Goal: Task Accomplishment & Management: Manage account settings

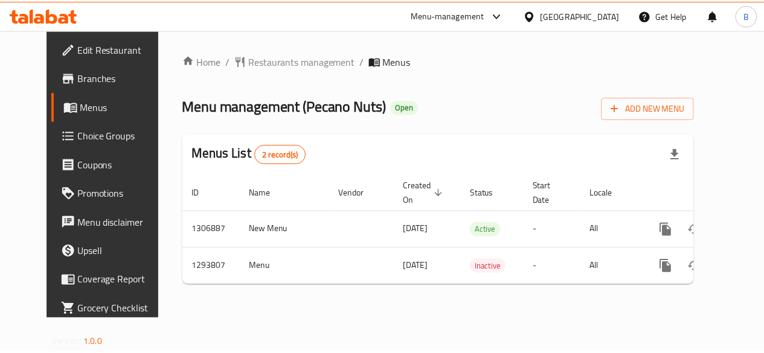
scroll to position [0, 4]
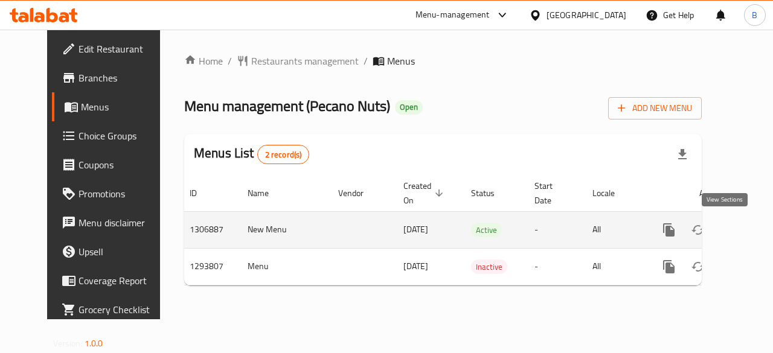
click at [749, 231] on icon "enhanced table" at bounding box center [756, 230] width 14 height 14
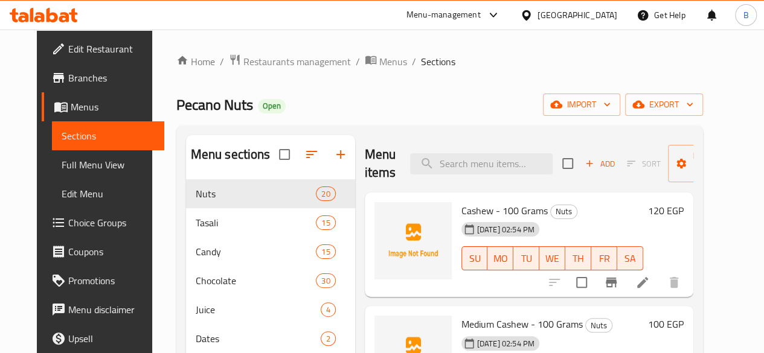
click at [513, 75] on div "Home / Restaurants management / Menus / Sections Pecano Nuts Open import export…" at bounding box center [439, 276] width 527 height 445
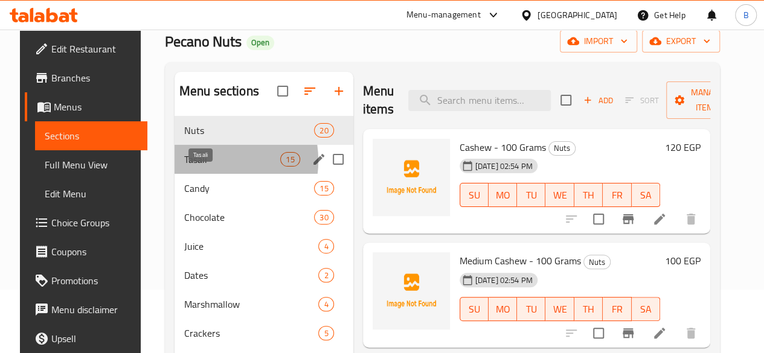
click at [191, 167] on span "Tasali" at bounding box center [232, 159] width 96 height 14
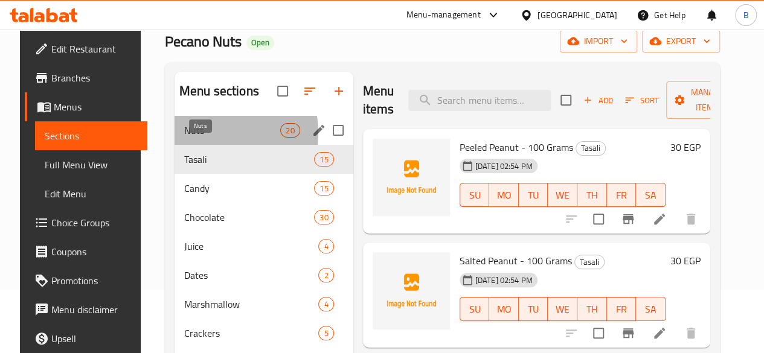
click at [193, 138] on span "Nuts" at bounding box center [232, 130] width 96 height 14
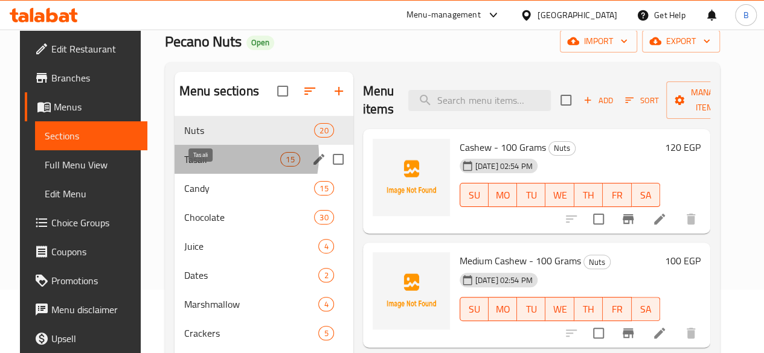
click at [201, 167] on span "Tasali" at bounding box center [232, 159] width 96 height 14
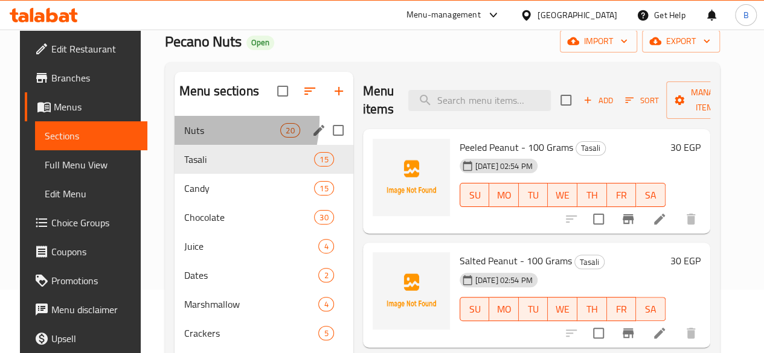
click at [178, 137] on div "Nuts 20" at bounding box center [264, 130] width 179 height 29
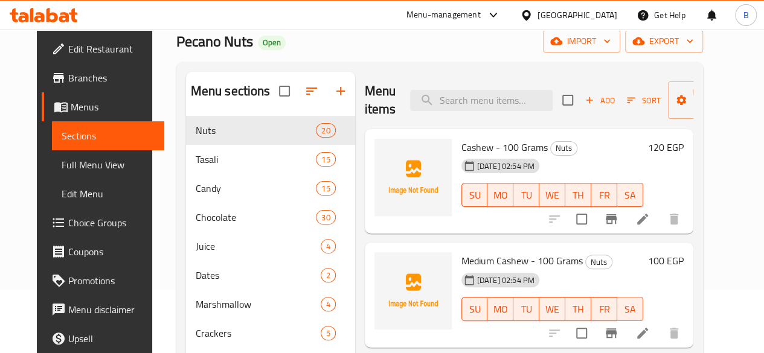
click at [344, 39] on div "Pecano Nuts Open import export" at bounding box center [439, 41] width 527 height 22
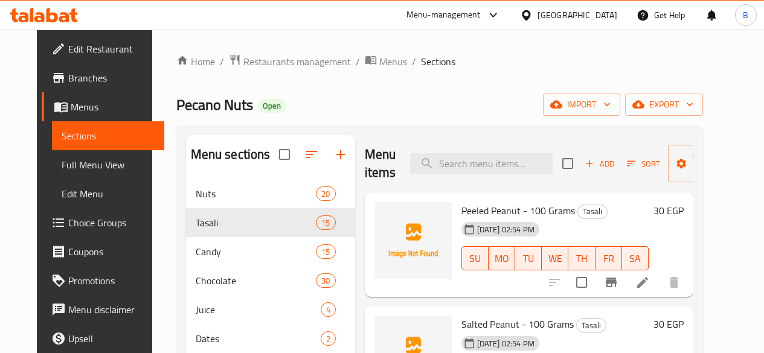
scroll to position [63, 0]
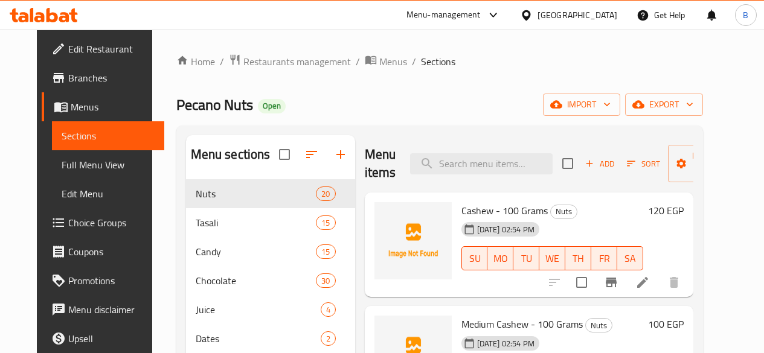
scroll to position [63, 0]
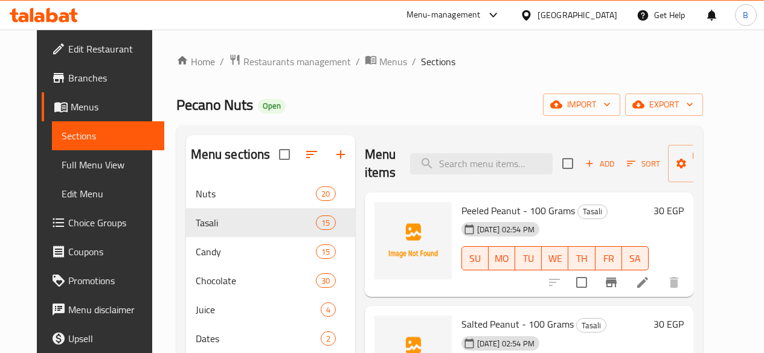
scroll to position [63, 0]
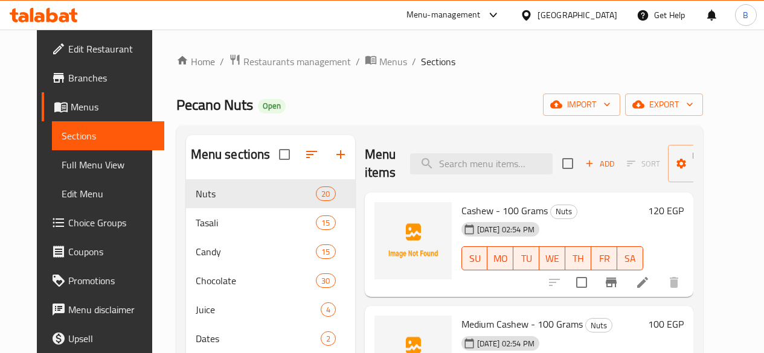
scroll to position [63, 0]
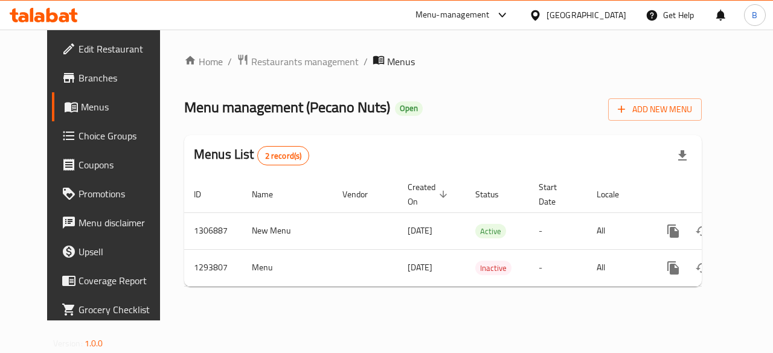
scroll to position [0, 4]
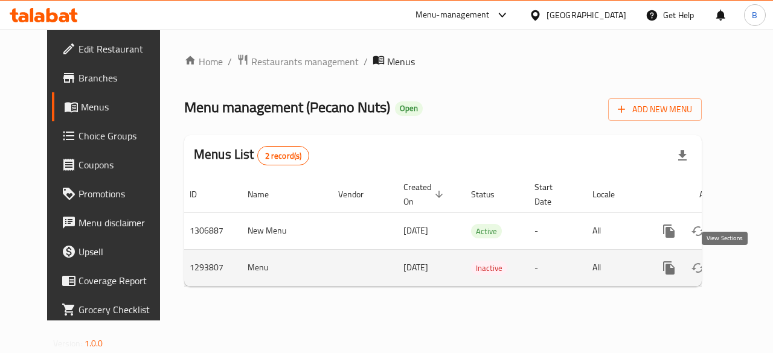
click at [749, 268] on icon "enhanced table" at bounding box center [756, 268] width 14 height 14
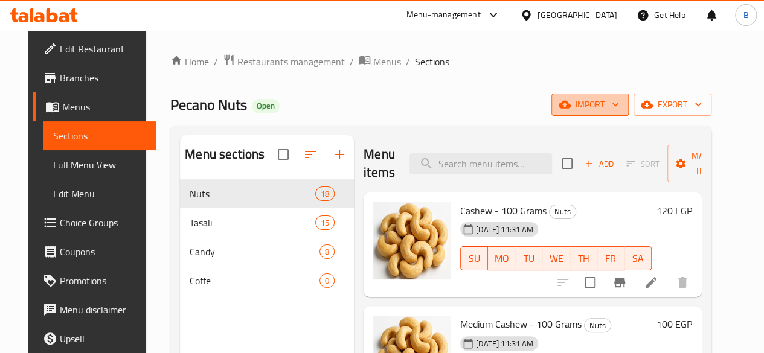
click at [621, 108] on icon "button" at bounding box center [615, 104] width 12 height 12
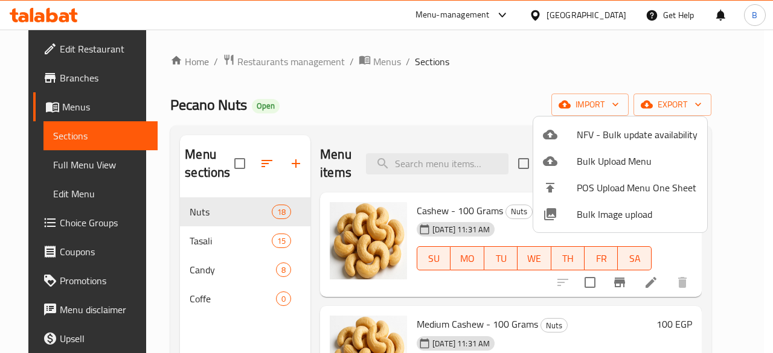
click at [705, 97] on div at bounding box center [386, 176] width 773 height 353
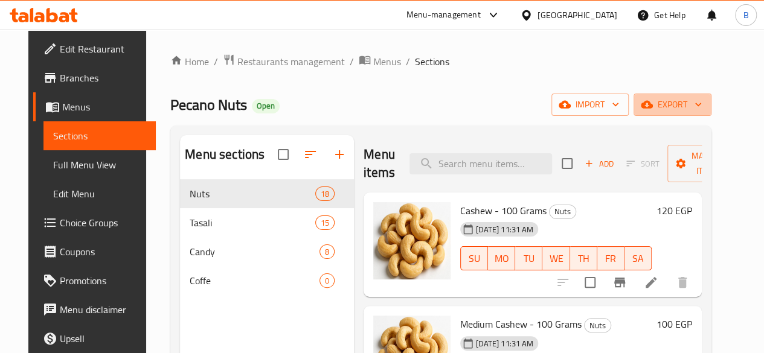
click at [702, 97] on span "export" at bounding box center [672, 104] width 59 height 15
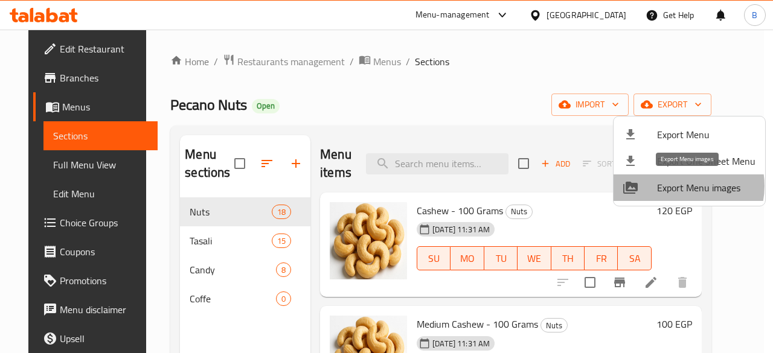
click at [681, 186] on span "Export Menu images" at bounding box center [706, 188] width 98 height 14
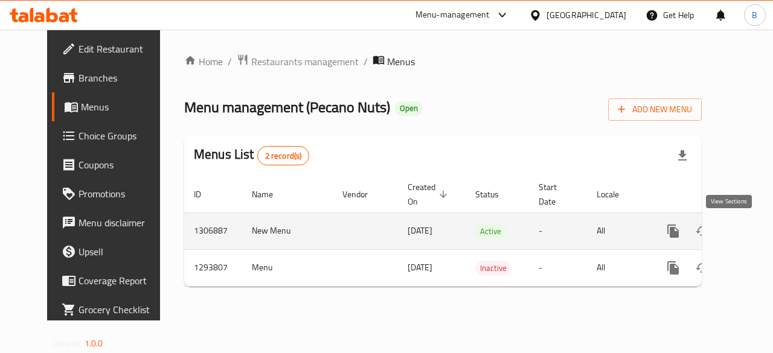
click at [753, 237] on icon "enhanced table" at bounding box center [760, 231] width 14 height 14
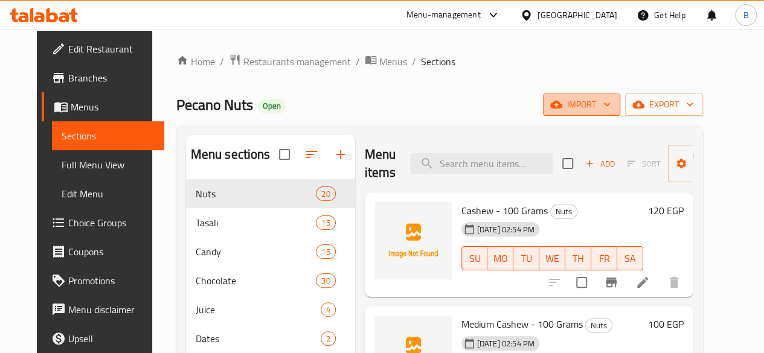
click at [611, 101] on span "import" at bounding box center [582, 104] width 58 height 15
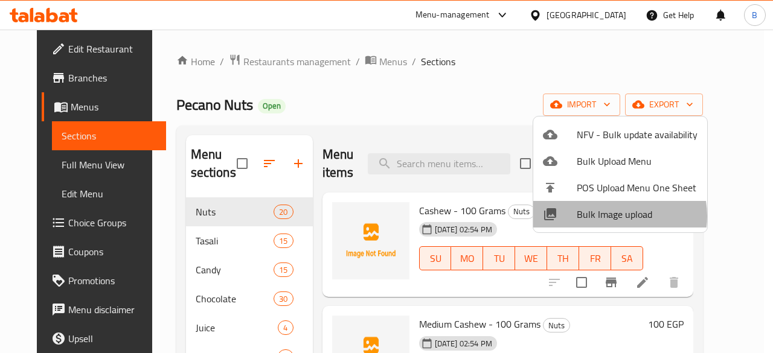
click at [610, 216] on span "Bulk Image upload" at bounding box center [637, 214] width 121 height 14
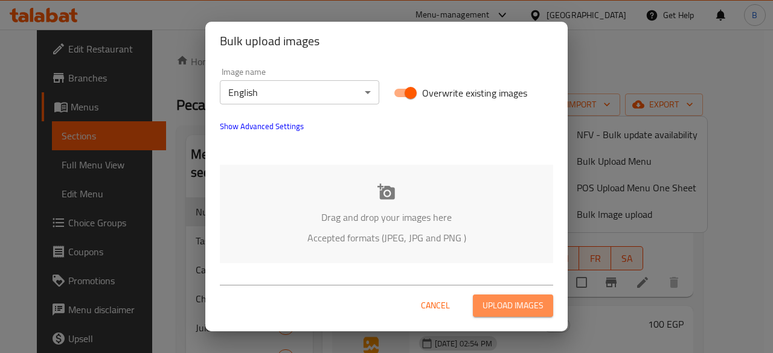
click at [498, 303] on span "Upload images" at bounding box center [513, 305] width 61 height 15
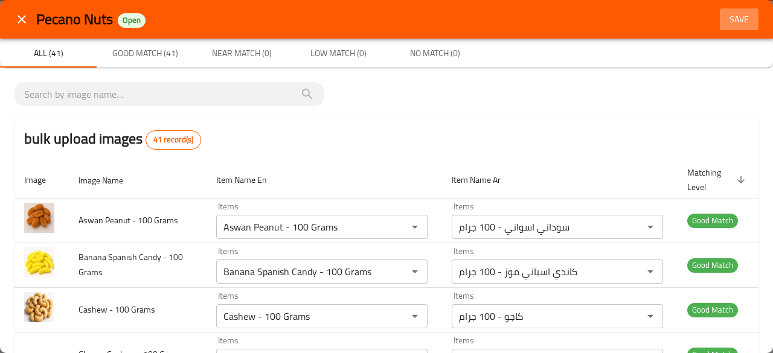
click at [726, 22] on span "Save" at bounding box center [739, 19] width 29 height 15
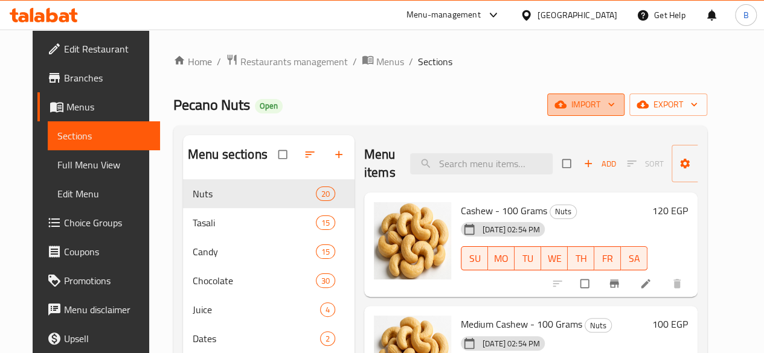
click at [597, 97] on span "import" at bounding box center [586, 104] width 58 height 15
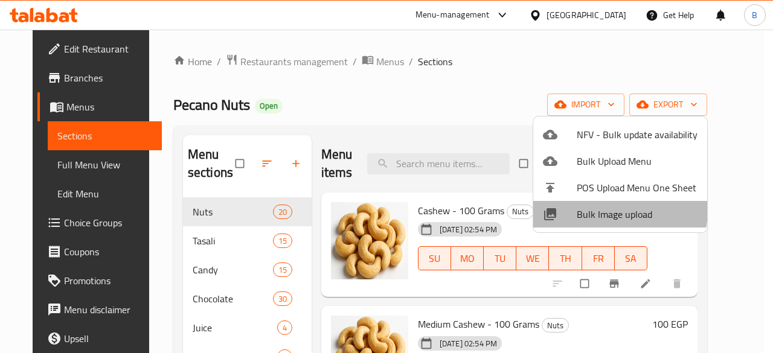
click at [597, 210] on span "Bulk Image upload" at bounding box center [637, 214] width 121 height 14
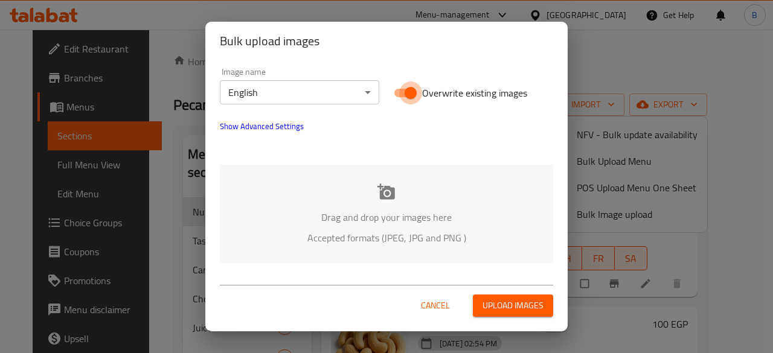
click at [406, 91] on input "Overwrite existing images" at bounding box center [410, 93] width 69 height 23
checkbox input "false"
click at [521, 306] on span "Upload images" at bounding box center [513, 305] width 61 height 15
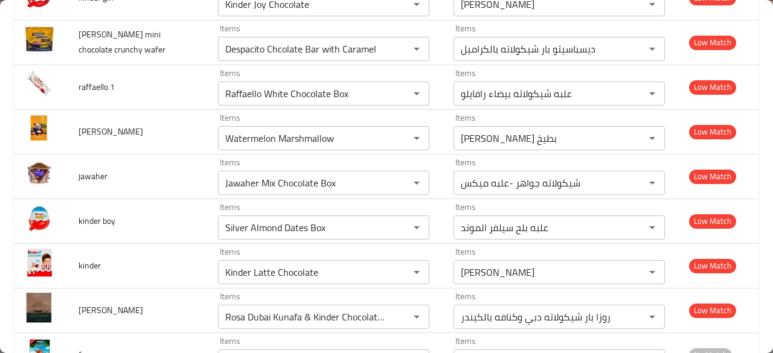
scroll to position [758, 0]
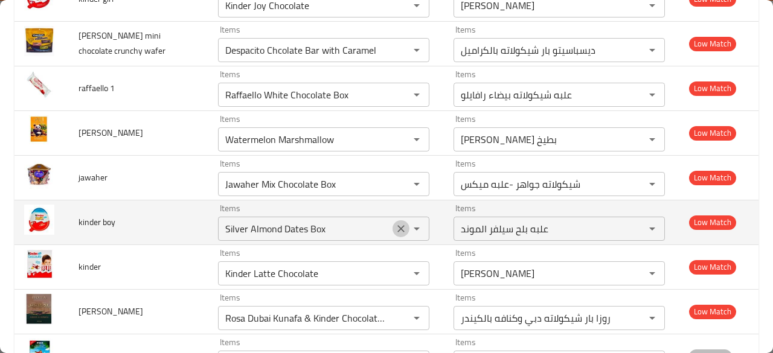
click at [395, 225] on icon "Clear" at bounding box center [401, 229] width 12 height 12
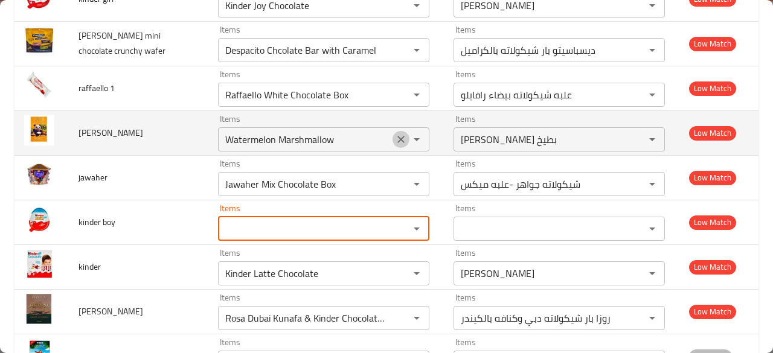
click at [395, 139] on icon "Clear" at bounding box center [401, 139] width 12 height 12
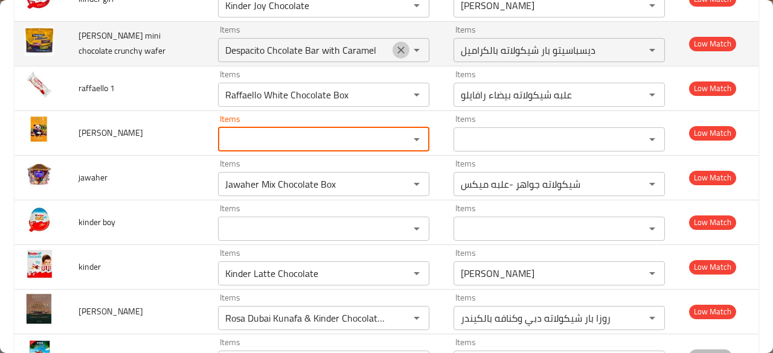
click at [393, 54] on button "Clear" at bounding box center [401, 50] width 17 height 17
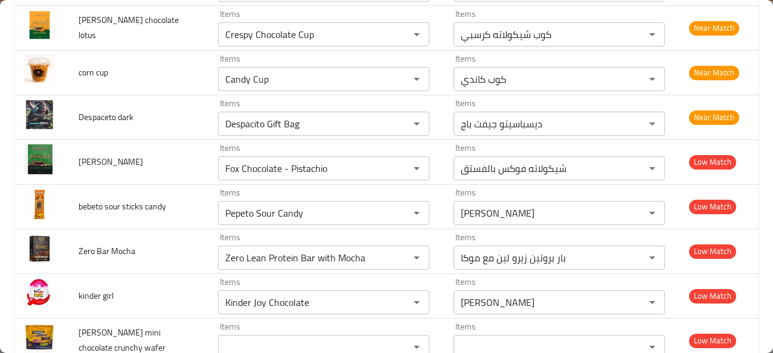
scroll to position [472, 0]
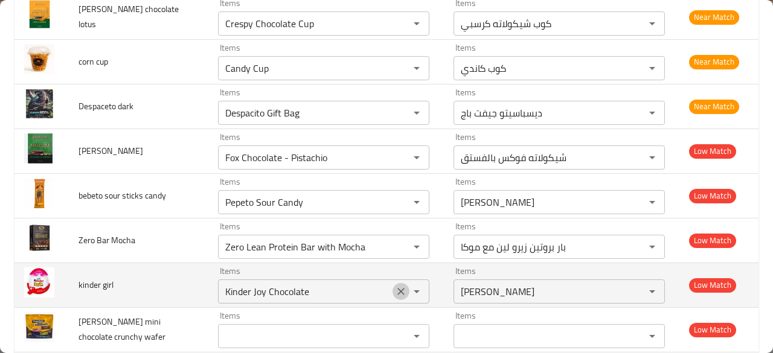
click at [395, 289] on icon "Clear" at bounding box center [401, 292] width 12 height 12
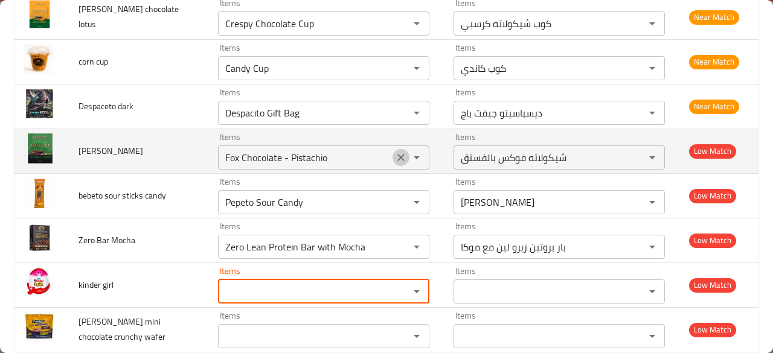
click at [395, 153] on icon "Clear" at bounding box center [401, 158] width 12 height 12
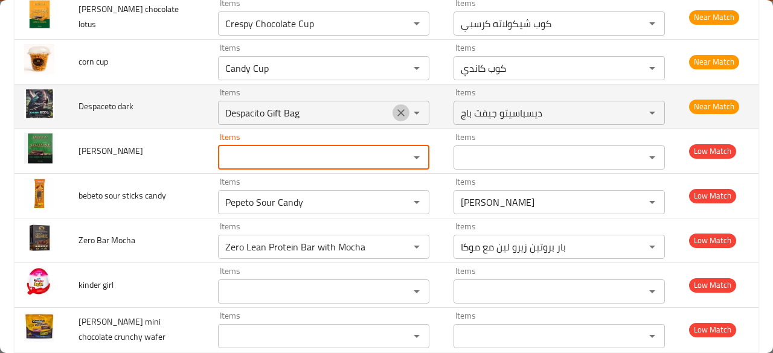
click at [395, 112] on icon "Clear" at bounding box center [401, 113] width 12 height 12
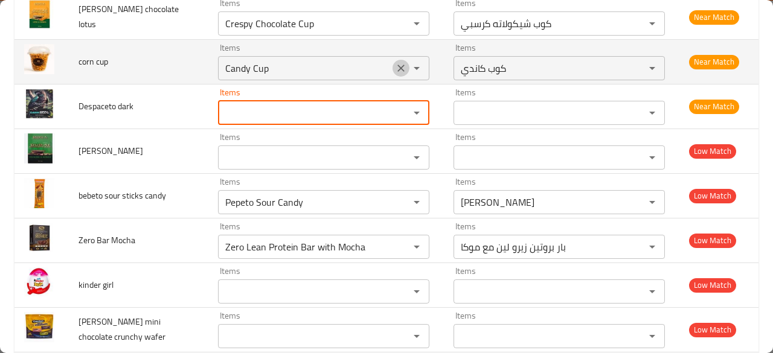
click at [397, 66] on icon "Clear" at bounding box center [400, 68] width 7 height 7
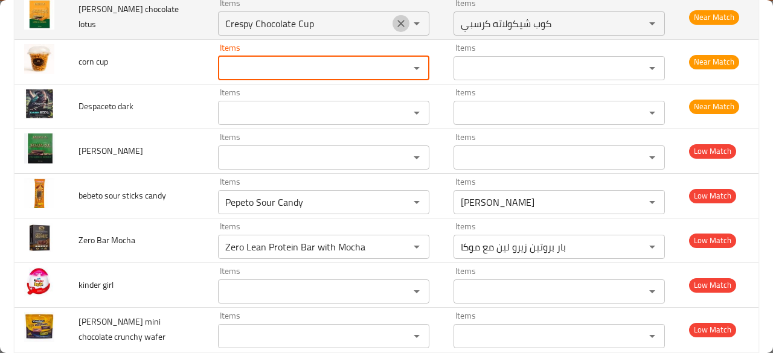
click at [395, 22] on icon "Clear" at bounding box center [401, 24] width 12 height 12
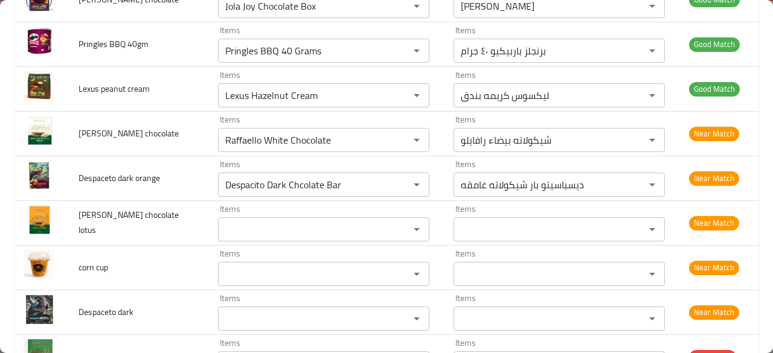
scroll to position [269, 0]
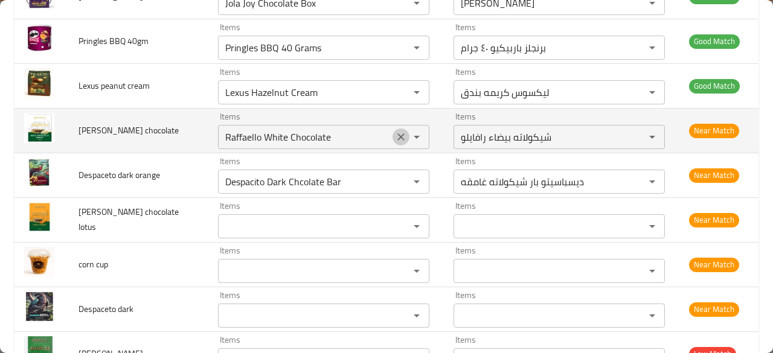
click at [395, 138] on icon "Clear" at bounding box center [401, 137] width 12 height 12
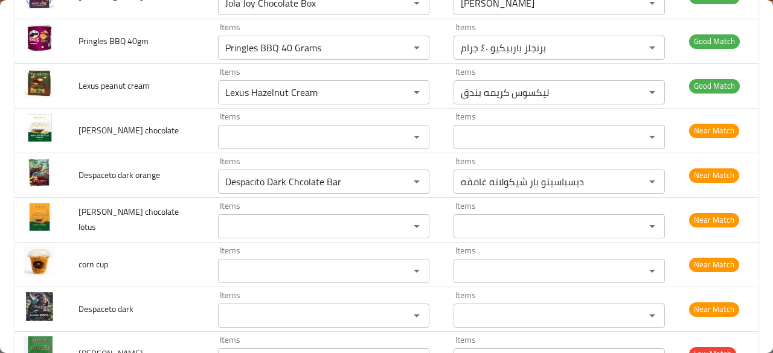
scroll to position [0, 0]
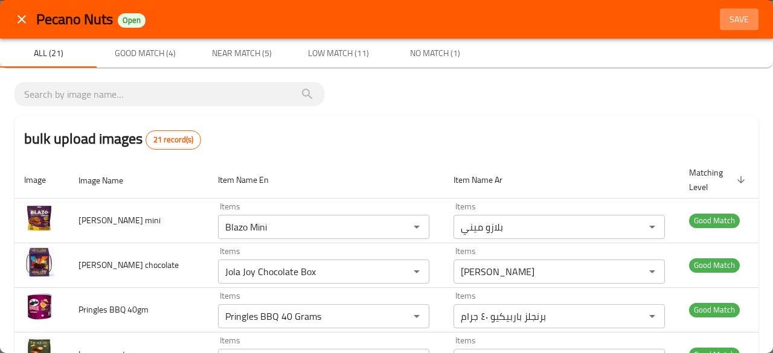
click at [732, 12] on span "Save" at bounding box center [739, 19] width 29 height 15
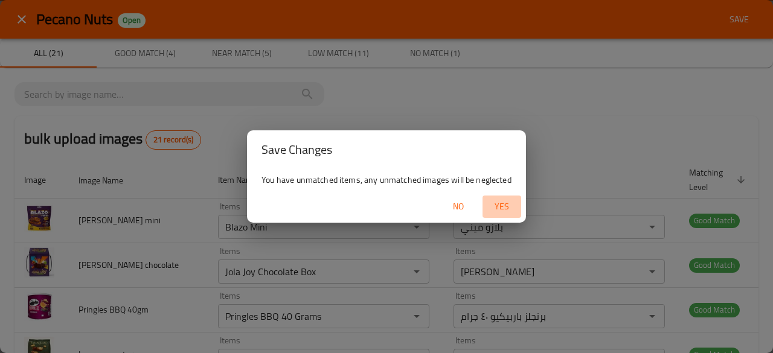
click at [499, 200] on span "Yes" at bounding box center [501, 206] width 29 height 15
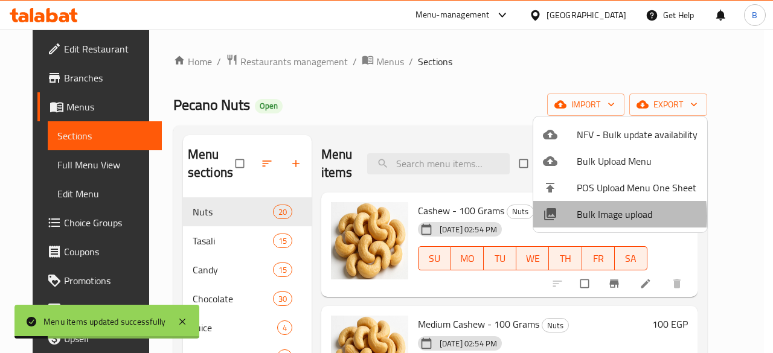
click at [589, 216] on span "Bulk Image upload" at bounding box center [637, 214] width 121 height 14
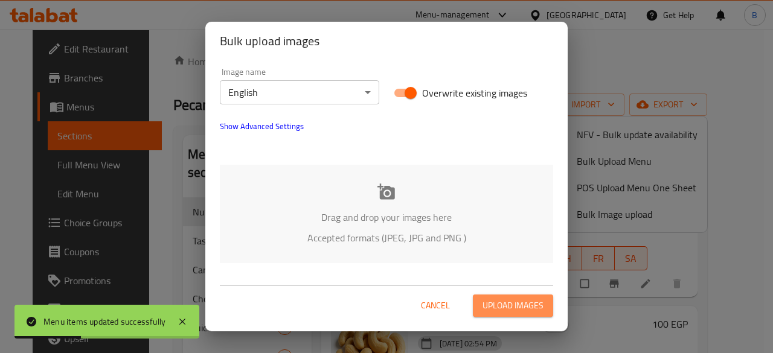
click at [501, 304] on span "Upload images" at bounding box center [513, 305] width 61 height 15
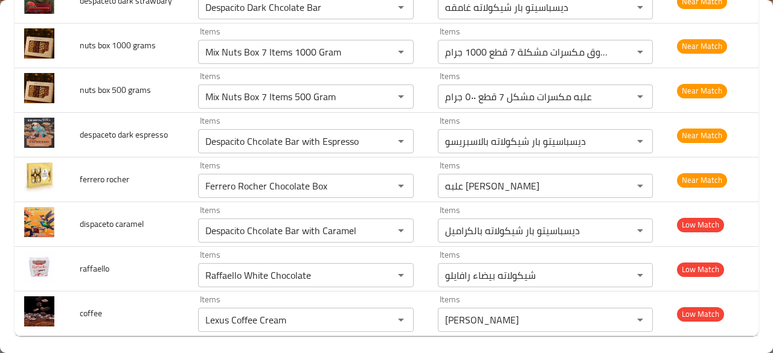
scroll to position [211, 0]
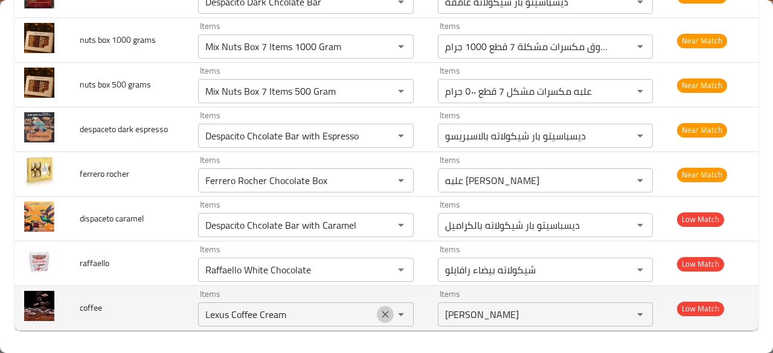
click at [379, 313] on icon "Clear" at bounding box center [385, 315] width 12 height 12
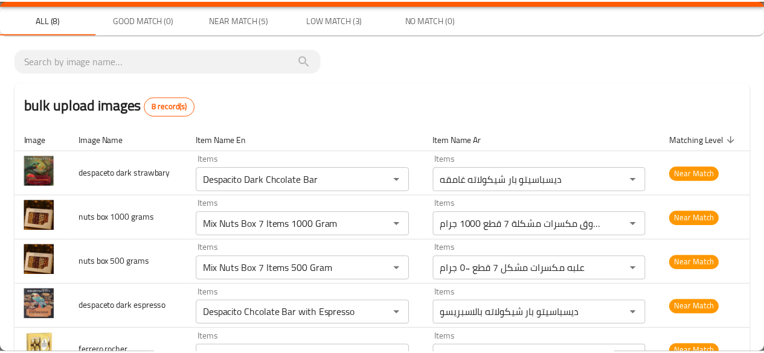
scroll to position [0, 0]
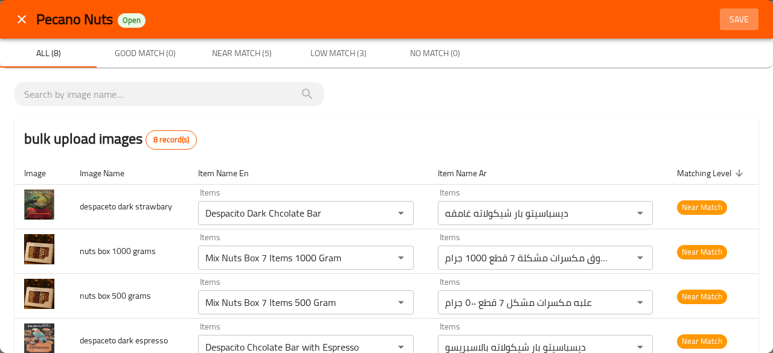
click at [720, 10] on button "Save" at bounding box center [739, 19] width 39 height 22
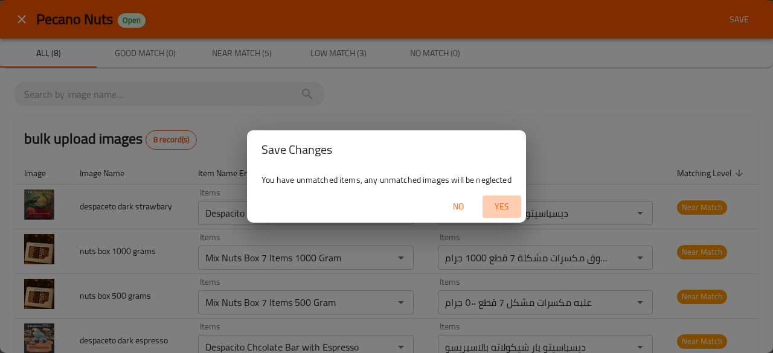
click at [498, 202] on span "Yes" at bounding box center [501, 206] width 29 height 15
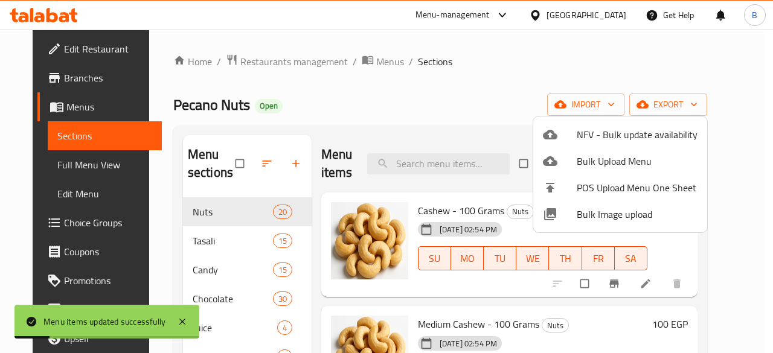
click at [460, 86] on div at bounding box center [386, 176] width 773 height 353
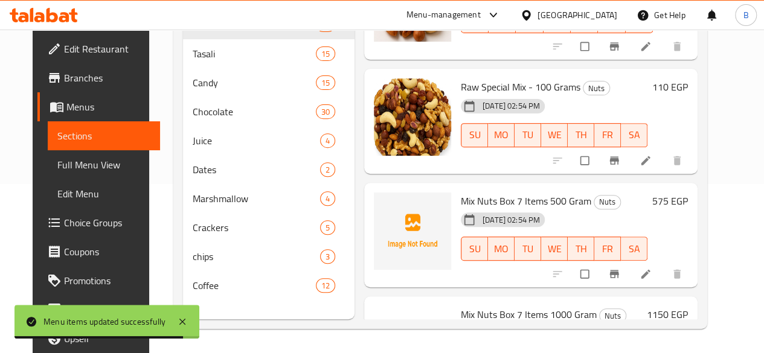
scroll to position [1970, 0]
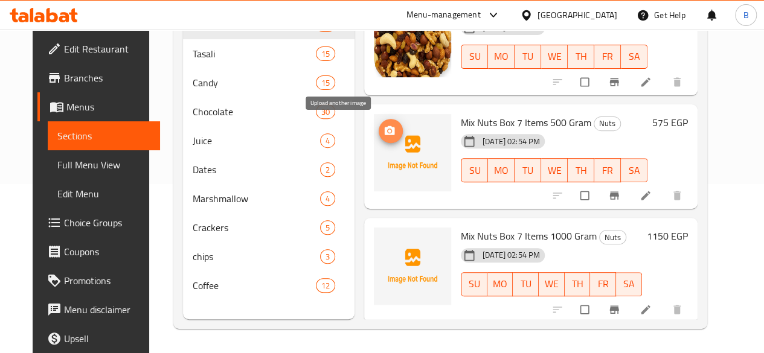
click at [385, 130] on icon "upload picture" at bounding box center [390, 130] width 10 height 9
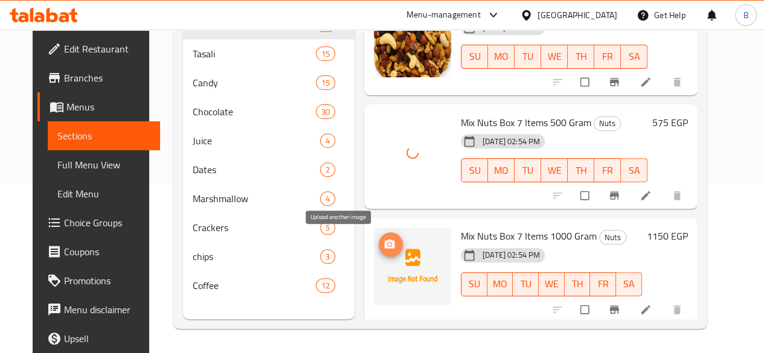
click at [388, 243] on circle "upload picture" at bounding box center [389, 244] width 3 height 3
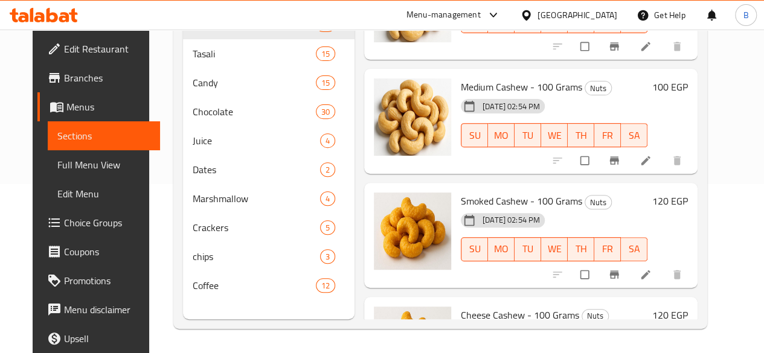
scroll to position [0, 0]
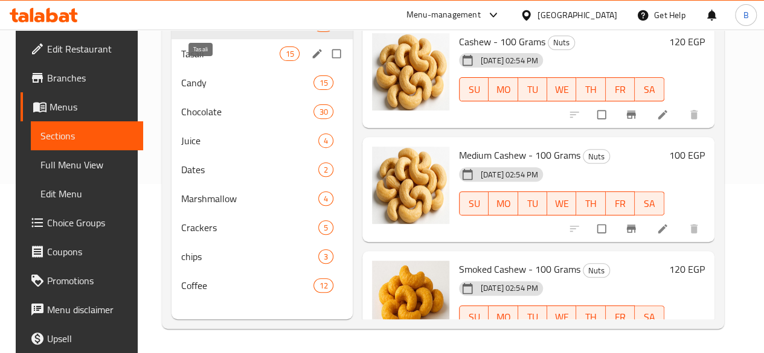
click at [181, 61] on span "Tasali" at bounding box center [230, 54] width 98 height 14
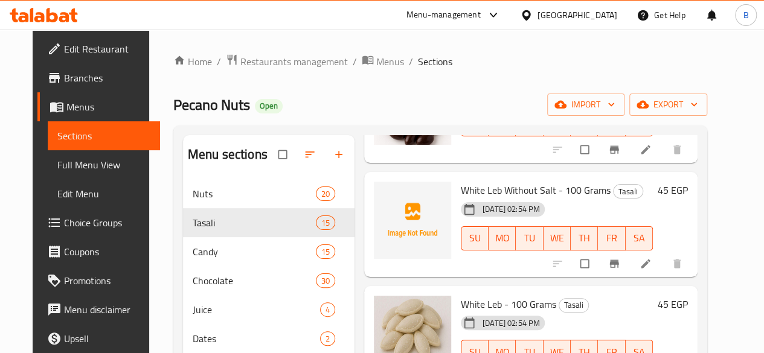
scroll to position [799, 0]
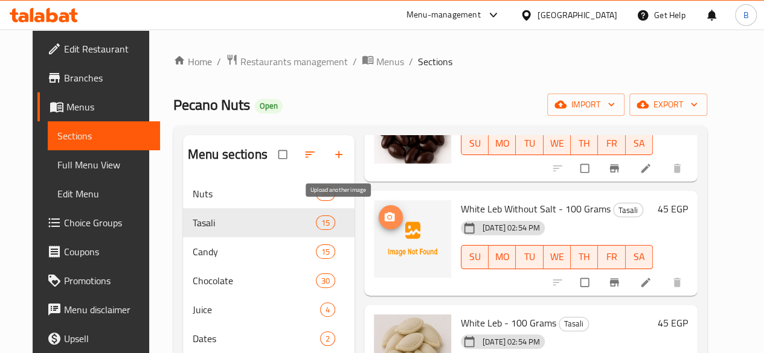
click at [385, 220] on icon "upload picture" at bounding box center [390, 217] width 10 height 9
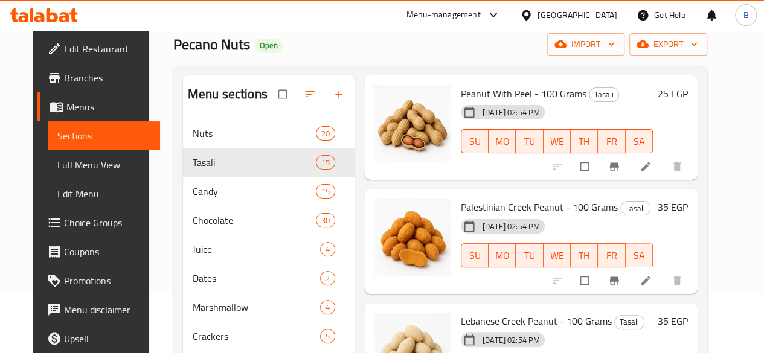
scroll to position [401, 0]
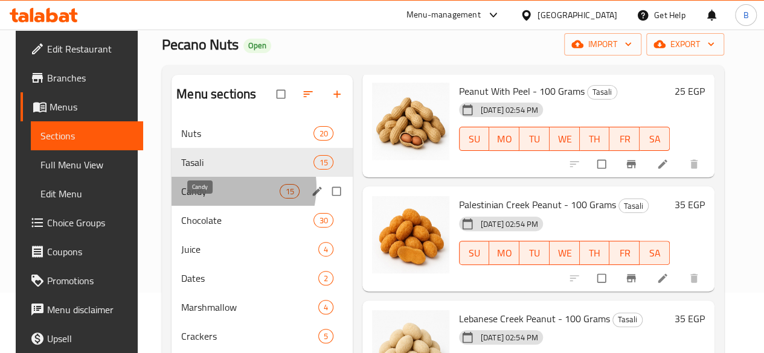
click at [223, 199] on span "Candy" at bounding box center [230, 191] width 98 height 14
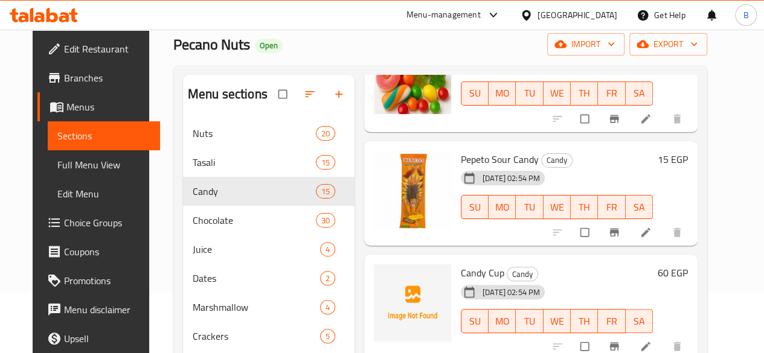
scroll to position [943, 0]
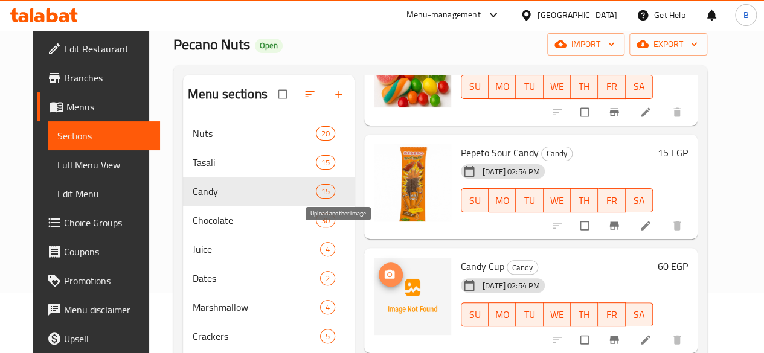
click at [385, 270] on icon "upload picture" at bounding box center [390, 274] width 10 height 9
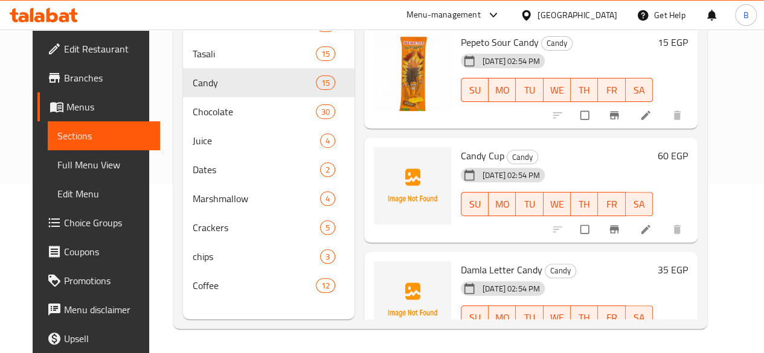
scroll to position [936, 0]
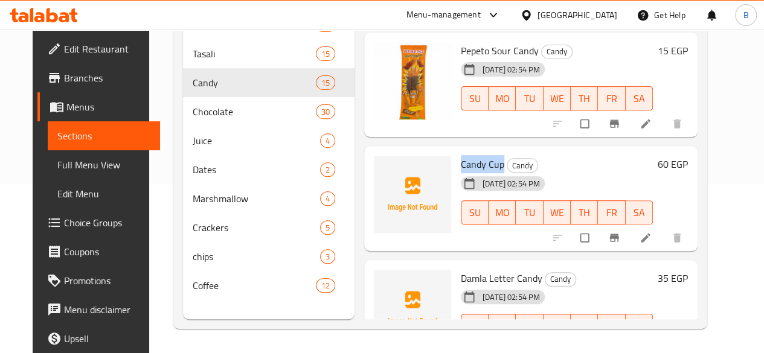
drag, startPoint x: 405, startPoint y: 133, endPoint x: 452, endPoint y: 128, distance: 47.4
click at [456, 151] on div "Candy Cup Candy 20-08-2025 02:54 PM SU MO TU WE TH FR SA" at bounding box center [557, 198] width 202 height 95
copy span "Candy Cup"
drag, startPoint x: 405, startPoint y: 240, endPoint x: 487, endPoint y: 242, distance: 82.2
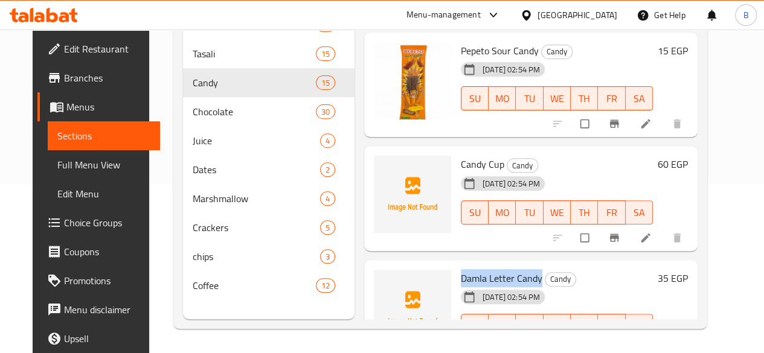
click at [487, 265] on div "Damla Letter Candy Candy 20-08-2025 02:54 PM SU MO TU WE TH FR SA" at bounding box center [557, 312] width 202 height 95
copy span "Damla Letter Candy"
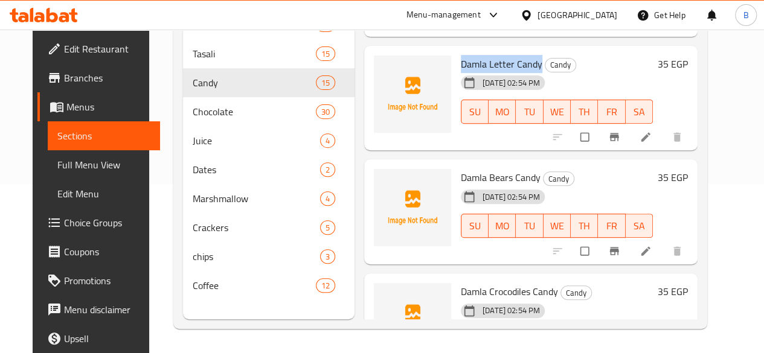
scroll to position [1167, 0]
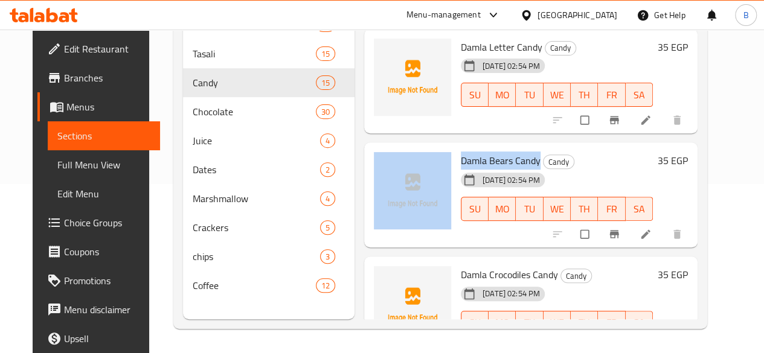
drag, startPoint x: 404, startPoint y: 120, endPoint x: 489, endPoint y: 127, distance: 85.4
click at [489, 147] on div "Damla Bears Candy Candy 20-08-2025 02:54 PM SU MO TU WE TH FR SA 35 EGP" at bounding box center [531, 194] width 324 height 95
copy div "Damla Bears Candy"
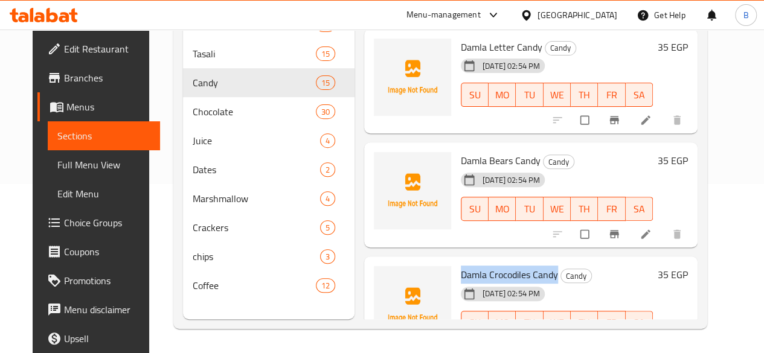
drag, startPoint x: 406, startPoint y: 240, endPoint x: 507, endPoint y: 244, distance: 101.0
click at [507, 262] on div "Damla Crocodiles Candy Candy 20-08-2025 02:54 PM SU MO TU WE TH FR SA" at bounding box center [557, 309] width 202 height 95
copy span "Damla Crocodiles Candy"
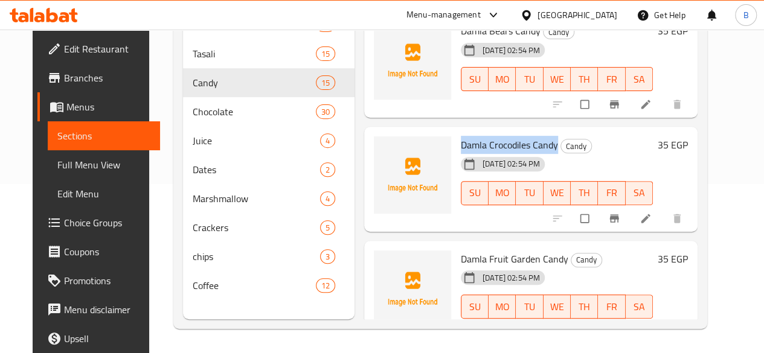
scroll to position [1371, 0]
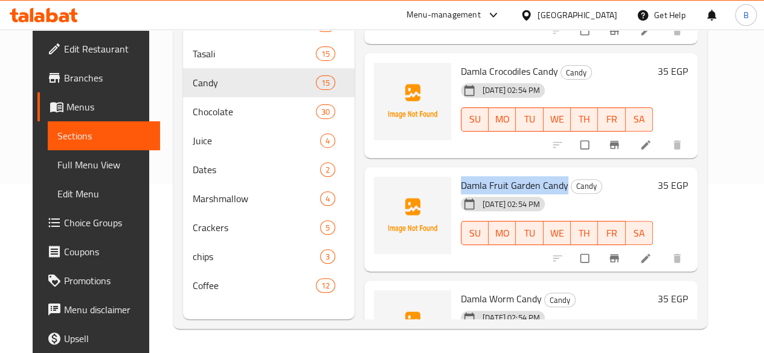
drag, startPoint x: 410, startPoint y: 148, endPoint x: 512, endPoint y: 150, distance: 102.1
click at [512, 176] on span "Damla Fruit Garden Candy" at bounding box center [515, 185] width 108 height 18
copy span "Damla Fruit Garden Cand"
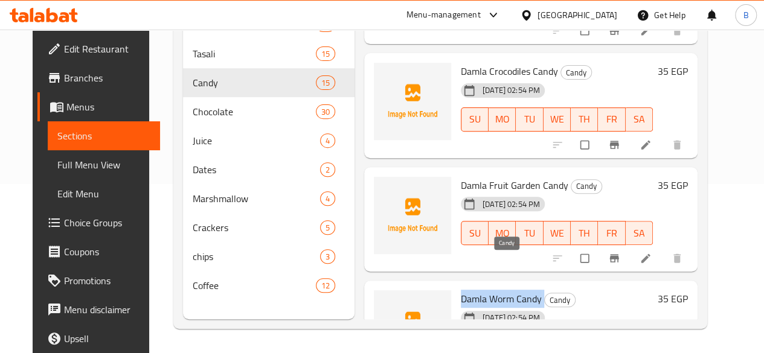
drag, startPoint x: 409, startPoint y: 264, endPoint x: 494, endPoint y: 259, distance: 85.3
click at [494, 286] on div "Damla Worm Candy Candy 20-08-2025 02:54 PM SU MO TU WE TH FR SA" at bounding box center [557, 333] width 202 height 95
copy h6 "Damla Worm Candy"
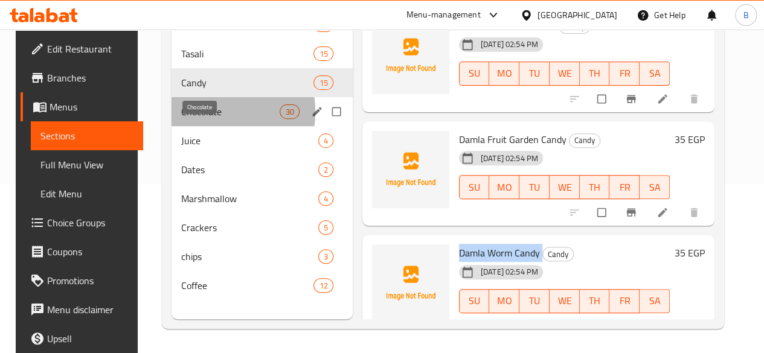
click at [193, 119] on span "Chocolate" at bounding box center [230, 111] width 98 height 14
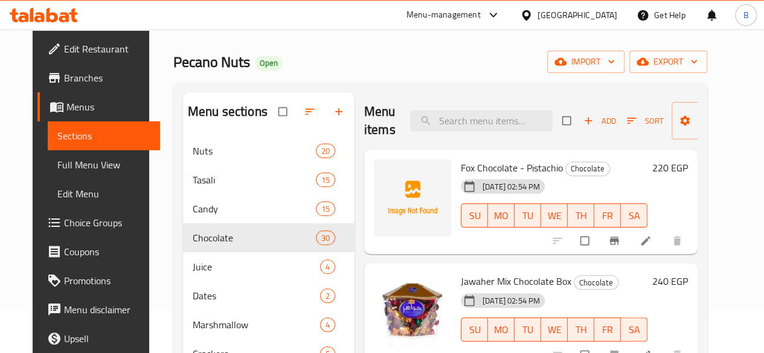
scroll to position [40, 0]
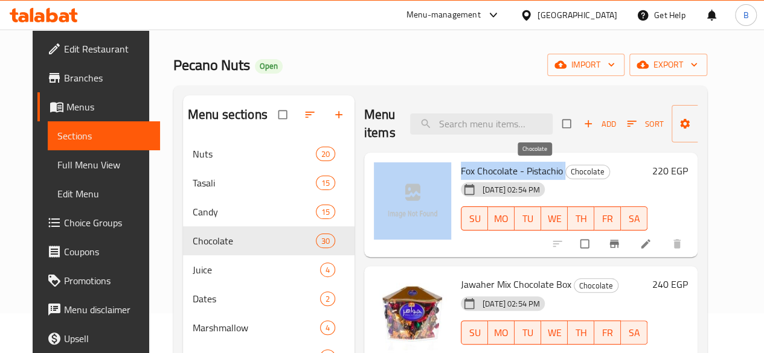
drag, startPoint x: 403, startPoint y: 172, endPoint x: 515, endPoint y: 177, distance: 111.2
click at [515, 177] on div "Fox Chocolate - Pistachio Chocolate 20-08-2025 02:54 PM SU MO TU WE TH FR SA 22…" at bounding box center [531, 205] width 324 height 95
copy div "Fox Chocolate - Pistachio"
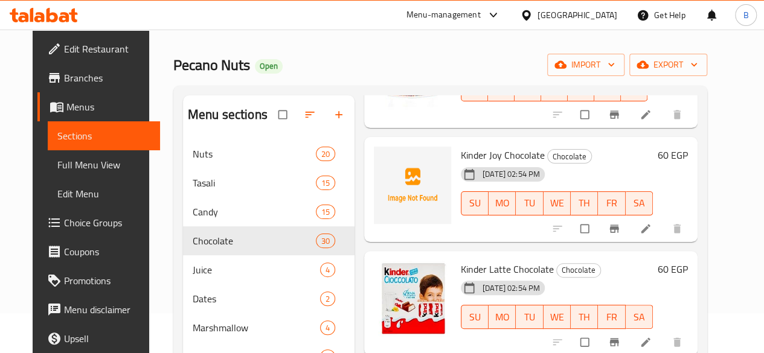
scroll to position [239, 0]
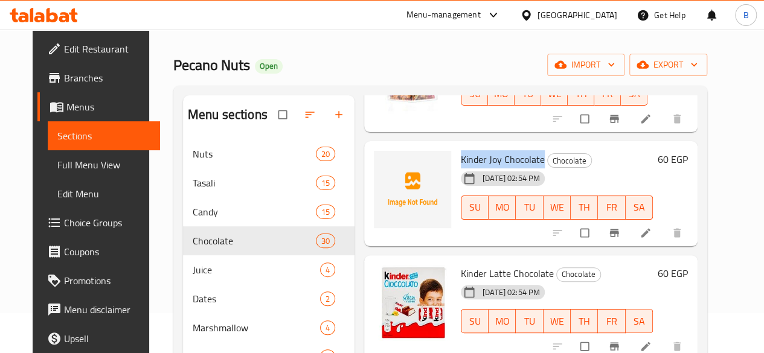
drag, startPoint x: 407, startPoint y: 153, endPoint x: 491, endPoint y: 152, distance: 84.0
click at [491, 152] on div "Kinder Joy Chocolate Chocolate 20-08-2025 02:54 PM SU MO TU WE TH FR SA" at bounding box center [557, 193] width 202 height 95
copy span "Kinder Joy Chocolate"
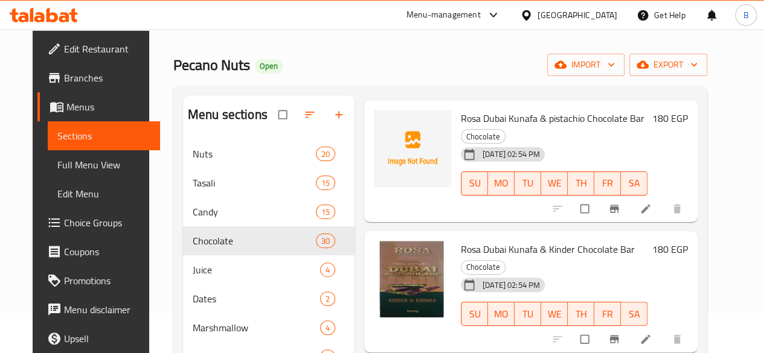
scroll to position [808, 0]
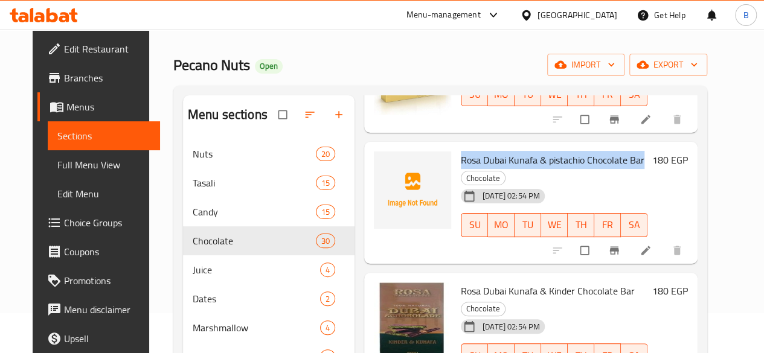
drag, startPoint x: 406, startPoint y: 159, endPoint x: 591, endPoint y: 156, distance: 184.8
click at [591, 156] on div "Rosa Dubai Kunafa & pistachio Chocolate Bar Chocolate 20-08-2025 02:54 PM SU MO…" at bounding box center [554, 203] width 196 height 112
copy span "Rosa Dubai Kunafa & pistachio Chocolate Bar"
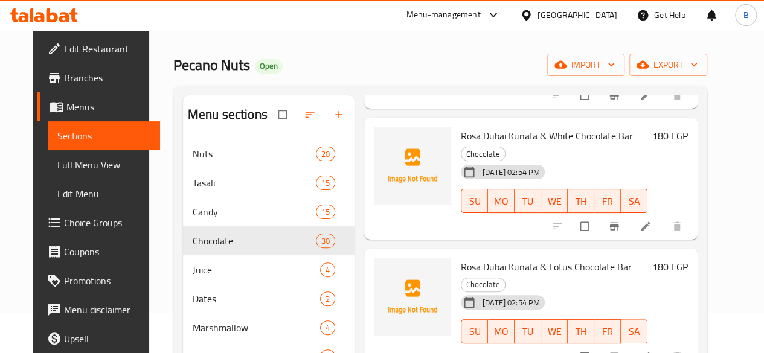
scroll to position [1090, 0]
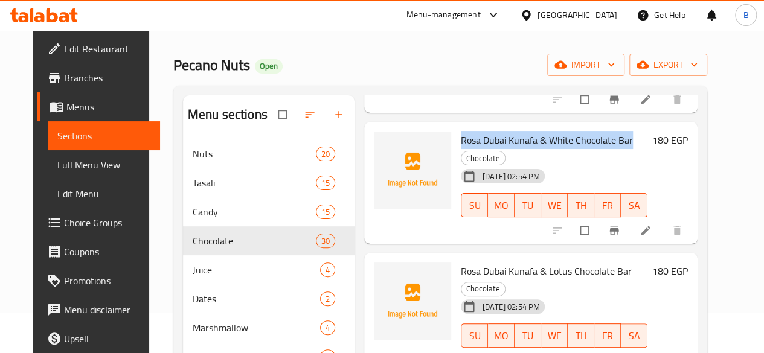
drag, startPoint x: 405, startPoint y: 109, endPoint x: 578, endPoint y: 112, distance: 173.4
click at [578, 127] on div "Rosa Dubai Kunafa & White Chocolate Bar Chocolate 20-08-2025 02:54 PM SU MO TU …" at bounding box center [554, 183] width 196 height 112
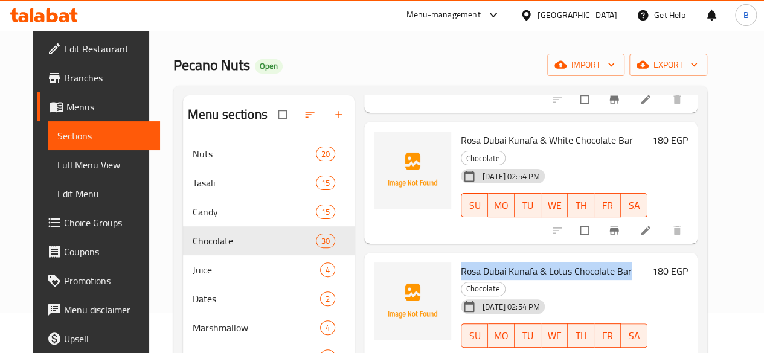
drag, startPoint x: 406, startPoint y: 220, endPoint x: 577, endPoint y: 225, distance: 171.0
click at [577, 258] on div "Rosa Dubai Kunafa & Lotus Chocolate Bar Chocolate 20-08-2025 02:54 PM SU MO TU …" at bounding box center [554, 314] width 196 height 112
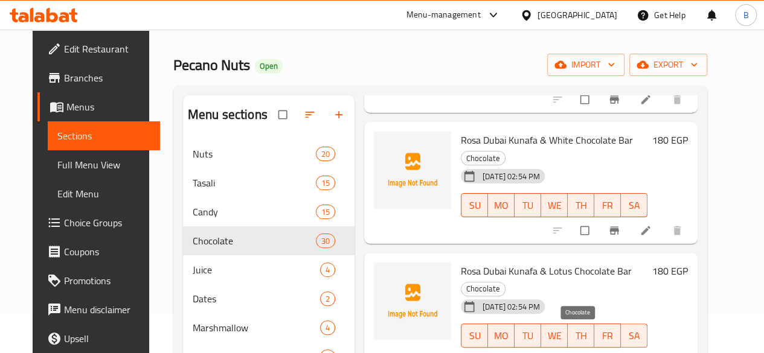
drag, startPoint x: 404, startPoint y: 333, endPoint x: 560, endPoint y: 332, distance: 156.4
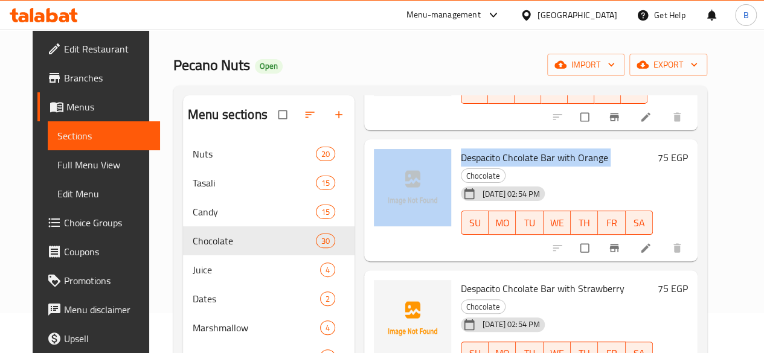
scroll to position [1358, 0]
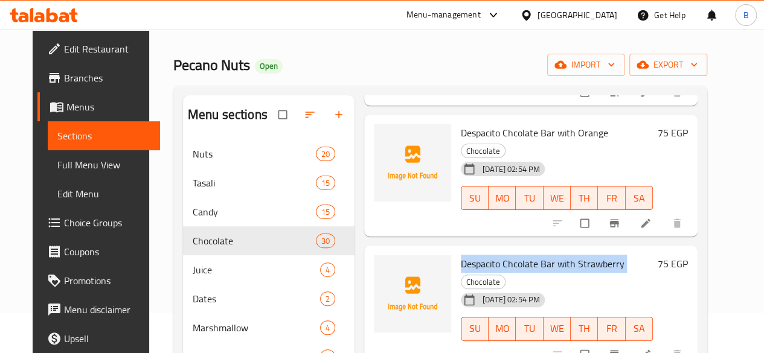
drag, startPoint x: 405, startPoint y: 181, endPoint x: 573, endPoint y: 181, distance: 167.9
click at [573, 251] on div "Despacito Chcolate Bar with Strawberry Chocolate 20-08-2025 02:54 PM SU MO TU W…" at bounding box center [557, 307] width 202 height 112
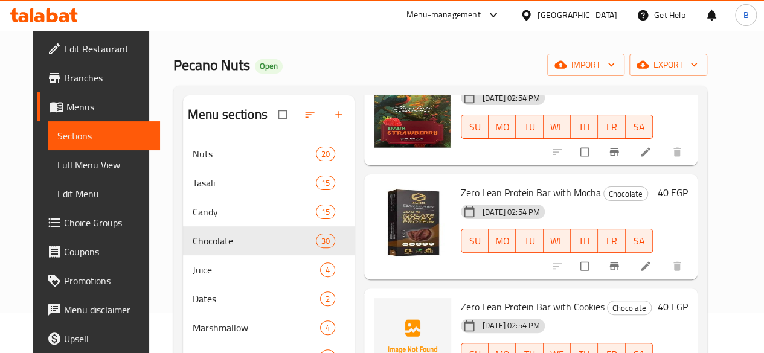
scroll to position [1973, 0]
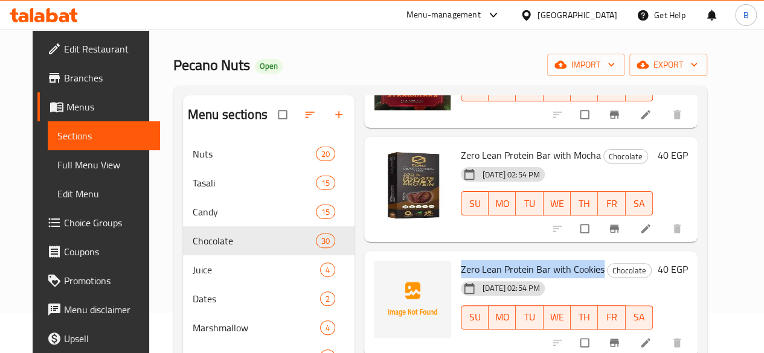
drag, startPoint x: 405, startPoint y: 135, endPoint x: 551, endPoint y: 139, distance: 146.2
click at [551, 256] on div "Zero Lean Protein Bar with Cookies Chocolate 20-08-2025 02:54 PM SU MO TU WE TH…" at bounding box center [557, 303] width 202 height 95
drag, startPoint x: 403, startPoint y: 239, endPoint x: 567, endPoint y: 246, distance: 163.8
drag, startPoint x: 567, startPoint y: 246, endPoint x: 394, endPoint y: 251, distance: 172.8
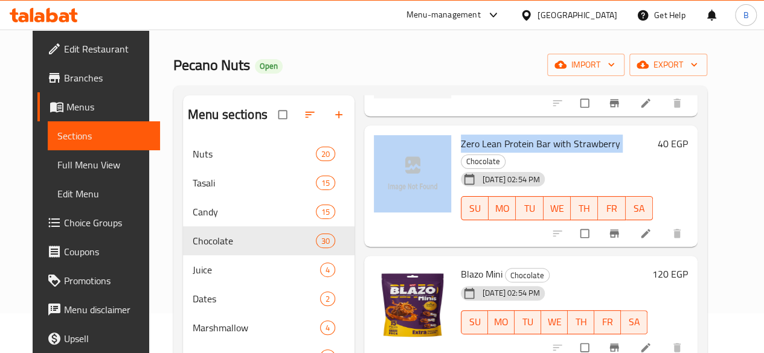
scroll to position [2217, 0]
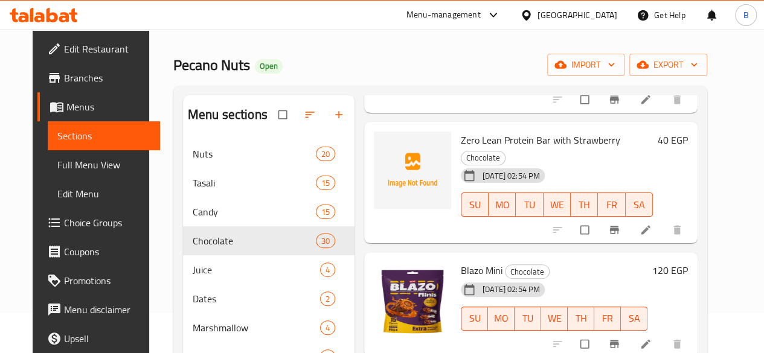
drag, startPoint x: 408, startPoint y: 234, endPoint x: 492, endPoint y: 233, distance: 83.4
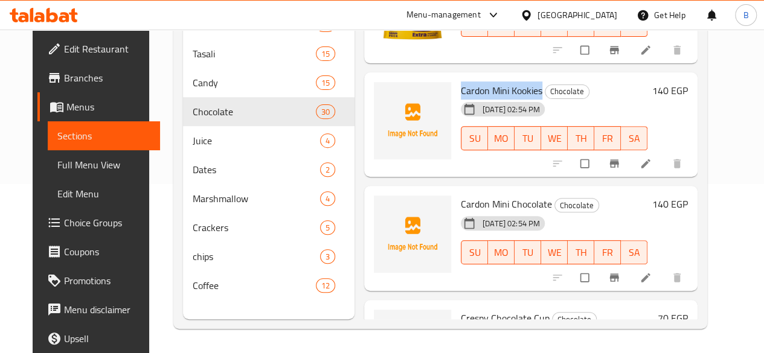
scroll to position [2435, 0]
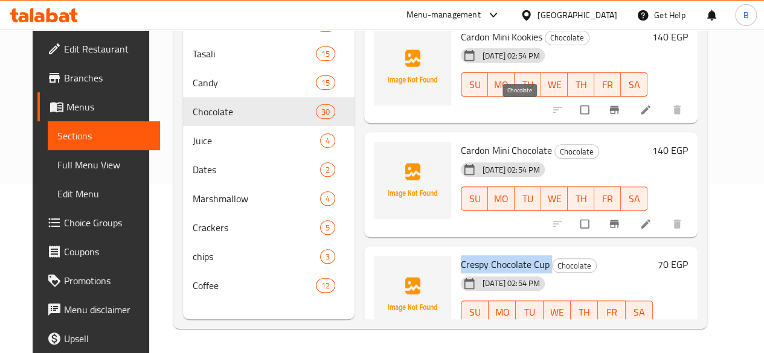
drag, startPoint x: 406, startPoint y: 109, endPoint x: 504, endPoint y: 113, distance: 97.9
click at [504, 251] on div "Crespy Chocolate Cup Chocolate 20-08-2025 02:54 PM SU MO TU WE TH FR SA" at bounding box center [557, 298] width 202 height 95
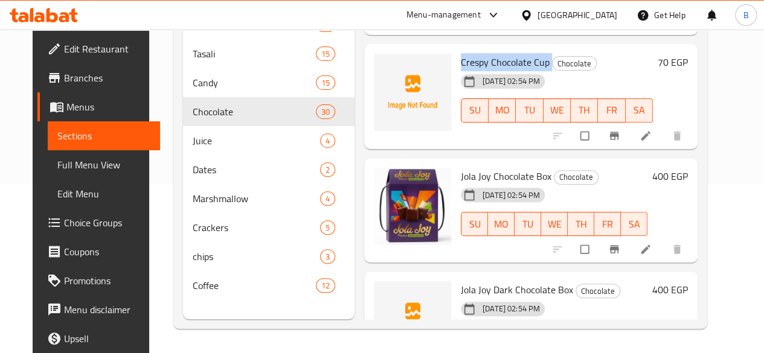
scroll to position [2650, 0]
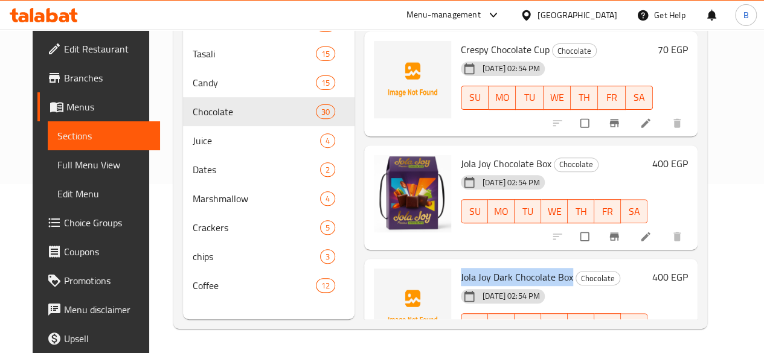
drag, startPoint x: 406, startPoint y: 121, endPoint x: 519, endPoint y: 126, distance: 113.6
click at [519, 264] on div "Jola Joy Dark Chocolate Box Chocolate 20-08-2025 02:54 PM SU MO TU WE TH FR SA" at bounding box center [554, 311] width 196 height 95
drag, startPoint x: 406, startPoint y: 233, endPoint x: 489, endPoint y: 236, distance: 82.8
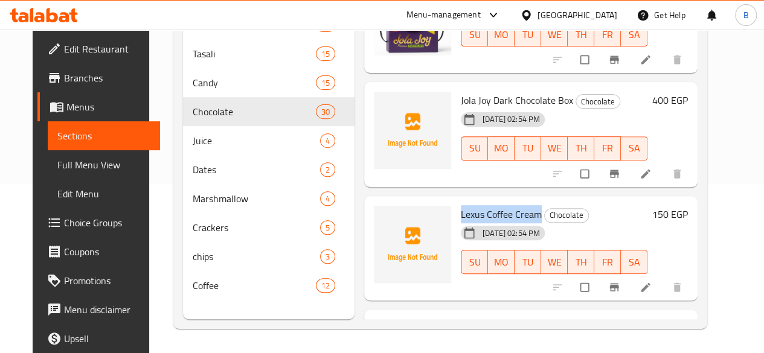
scroll to position [2857, 0]
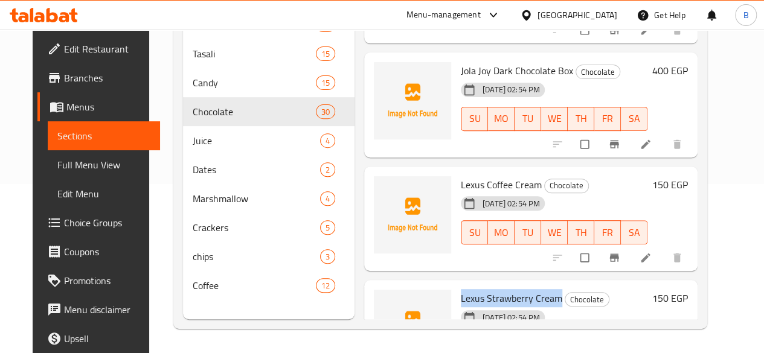
drag, startPoint x: 405, startPoint y: 147, endPoint x: 507, endPoint y: 150, distance: 102.1
click at [507, 285] on div "Lexus Strawberry Cream Chocolate 20-08-2025 02:54 PM SU MO TU WE TH FR SA" at bounding box center [554, 332] width 196 height 95
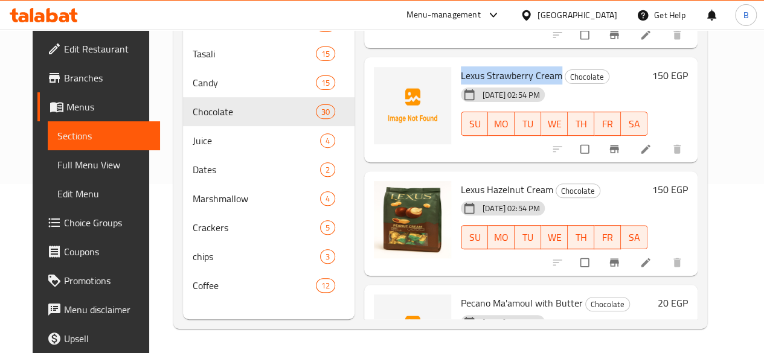
scroll to position [3109, 0]
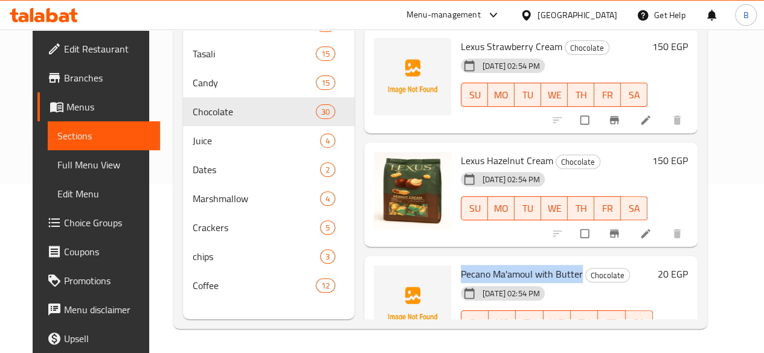
drag, startPoint x: 411, startPoint y: 120, endPoint x: 529, endPoint y: 117, distance: 118.4
click at [529, 265] on span "Pecano Ma'amoul with Butter" at bounding box center [522, 274] width 122 height 18
drag, startPoint x: 406, startPoint y: 230, endPoint x: 492, endPoint y: 229, distance: 86.4
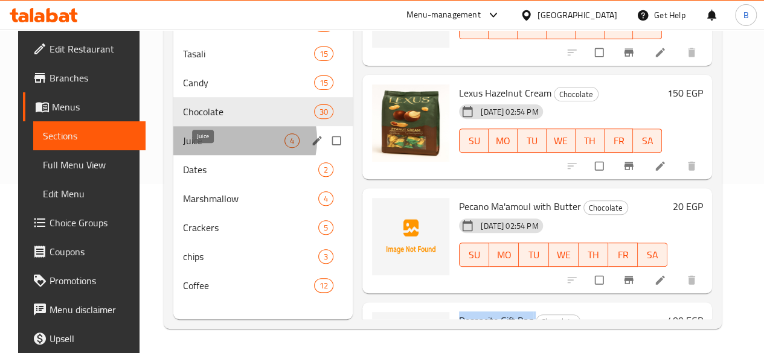
click at [224, 148] on span "Juice" at bounding box center [233, 140] width 101 height 14
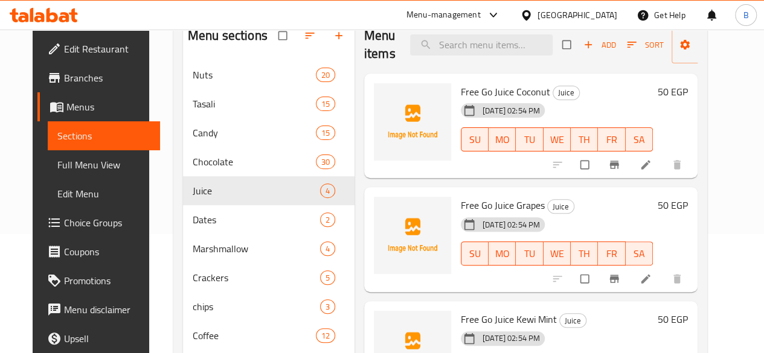
scroll to position [118, 0]
drag, startPoint x: 408, startPoint y: 91, endPoint x: 505, endPoint y: 97, distance: 96.9
click at [505, 97] on div "Free Go Juice Coconut Juice 20-08-2025 02:54 PM SU MO TU WE TH FR SA" at bounding box center [557, 126] width 202 height 95
drag, startPoint x: 405, startPoint y: 211, endPoint x: 494, endPoint y: 205, distance: 89.0
click at [494, 205] on div "Free Go Juice Grapes Juice 20-08-2025 02:54 PM SU MO TU WE TH FR SA" at bounding box center [557, 240] width 202 height 95
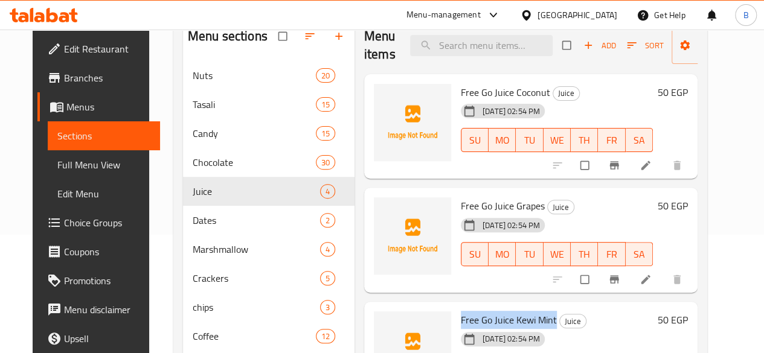
drag, startPoint x: 408, startPoint y: 323, endPoint x: 504, endPoint y: 326, distance: 96.1
click at [504, 326] on div "Free Go Juice Kewi Mint Juice 20-08-2025 02:54 PM SU MO TU WE TH FR SA" at bounding box center [557, 354] width 202 height 95
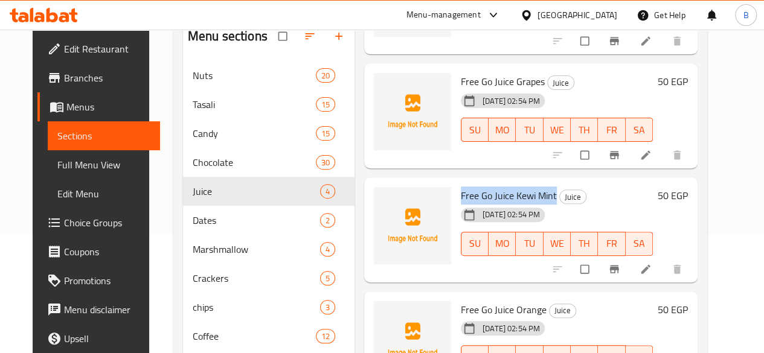
scroll to position [147, 0]
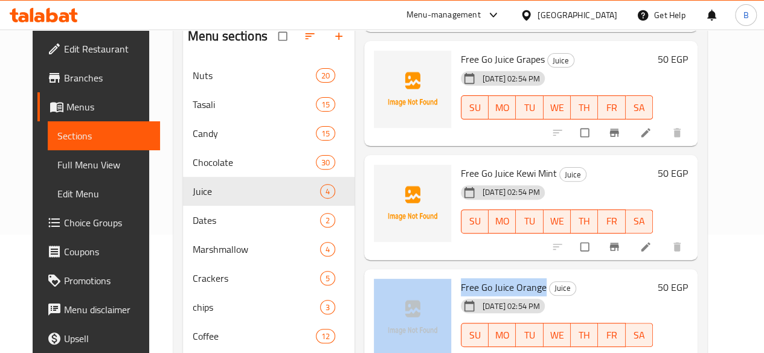
drag, startPoint x: 403, startPoint y: 288, endPoint x: 492, endPoint y: 283, distance: 89.5
click at [492, 283] on div "Free Go Juice Orange Juice 20-08-2025 02:54 PM SU MO TU WE TH FR SA 50 EGP" at bounding box center [531, 321] width 324 height 95
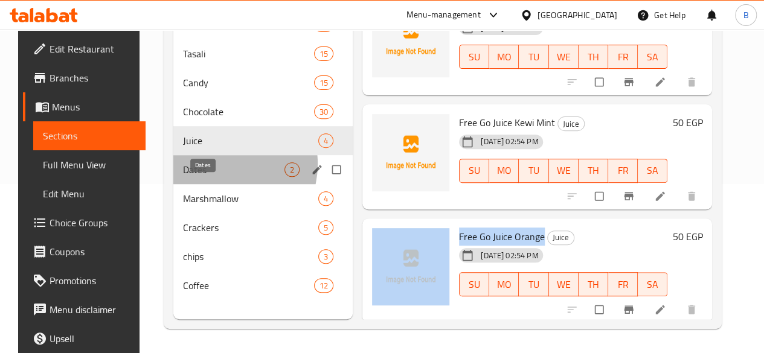
click at [207, 177] on span "Dates" at bounding box center [233, 169] width 101 height 14
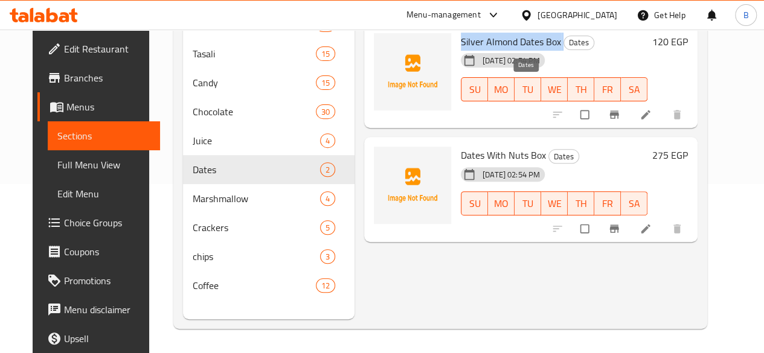
drag, startPoint x: 407, startPoint y: 36, endPoint x: 513, endPoint y: 38, distance: 106.3
click at [513, 38] on div "Silver Almond Dates Box Dates 20-08-2025 02:54 PM SU MO TU WE TH FR SA" at bounding box center [554, 75] width 196 height 95
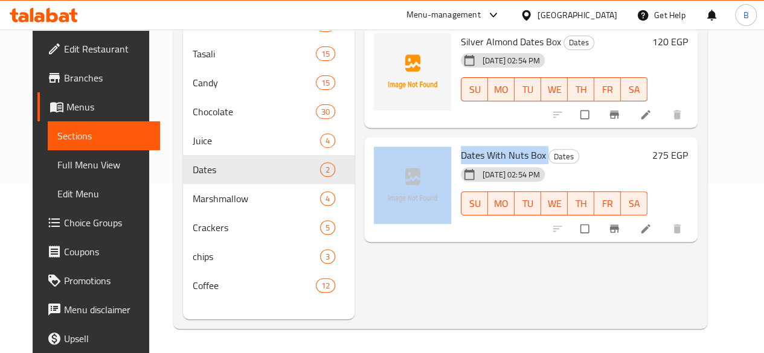
drag, startPoint x: 404, startPoint y: 155, endPoint x: 495, endPoint y: 156, distance: 91.2
click at [495, 156] on div "Dates With Nuts Box Dates 20-08-2025 02:54 PM SU MO TU WE TH FR SA 275 EGP" at bounding box center [531, 189] width 324 height 95
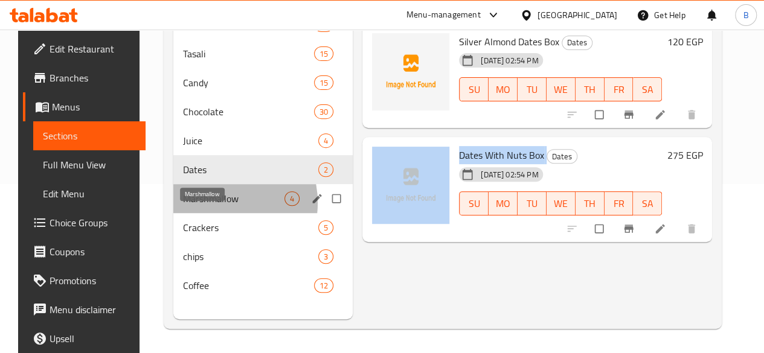
click at [201, 206] on span "Marshmallow" at bounding box center [233, 198] width 101 height 14
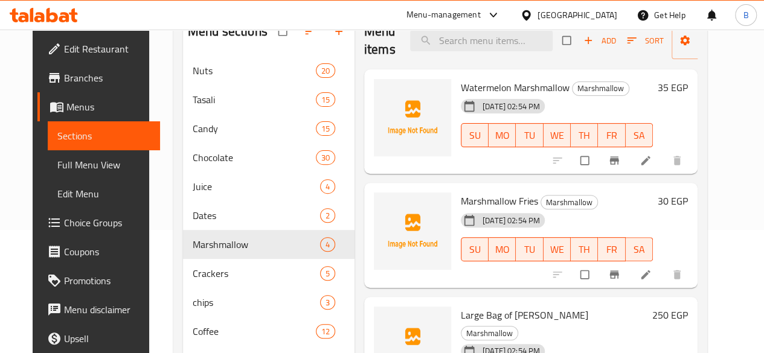
scroll to position [120, 0]
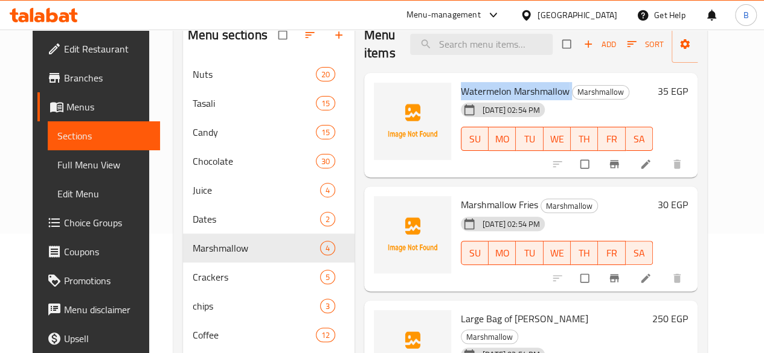
drag, startPoint x: 405, startPoint y: 88, endPoint x: 519, endPoint y: 92, distance: 113.6
click at [519, 92] on div "Watermelon Marshmallow Marshmallow 20-08-2025 02:54 PM SU MO TU WE TH FR SA" at bounding box center [557, 125] width 202 height 95
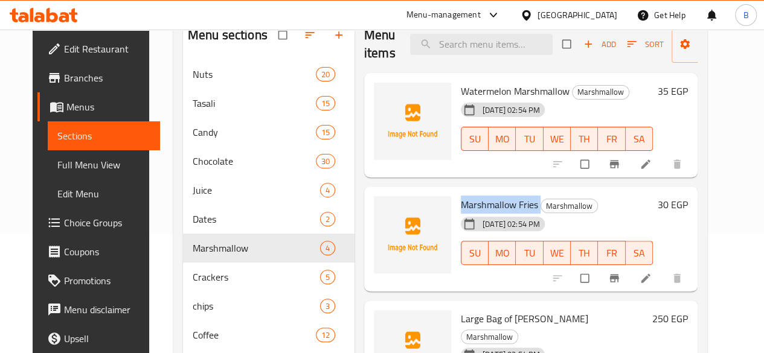
drag, startPoint x: 409, startPoint y: 210, endPoint x: 489, endPoint y: 204, distance: 80.0
click at [489, 204] on div "Marshmallow Fries Marshmallow 20-08-2025 02:54 PM SU MO TU WE TH FR SA" at bounding box center [557, 238] width 202 height 95
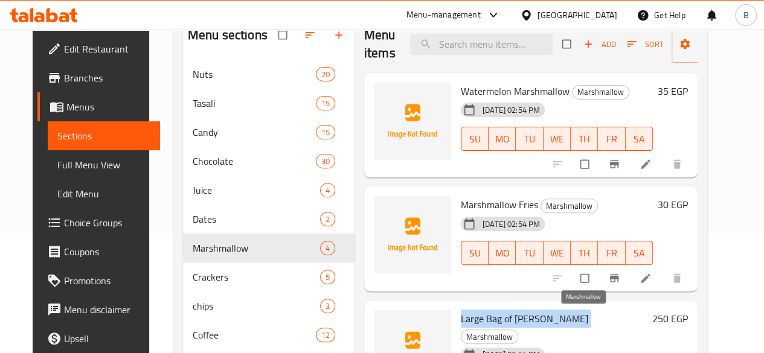
drag, startPoint x: 409, startPoint y: 320, endPoint x: 561, endPoint y: 324, distance: 151.7
click at [561, 324] on h6 "Large Bag of Mr Malo Marshmallow Marshmallow" at bounding box center [554, 327] width 187 height 34
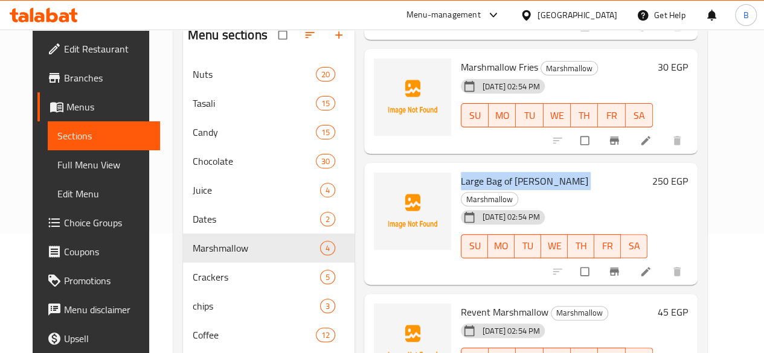
scroll to position [147, 0]
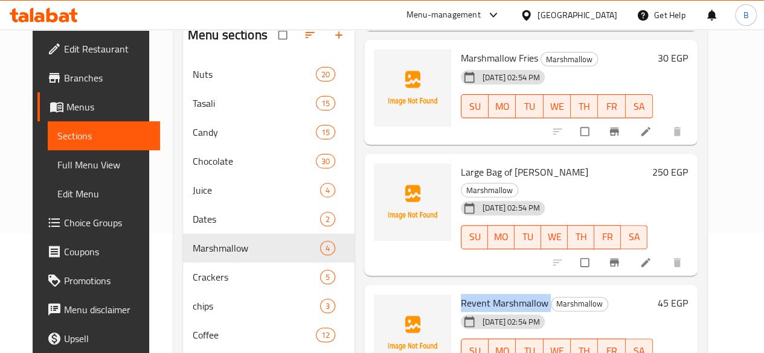
drag, startPoint x: 409, startPoint y: 282, endPoint x: 498, endPoint y: 280, distance: 88.2
click at [498, 295] on h6 "Revent Marshmallow Marshmallow" at bounding box center [557, 303] width 192 height 17
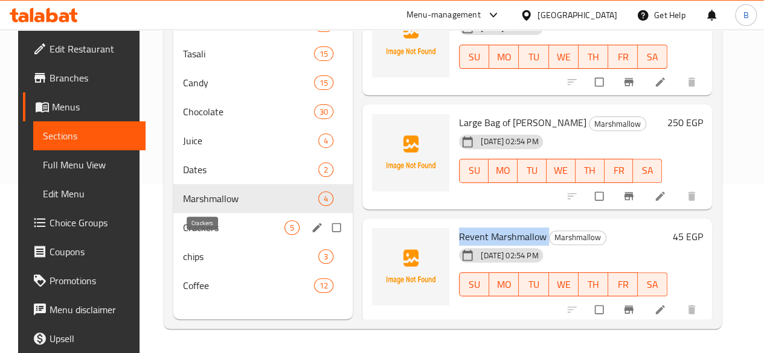
click at [191, 235] on span "Crackers" at bounding box center [233, 227] width 101 height 14
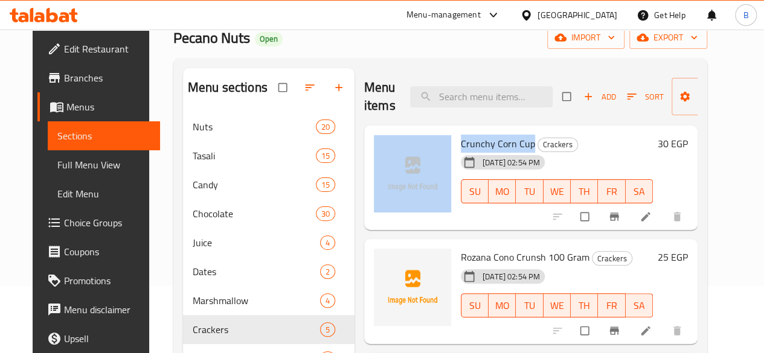
drag, startPoint x: 402, startPoint y: 144, endPoint x: 482, endPoint y: 141, distance: 80.4
click at [482, 141] on div "Crunchy Corn Cup Crackers 20-08-2025 02:54 PM SU MO TU WE TH FR SA 30 EGP" at bounding box center [531, 177] width 324 height 95
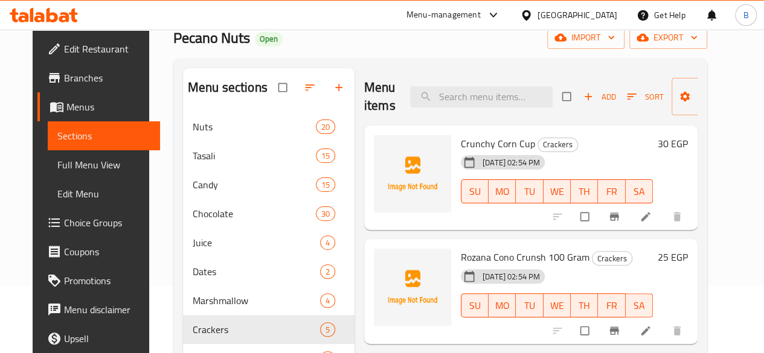
click at [456, 258] on div "Rozana Cono Crunsh 100 Gram Crackers 20-08-2025 02:54 PM SU MO TU WE TH FR SA" at bounding box center [557, 291] width 202 height 95
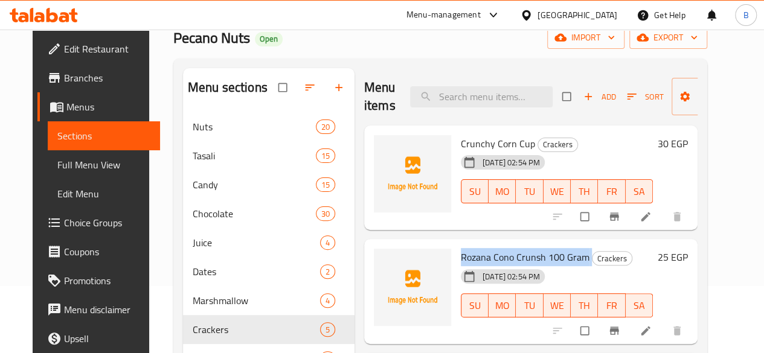
click at [456, 258] on div "Rozana Cono Crunsh 100 Gram Crackers 20-08-2025 02:54 PM SU MO TU WE TH FR SA" at bounding box center [557, 291] width 202 height 95
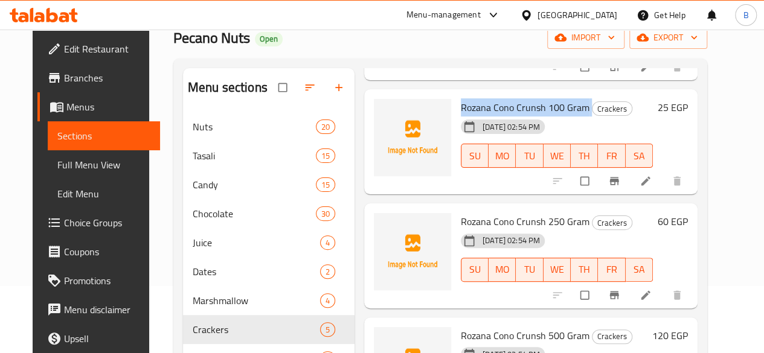
scroll to position [151, 0]
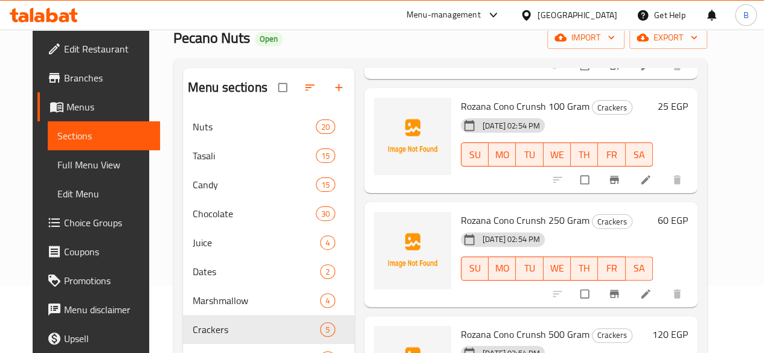
click at [461, 213] on span "Rozana Cono Crunsh 250 Gram" at bounding box center [525, 220] width 129 height 18
click at [461, 326] on span "Rozana Cono Crunsh 500 Gram" at bounding box center [525, 335] width 129 height 18
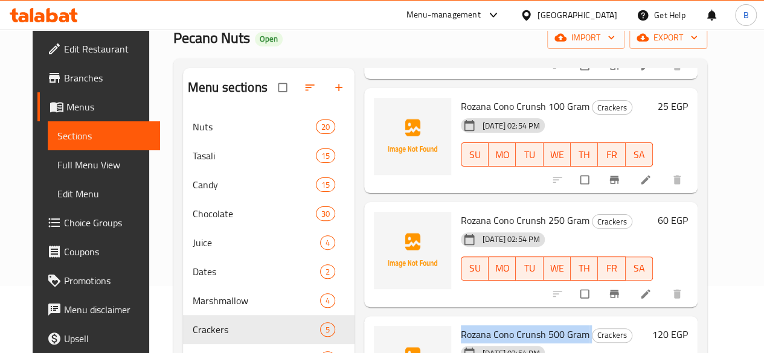
click at [461, 326] on span "Rozana Cono Crunsh 500 Gram" at bounding box center [525, 335] width 129 height 18
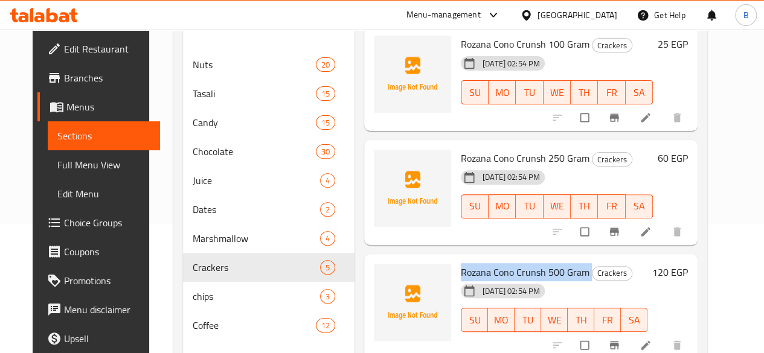
scroll to position [172, 0]
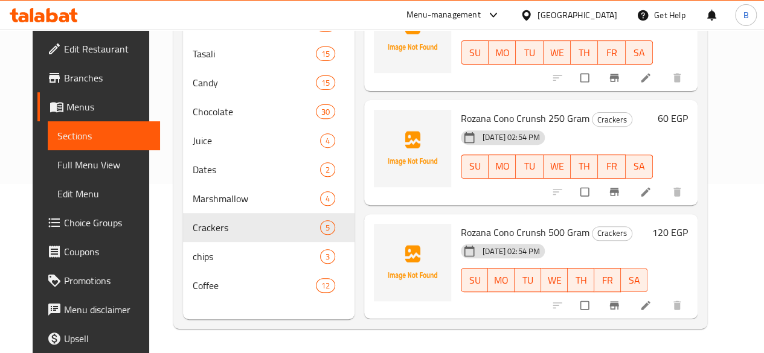
click at [698, 230] on div "Menu items Add Sort Manage items Crunchy Corn Cup Crackers 20-08-2025 02:54 PM …" at bounding box center [526, 142] width 343 height 353
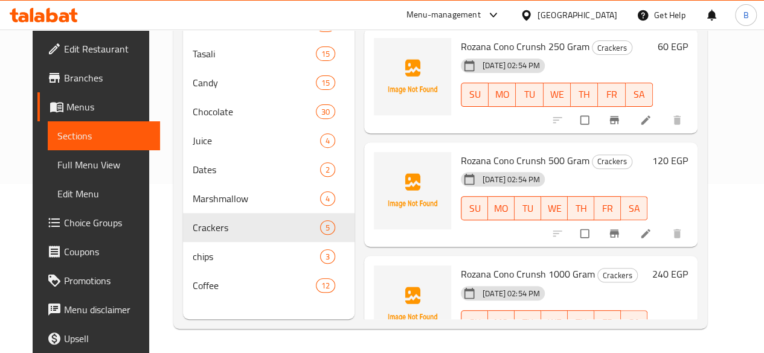
scroll to position [261, 0]
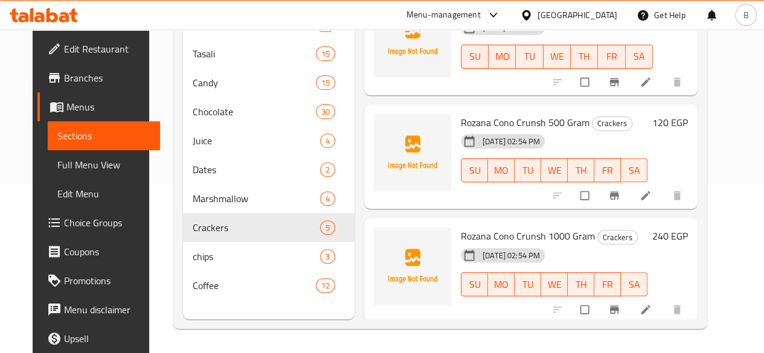
click at [462, 234] on span "Rozana Cono Crunsh 1000 Gram" at bounding box center [528, 236] width 134 height 18
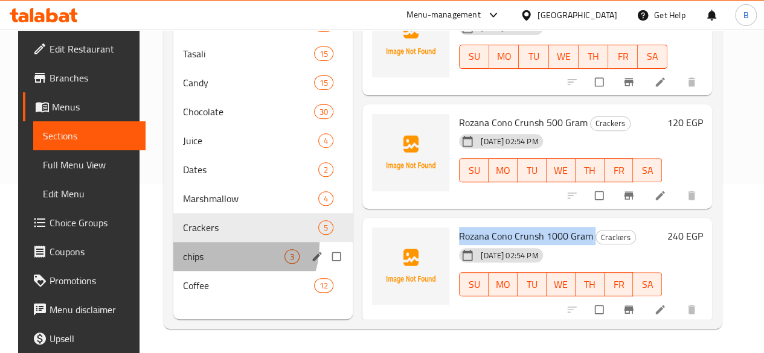
click at [208, 258] on div "chips 3" at bounding box center [263, 256] width 180 height 29
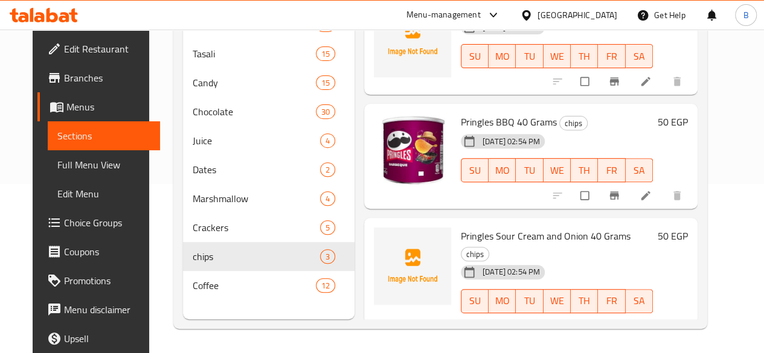
click at [461, 233] on span "Pringles Sour Cream and Onion 40 Grams" at bounding box center [546, 236] width 170 height 18
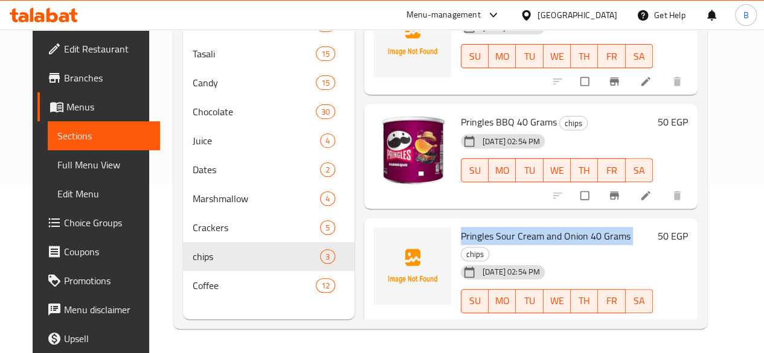
click at [461, 233] on span "Pringles Sour Cream and Onion 40 Grams" at bounding box center [546, 236] width 170 height 18
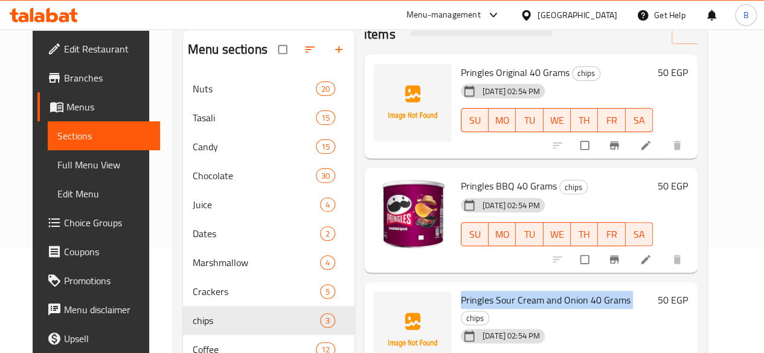
scroll to position [100, 0]
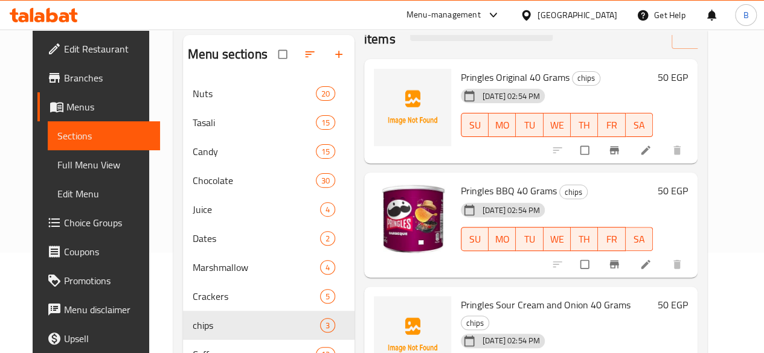
click at [461, 77] on span "Pringles Original 40 Grams" at bounding box center [515, 77] width 109 height 18
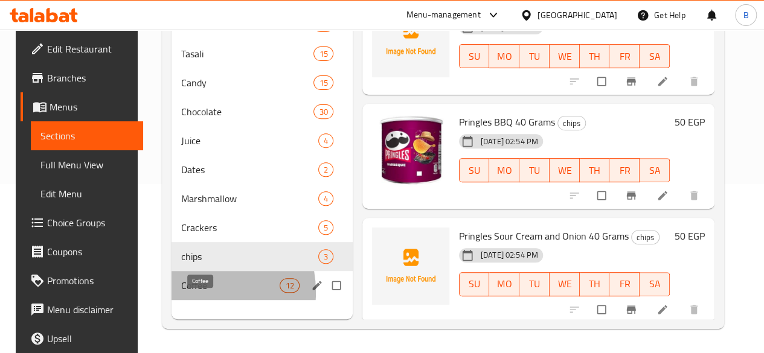
click at [181, 293] on span "Coffee" at bounding box center [230, 285] width 98 height 14
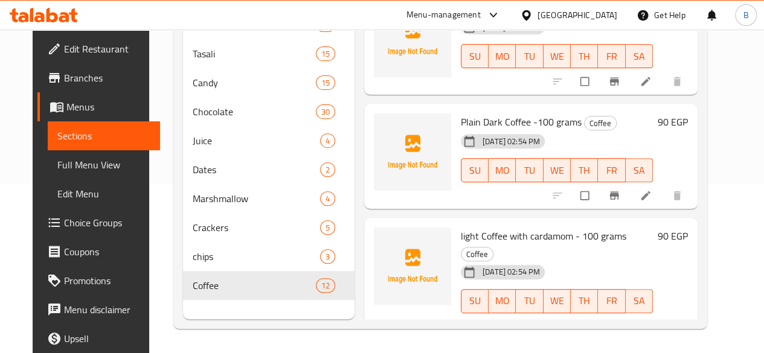
click at [461, 234] on span "light Coffee with cardamom - 100 grams" at bounding box center [543, 236] width 165 height 18
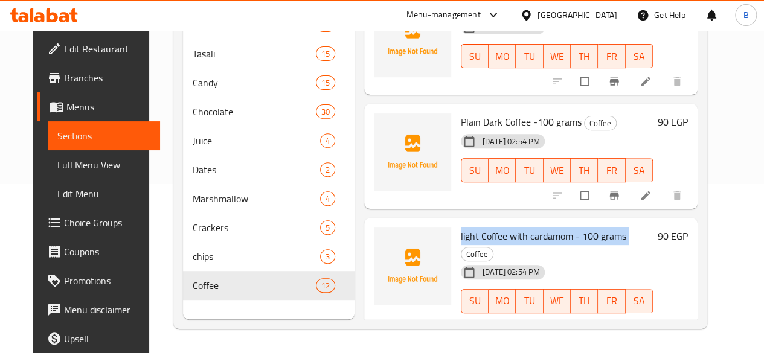
click at [461, 234] on span "light Coffee with cardamom - 100 grams" at bounding box center [543, 236] width 165 height 18
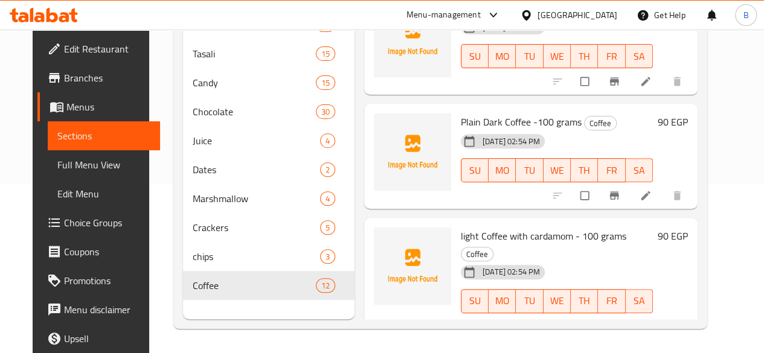
click at [461, 124] on span "Plain Dark Coffee -100 grams" at bounding box center [521, 122] width 121 height 18
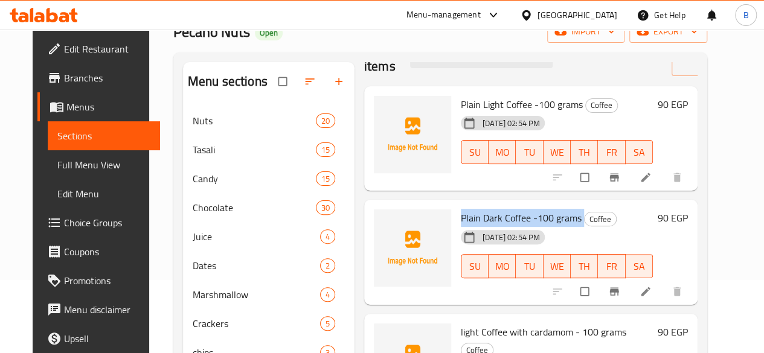
scroll to position [71, 0]
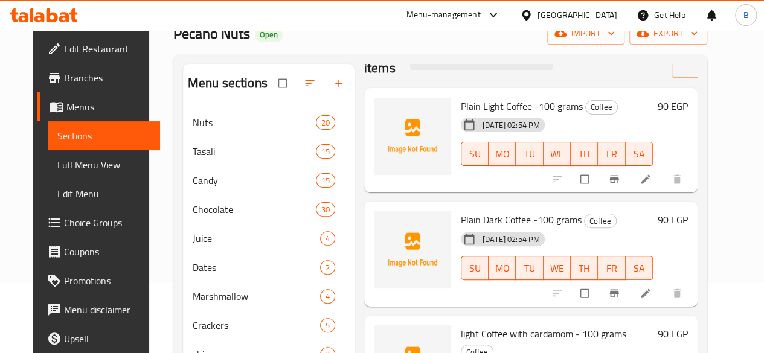
click at [461, 107] on span "Plain Light Coffee -100 grams" at bounding box center [522, 106] width 122 height 18
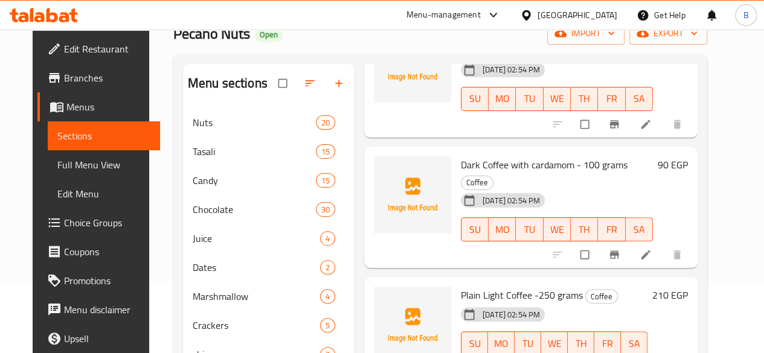
scroll to position [341, 0]
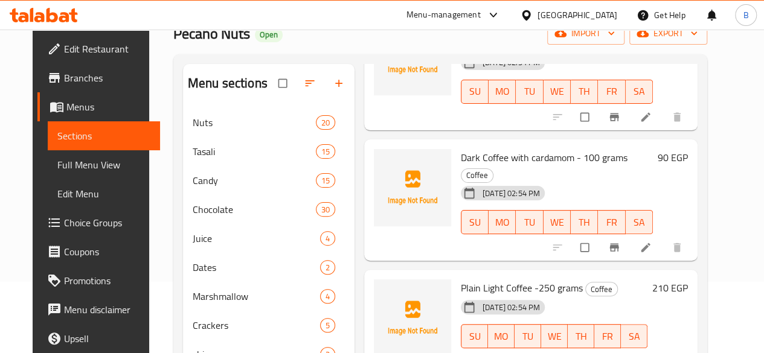
click at [487, 149] on span "Dark Coffee with cardamom - 100 grams" at bounding box center [544, 158] width 167 height 18
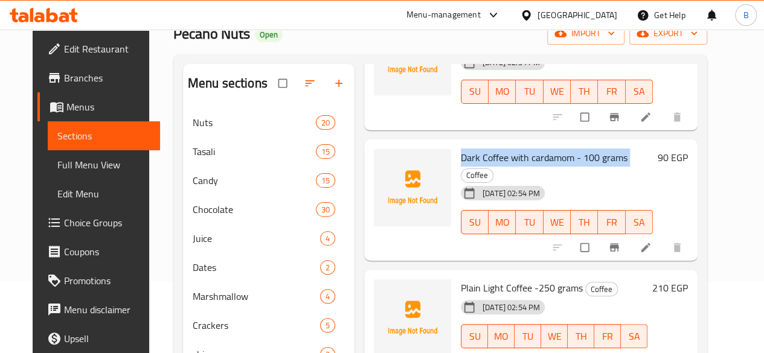
click at [487, 149] on span "Dark Coffee with cardamom - 100 grams" at bounding box center [544, 158] width 167 height 18
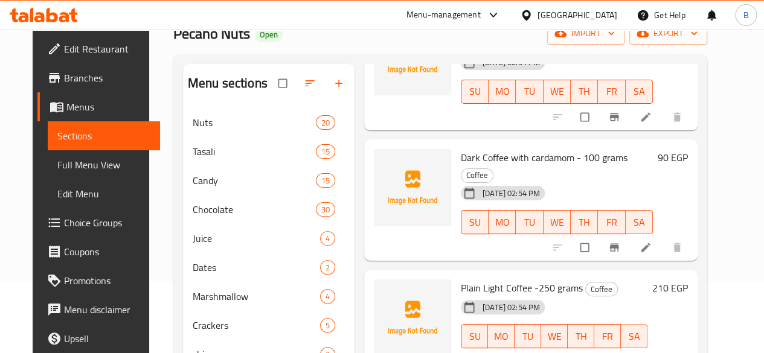
click at [461, 279] on span "Plain Light Coffee -250 grams" at bounding box center [522, 288] width 122 height 18
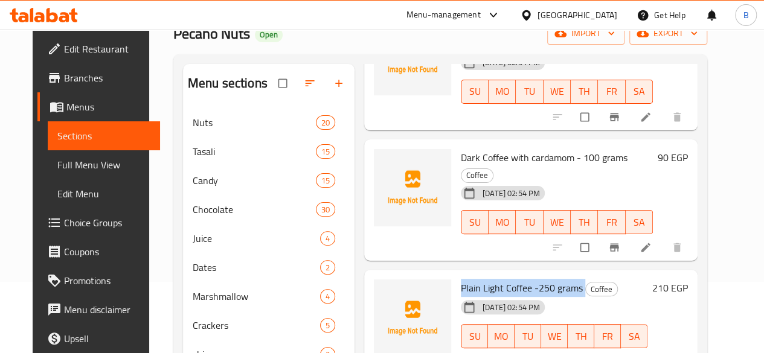
click at [461, 279] on span "Plain Light Coffee -250 grams" at bounding box center [522, 288] width 122 height 18
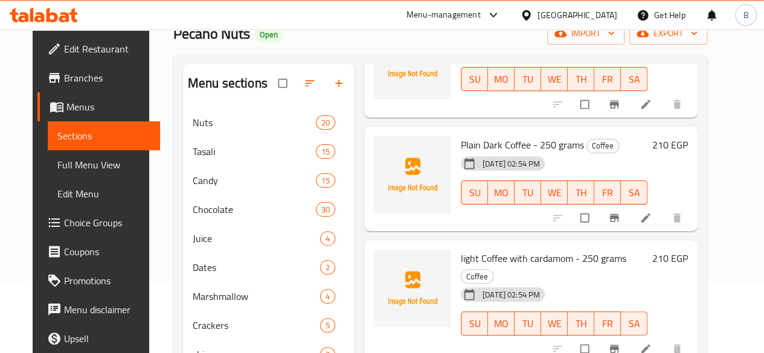
scroll to position [603, 0]
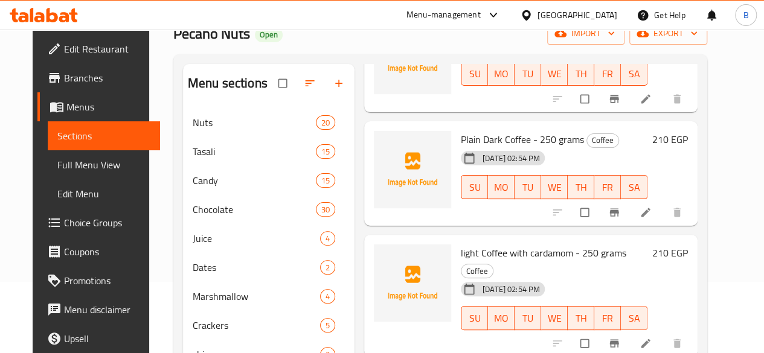
click at [462, 130] on span "Plain Dark Coffee - 250 grams" at bounding box center [522, 139] width 123 height 18
click at [461, 244] on span "light Coffee with cardamom - 250 grams" at bounding box center [543, 253] width 165 height 18
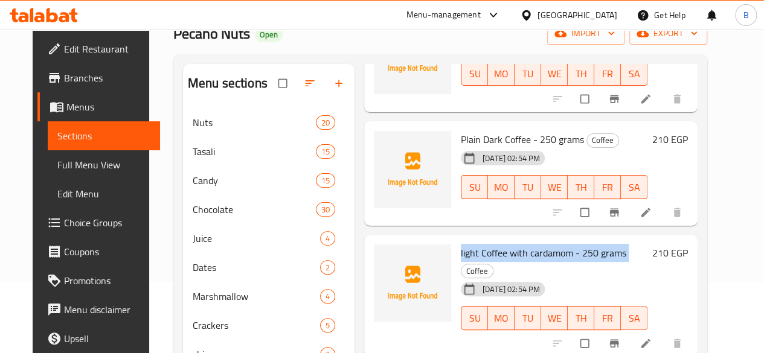
click at [461, 244] on span "light Coffee with cardamom - 250 grams" at bounding box center [543, 253] width 165 height 18
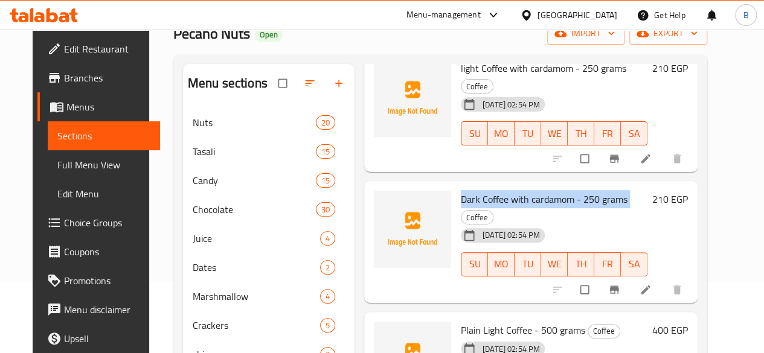
scroll to position [805, 0]
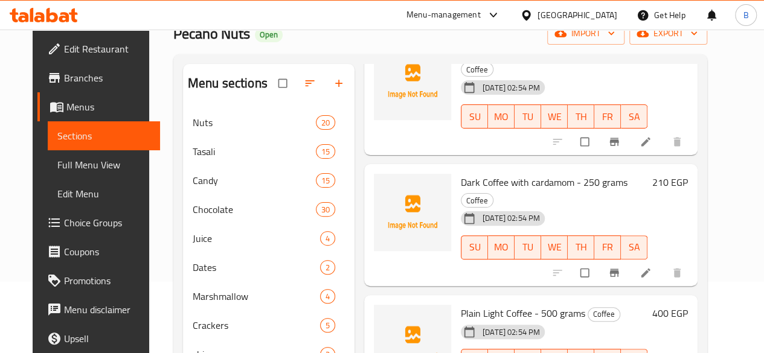
click at [461, 304] on span "Plain Light Coffee - 500 grams" at bounding box center [523, 313] width 124 height 18
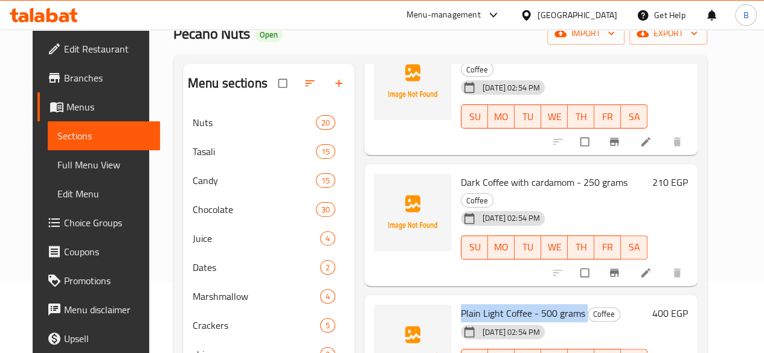
click at [461, 304] on span "Plain Light Coffee - 500 grams" at bounding box center [523, 313] width 124 height 18
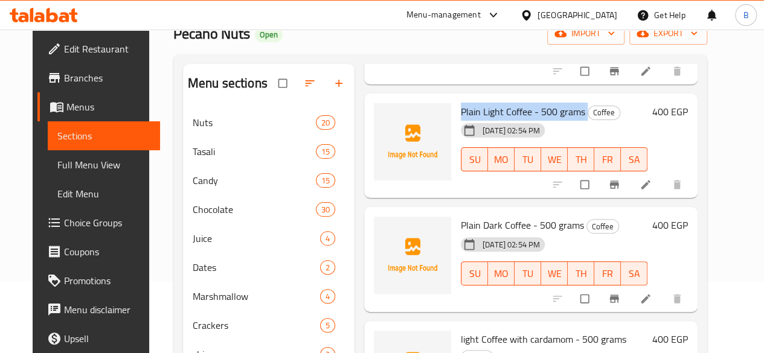
scroll to position [1003, 0]
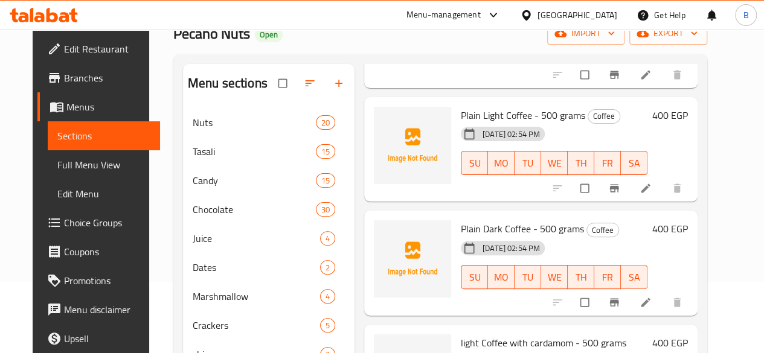
click at [467, 220] on span "Plain Dark Coffee - 500 grams" at bounding box center [522, 229] width 123 height 18
click at [461, 334] on span "light Coffee with cardamom - 500 grams" at bounding box center [543, 343] width 165 height 18
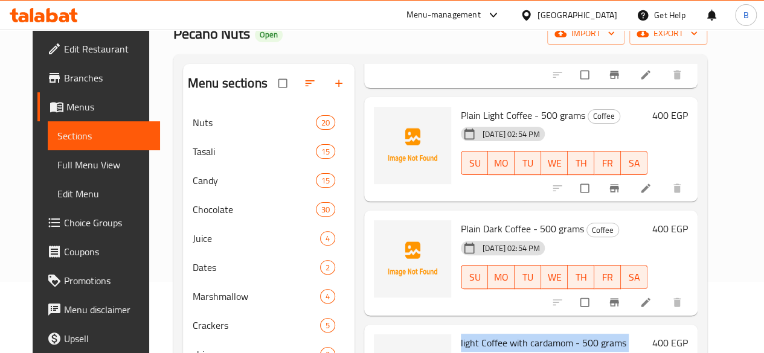
click at [461, 334] on span "light Coffee with cardamom - 500 grams" at bounding box center [543, 343] width 165 height 18
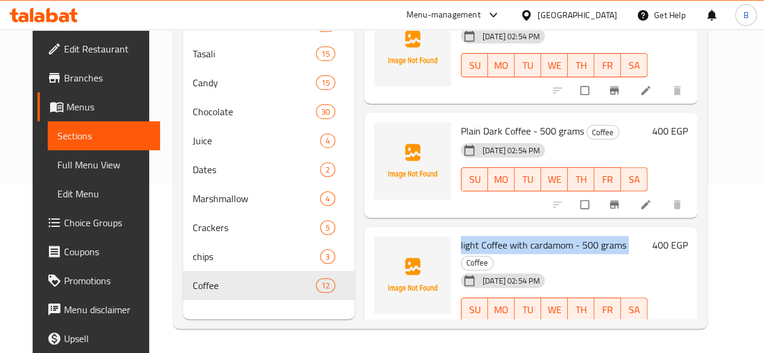
scroll to position [172, 0]
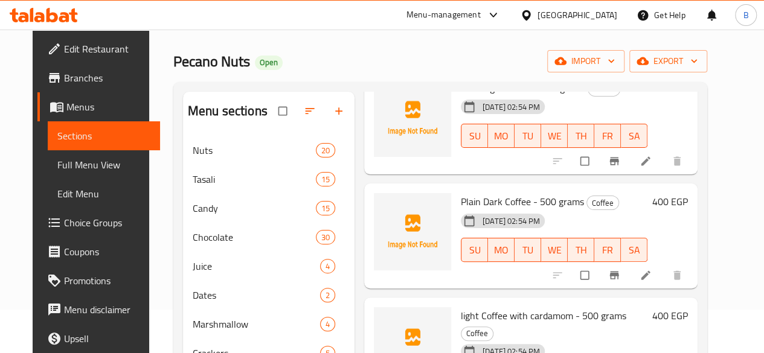
scroll to position [0, 0]
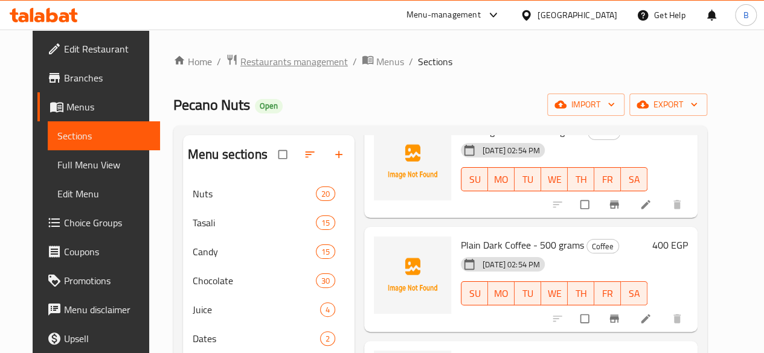
click at [296, 55] on span "Restaurants management" at bounding box center [294, 61] width 108 height 14
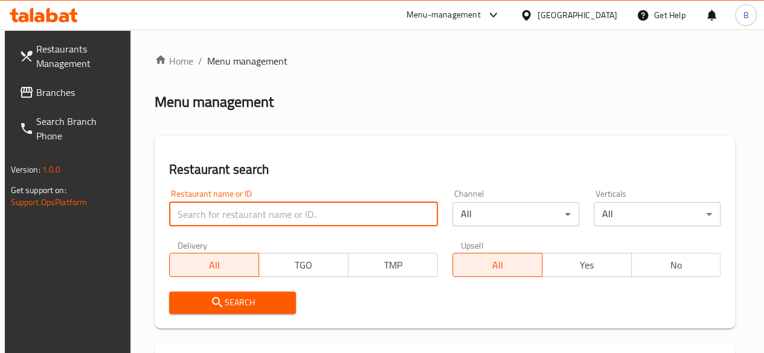
click at [237, 214] on input "search" at bounding box center [303, 214] width 269 height 24
type input "p"
click button "Search" at bounding box center [232, 303] width 127 height 22
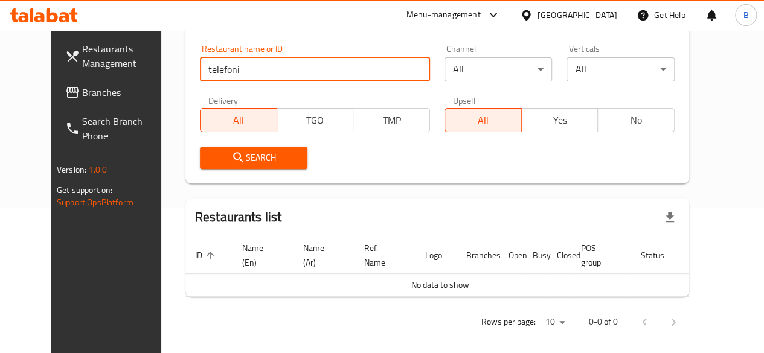
scroll to position [153, 0]
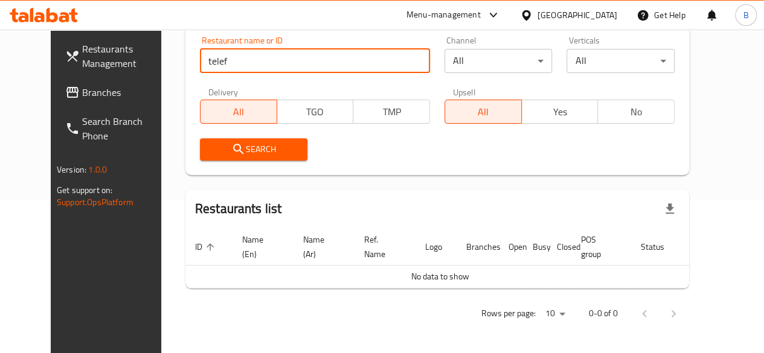
type input "telef"
click button "Search" at bounding box center [254, 149] width 108 height 22
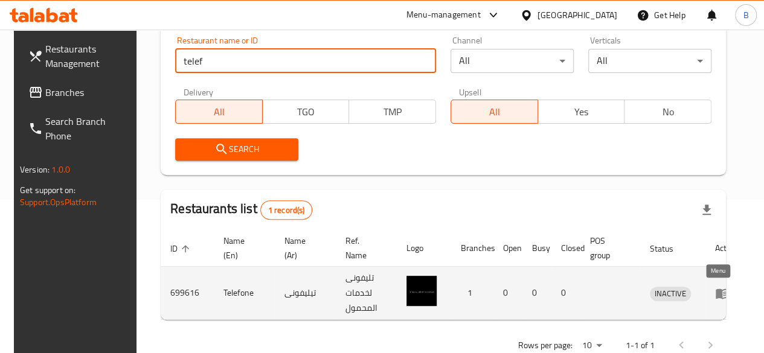
click at [716, 289] on icon "enhanced table" at bounding box center [722, 294] width 13 height 10
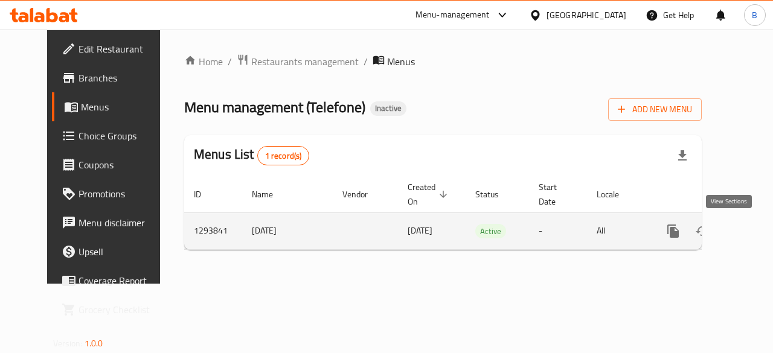
click at [753, 225] on icon "enhanced table" at bounding box center [760, 231] width 14 height 14
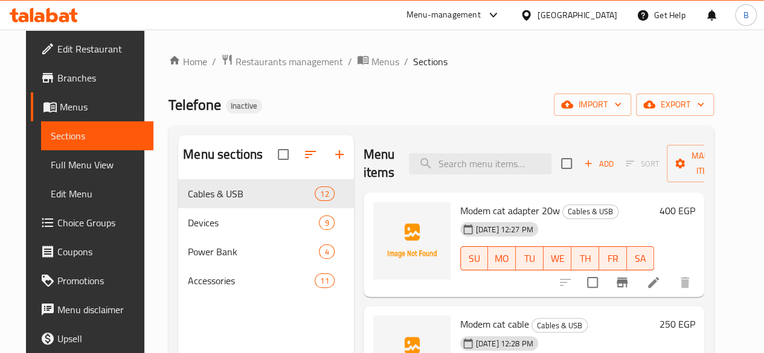
click at [470, 207] on span "Modem cat adapter 20w" at bounding box center [510, 211] width 100 height 18
click at [460, 319] on span "Modem cat cable" at bounding box center [494, 324] width 69 height 18
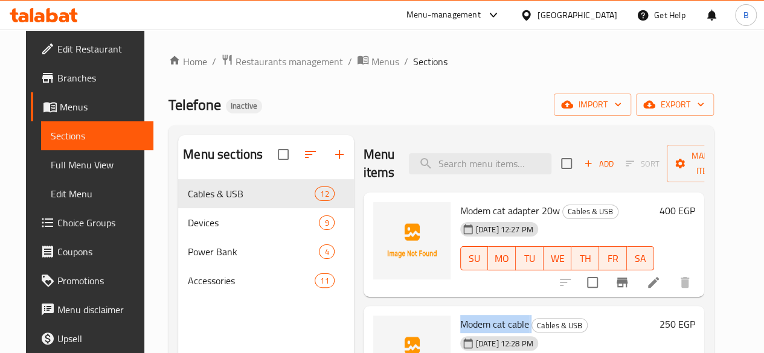
click at [460, 319] on span "Modem cat cable" at bounding box center [494, 324] width 69 height 18
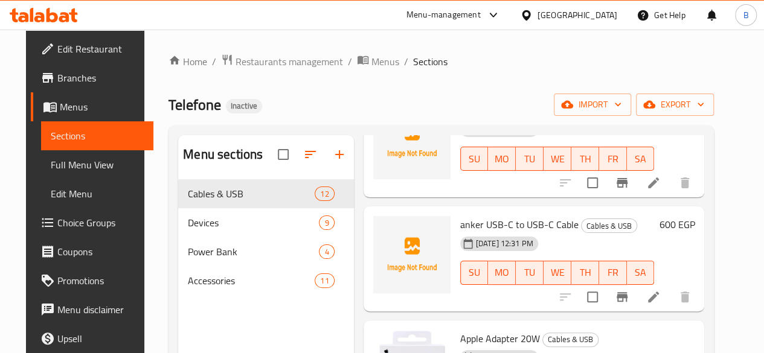
scroll to position [224, 0]
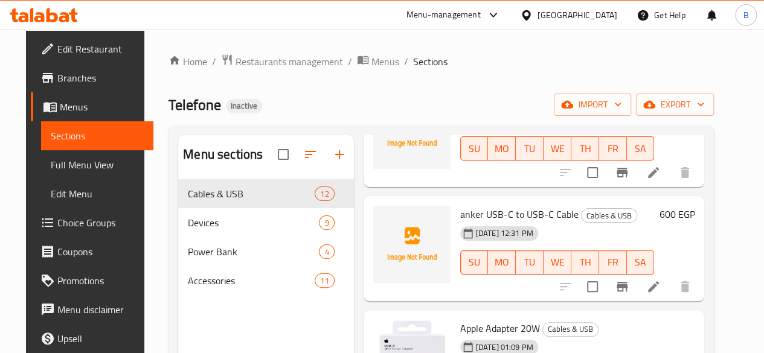
click at [460, 211] on span "anker USB-C to USB-C Cable" at bounding box center [519, 214] width 118 height 18
click at [460, 327] on span "Apple Adapter 20W" at bounding box center [500, 329] width 80 height 18
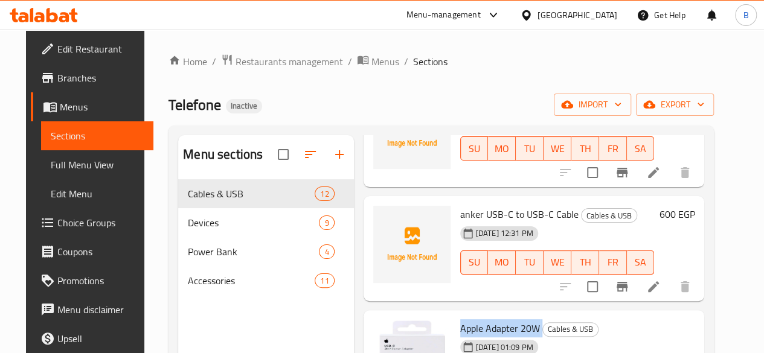
click at [460, 327] on span "Apple Adapter 20W" at bounding box center [500, 329] width 80 height 18
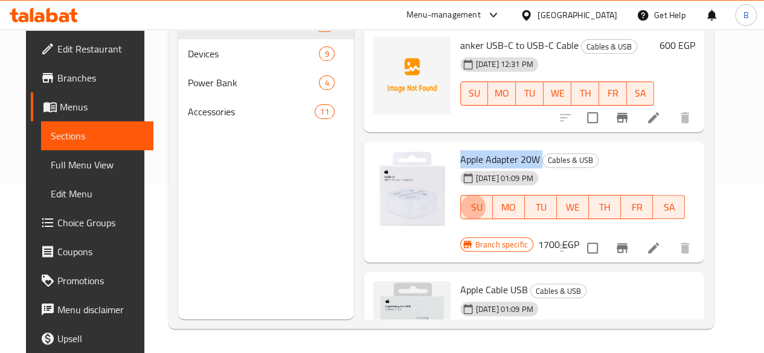
type button "0"
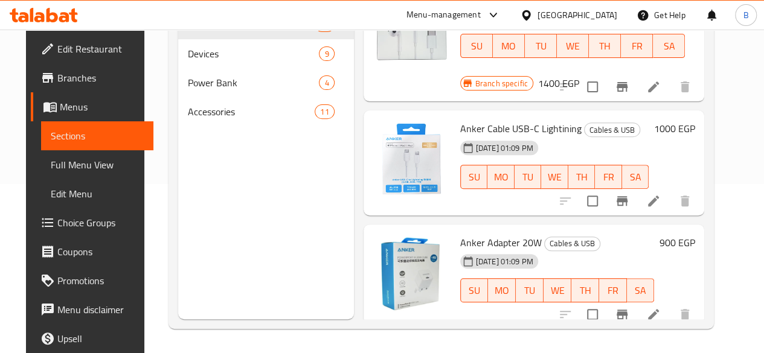
scroll to position [1062, 0]
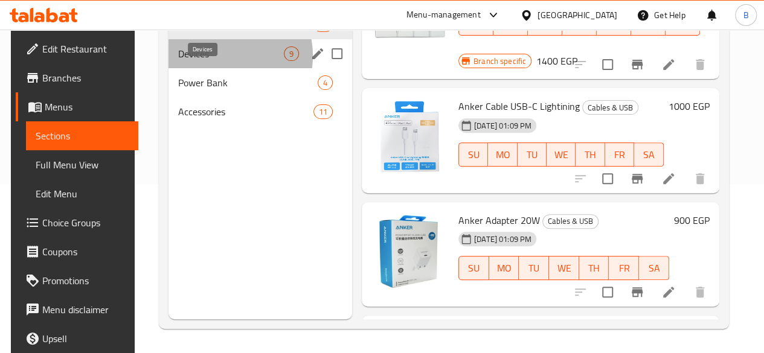
click at [218, 61] on span "Devices" at bounding box center [231, 54] width 106 height 14
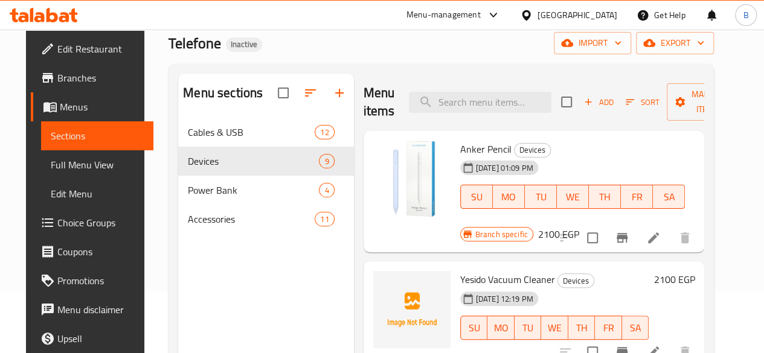
click at [460, 271] on span "Yesido Vacuum Cleaner" at bounding box center [507, 280] width 95 height 18
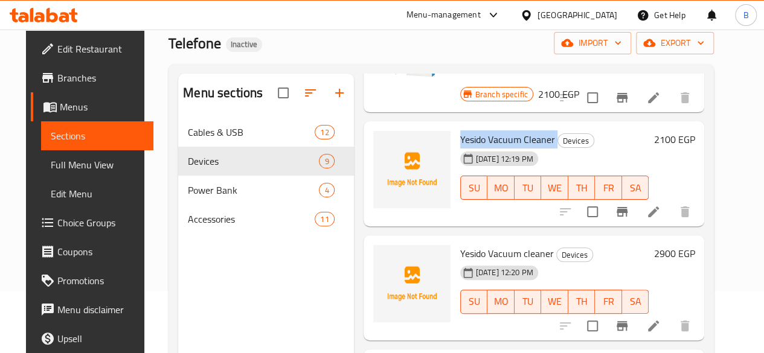
scroll to position [146, 0]
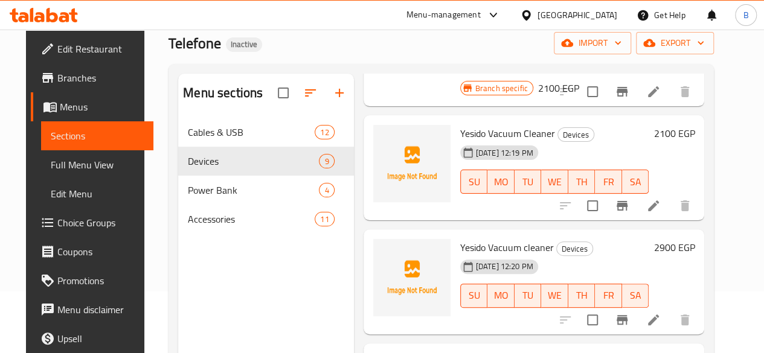
click at [467, 239] on span "Yesido Vacuum cleaner" at bounding box center [507, 248] width 94 height 18
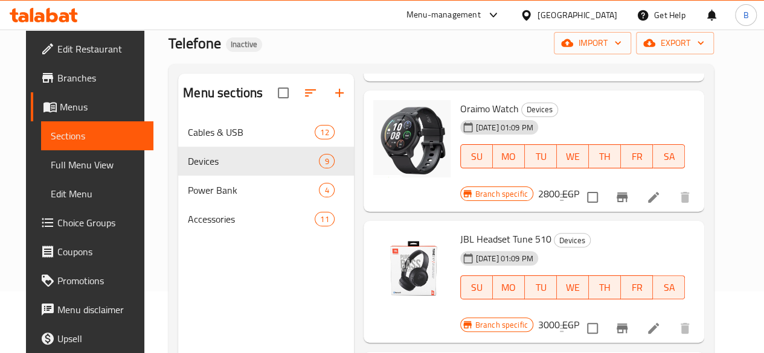
scroll to position [662, 0]
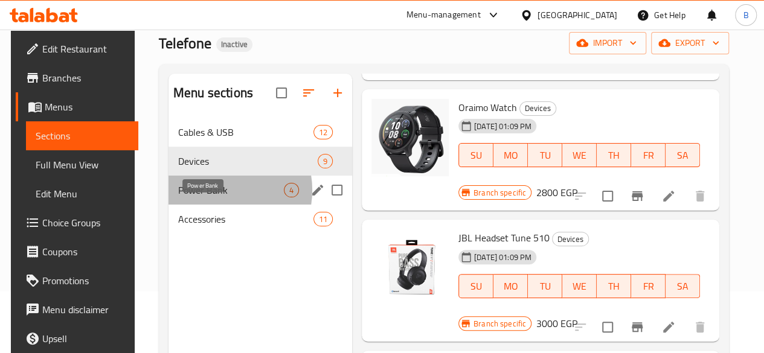
click at [213, 197] on span "Power Bank" at bounding box center [231, 190] width 106 height 14
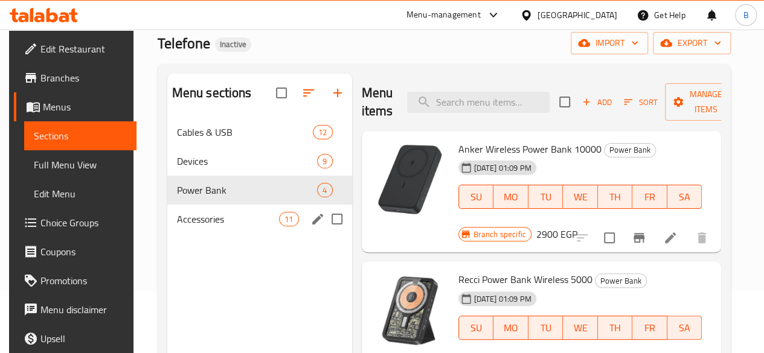
click at [169, 233] on div "Accessories 11" at bounding box center [259, 219] width 185 height 29
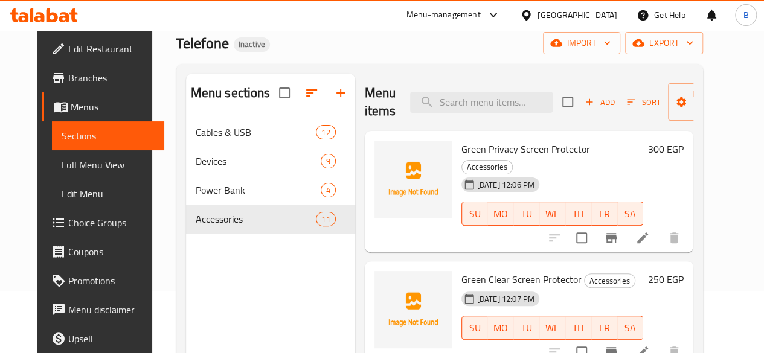
click at [461, 147] on span "Green Privacy Screen Protector" at bounding box center [525, 149] width 129 height 18
click at [461, 271] on span "Green Clear Screen Protector" at bounding box center [521, 280] width 120 height 18
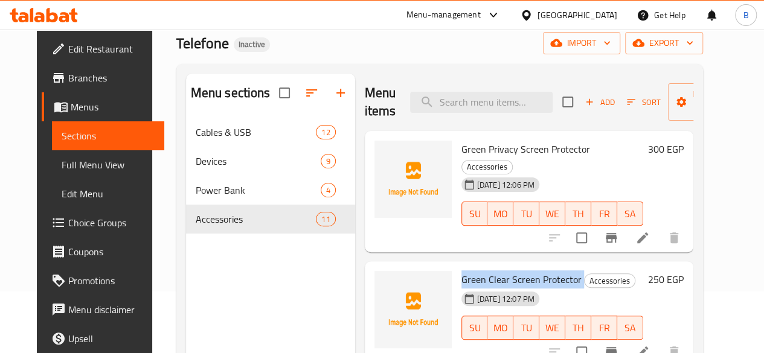
click at [461, 271] on span "Green Clear Screen Protector" at bounding box center [521, 280] width 120 height 18
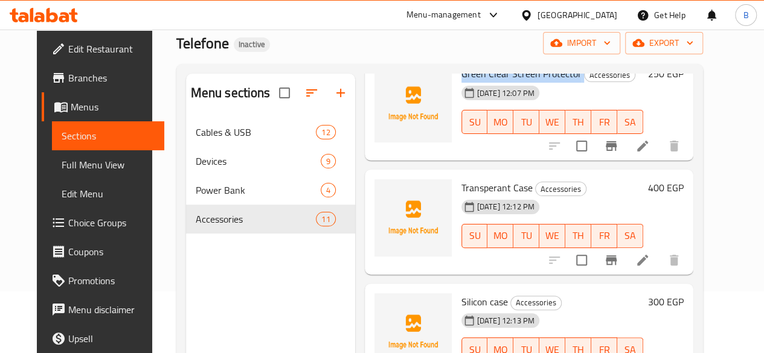
scroll to position [213, 0]
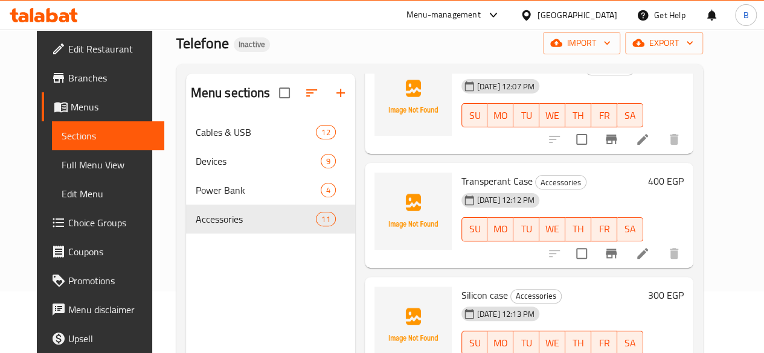
click at [461, 172] on span "Transperant Case" at bounding box center [496, 181] width 71 height 18
click at [461, 286] on span "Silicon case" at bounding box center [484, 295] width 47 height 18
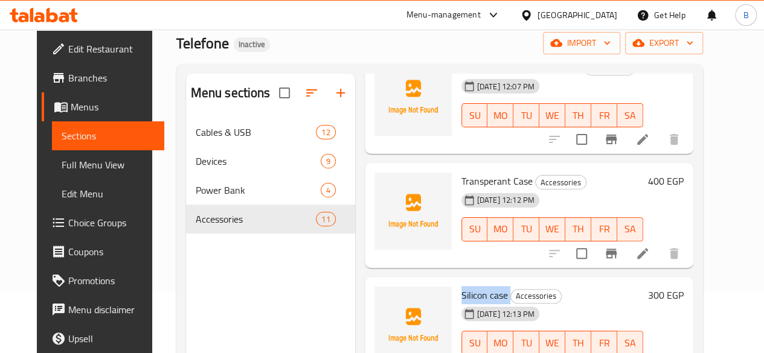
click at [461, 286] on span "Silicon case" at bounding box center [484, 295] width 47 height 18
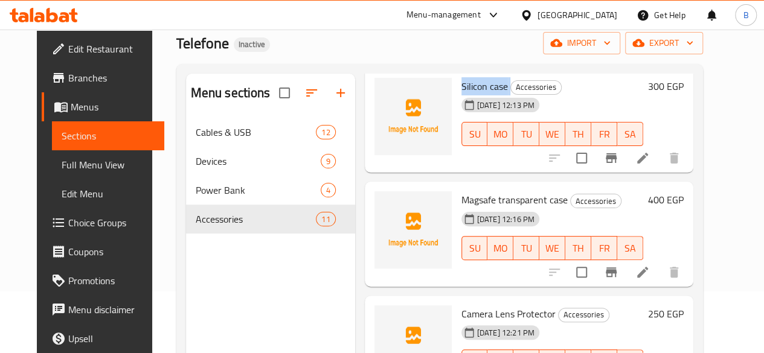
scroll to position [466, 0]
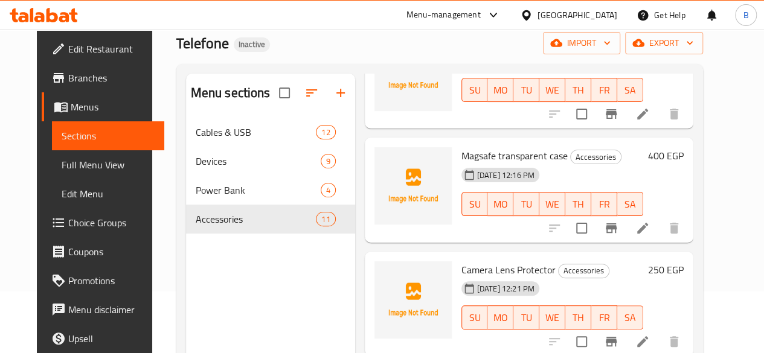
click at [474, 147] on span "Magsafe transparent case" at bounding box center [514, 156] width 106 height 18
click at [461, 261] on span "Camera Lens Protector" at bounding box center [508, 270] width 94 height 18
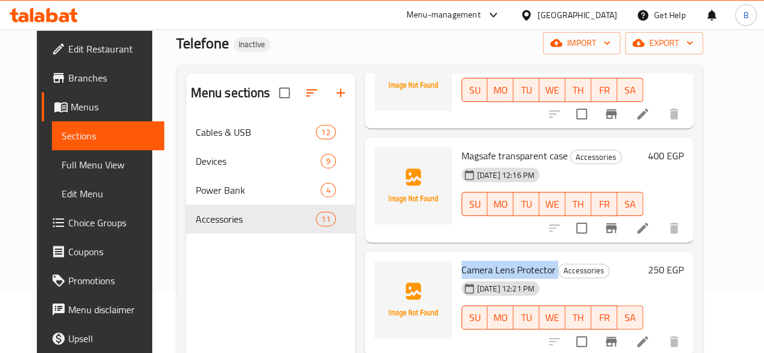
click at [461, 261] on span "Camera Lens Protector" at bounding box center [508, 270] width 94 height 18
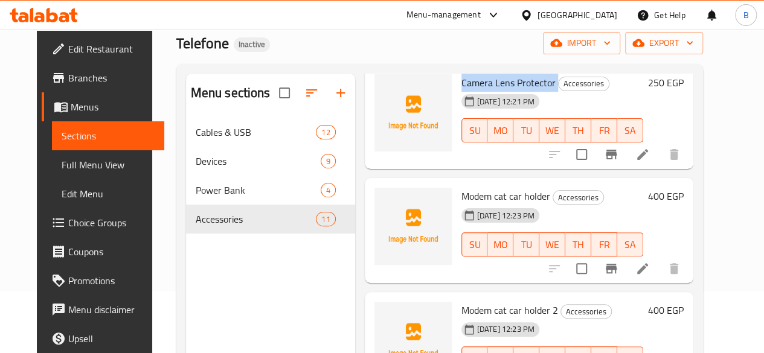
scroll to position [658, 0]
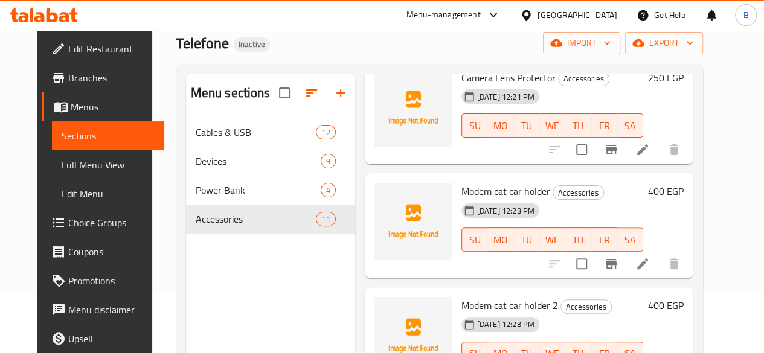
click at [467, 182] on span "Modem cat car holder" at bounding box center [505, 191] width 89 height 18
click at [461, 297] on span "Modem cat car holder 2" at bounding box center [509, 306] width 97 height 18
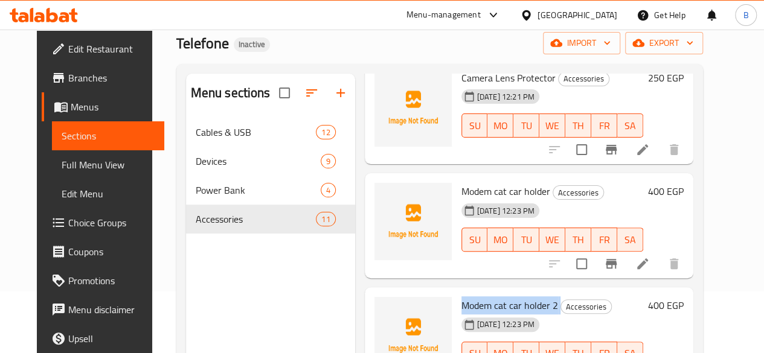
click at [461, 297] on span "Modem cat car holder 2" at bounding box center [509, 306] width 97 height 18
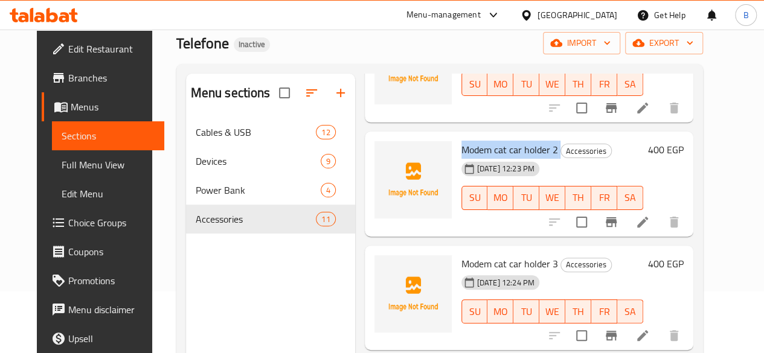
scroll to position [858, 0]
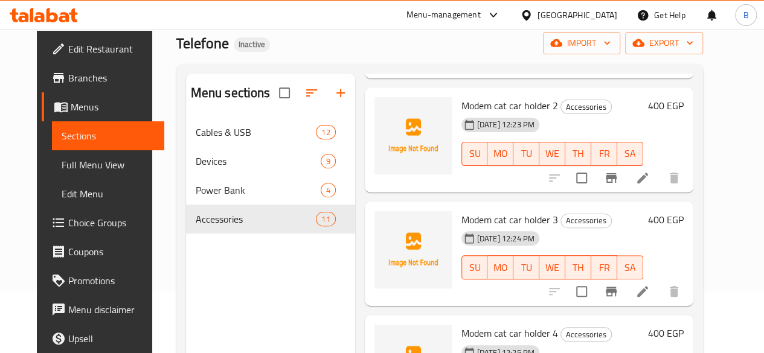
click at [469, 211] on span "Modem cat car holder 3" at bounding box center [509, 220] width 97 height 18
click at [470, 324] on span "Modem cat car holder 4" at bounding box center [509, 333] width 97 height 18
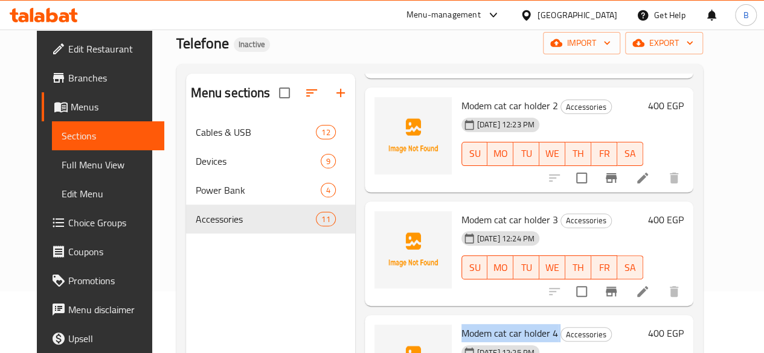
click at [470, 324] on span "Modem cat car holder 4" at bounding box center [509, 333] width 97 height 18
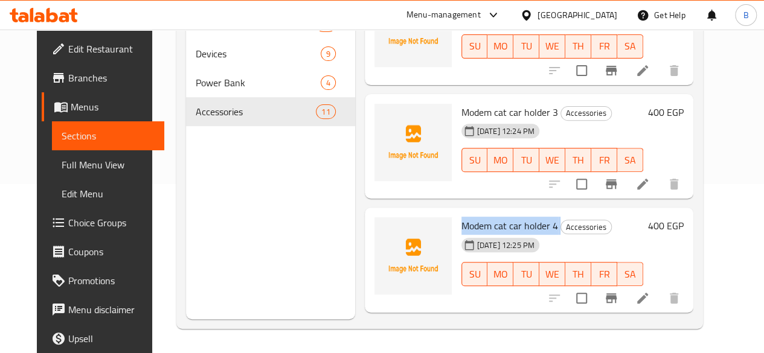
scroll to position [948, 0]
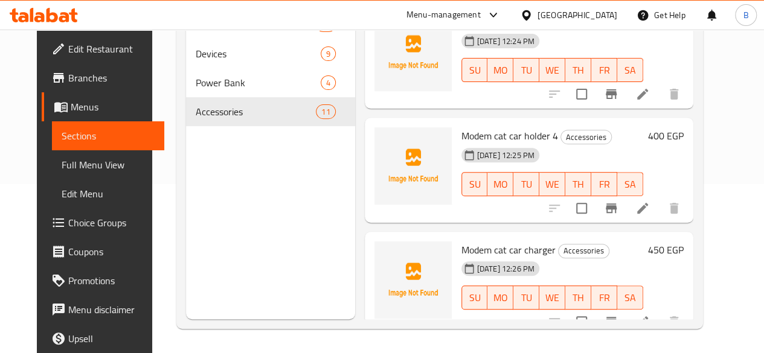
click at [471, 241] on span "Modem cat car charger" at bounding box center [508, 250] width 94 height 18
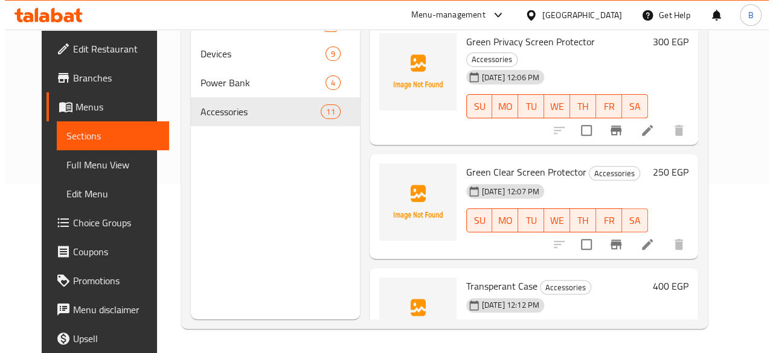
scroll to position [0, 0]
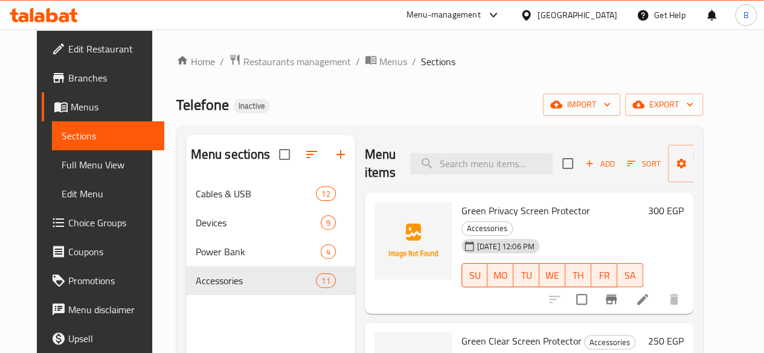
click at [600, 55] on ol "Home / Restaurants management / Menus / Sections" at bounding box center [439, 62] width 527 height 16
click at [611, 106] on span "import" at bounding box center [582, 104] width 58 height 15
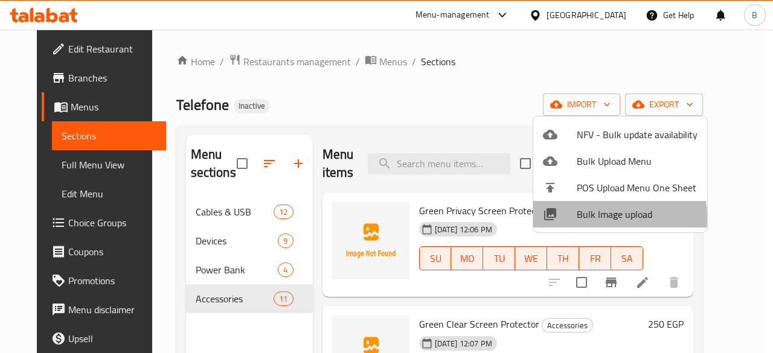
click at [582, 218] on span "Bulk Image upload" at bounding box center [637, 214] width 121 height 14
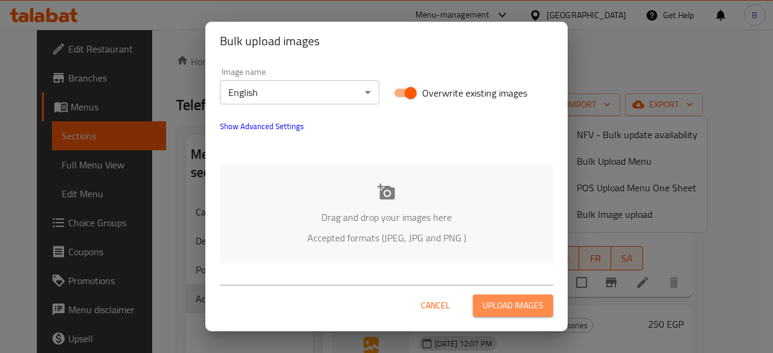
click at [495, 303] on span "Upload images" at bounding box center [513, 305] width 61 height 15
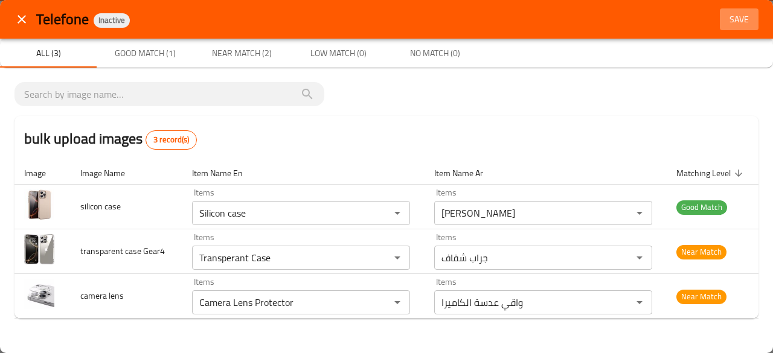
click at [742, 20] on span "Save" at bounding box center [739, 19] width 29 height 15
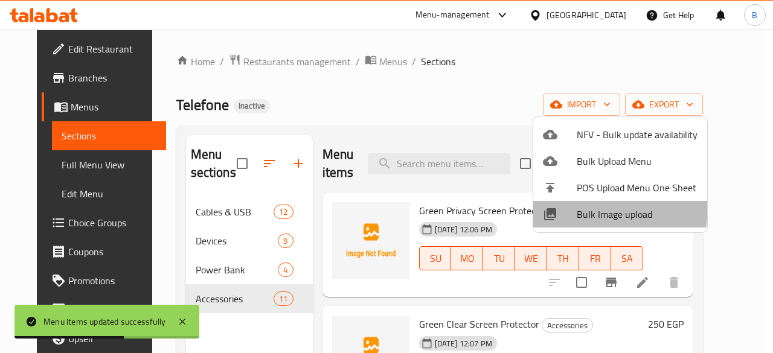
click at [592, 208] on span "Bulk Image upload" at bounding box center [637, 214] width 121 height 14
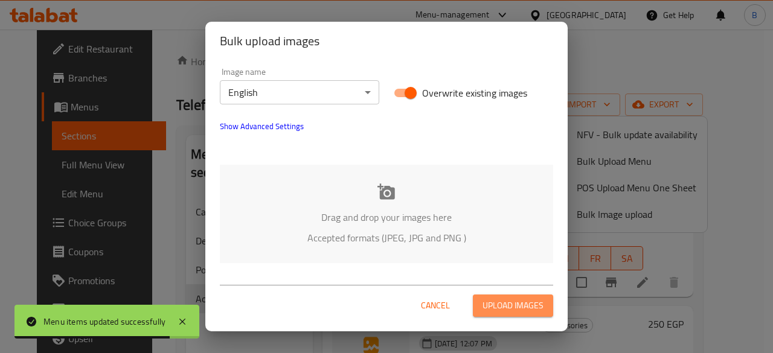
click at [513, 295] on button "Upload images" at bounding box center [513, 306] width 80 height 22
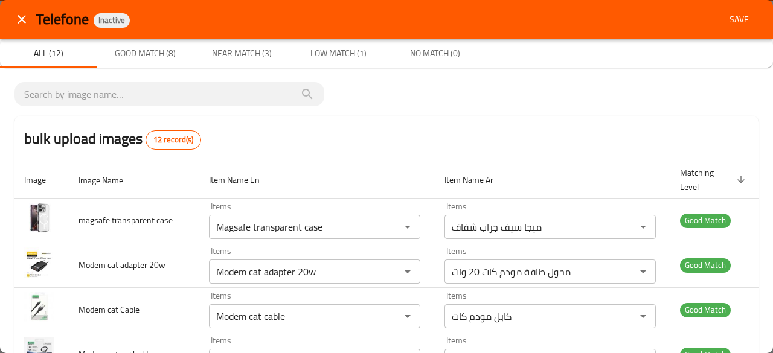
scroll to position [403, 0]
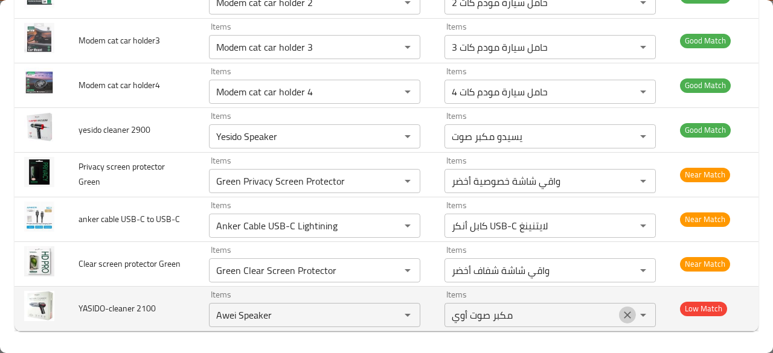
click at [621, 313] on icon "Clear" at bounding box center [627, 315] width 12 height 12
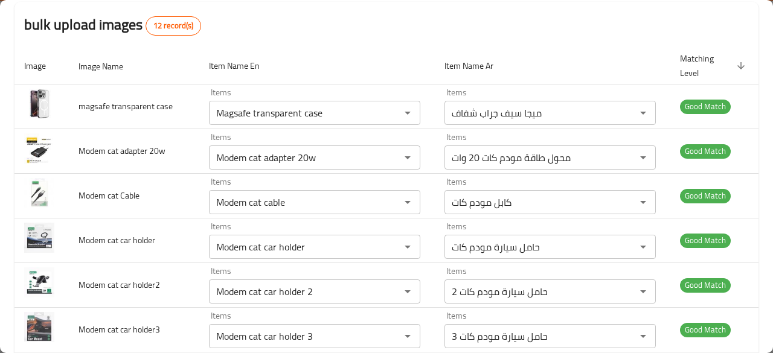
scroll to position [0, 0]
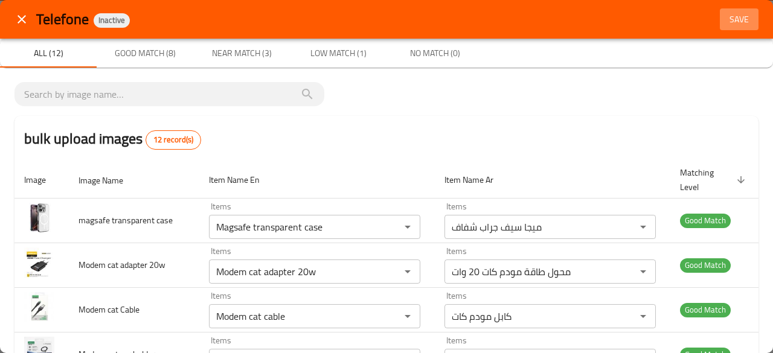
click at [727, 15] on span "Save" at bounding box center [739, 19] width 29 height 15
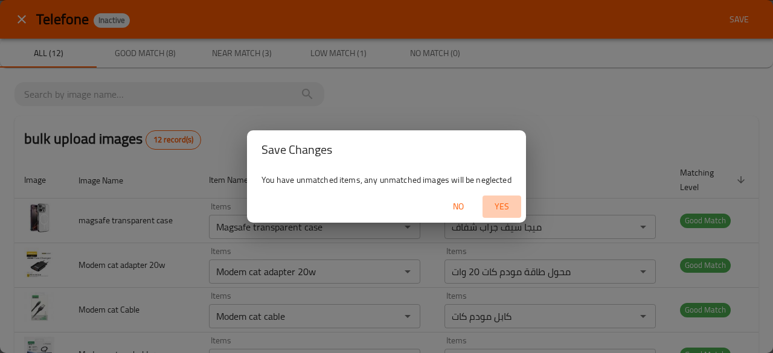
click at [499, 201] on span "Yes" at bounding box center [501, 206] width 29 height 15
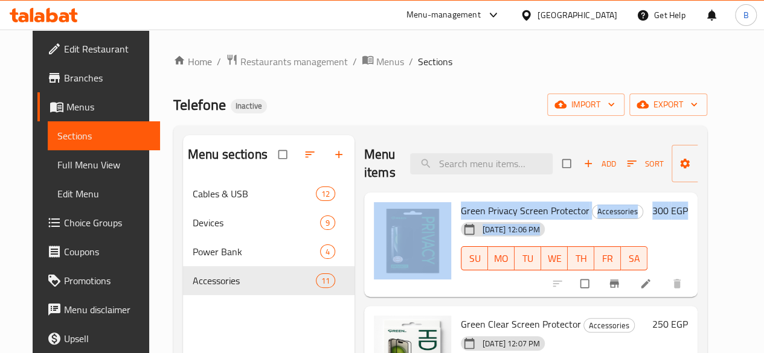
drag, startPoint x: 718, startPoint y: 197, endPoint x: 726, endPoint y: 188, distance: 12.8
click at [698, 188] on div "Menu items Add Sort Manage items Green Privacy Screen Protector Accessories [DA…" at bounding box center [526, 311] width 343 height 353
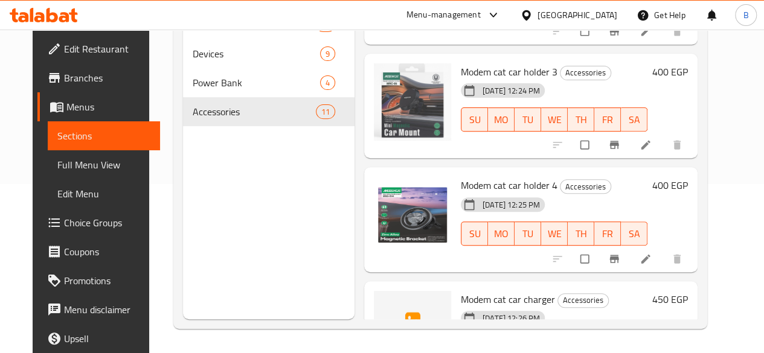
scroll to position [948, 0]
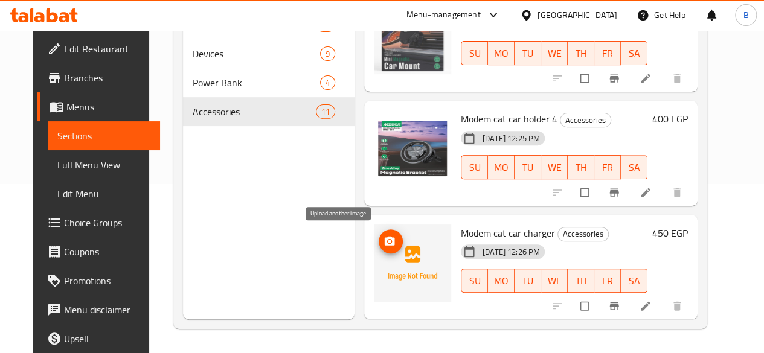
click at [385, 236] on icon "upload picture" at bounding box center [390, 240] width 10 height 9
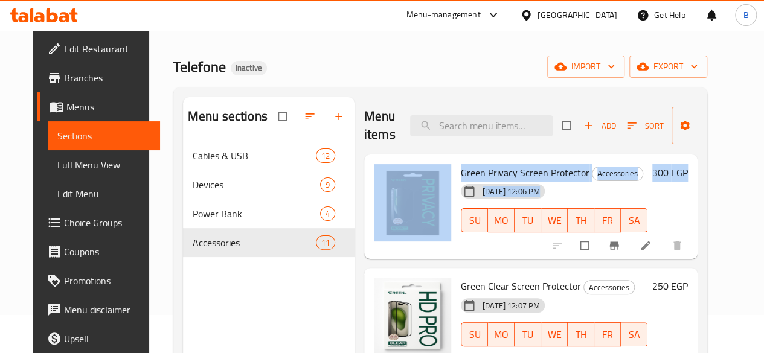
scroll to position [8, 0]
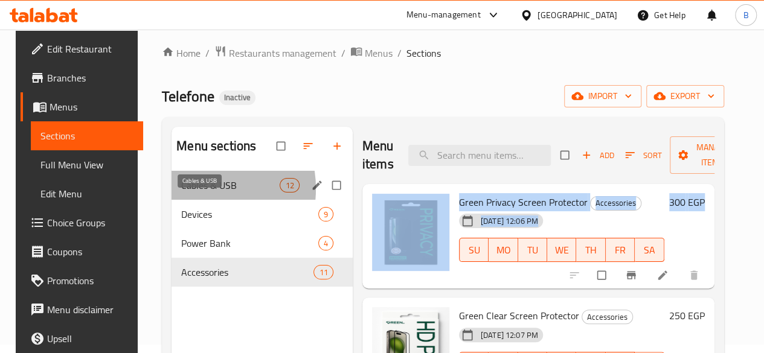
click at [186, 193] on span "Cables & USB" at bounding box center [230, 185] width 98 height 14
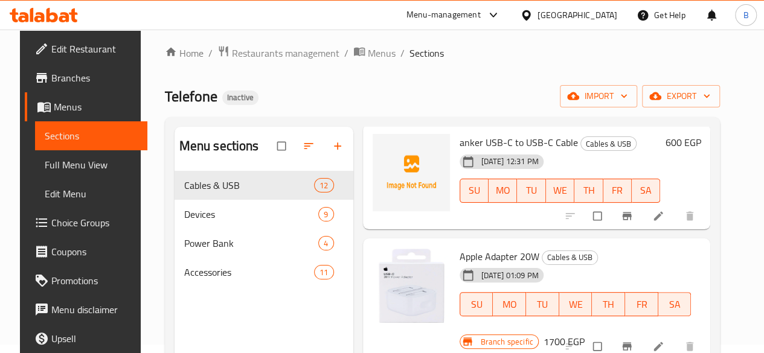
scroll to position [251, 0]
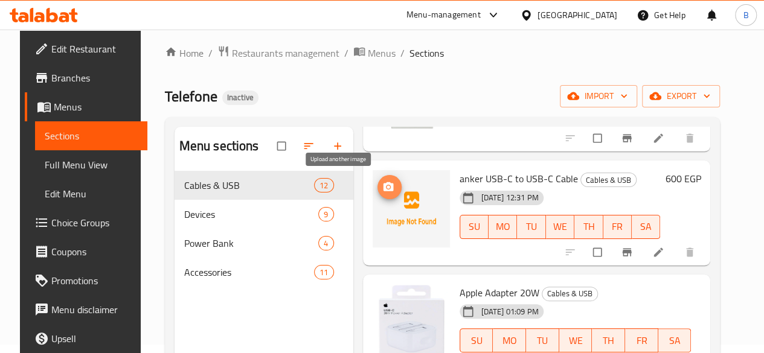
click at [377, 184] on span "upload picture" at bounding box center [389, 187] width 24 height 12
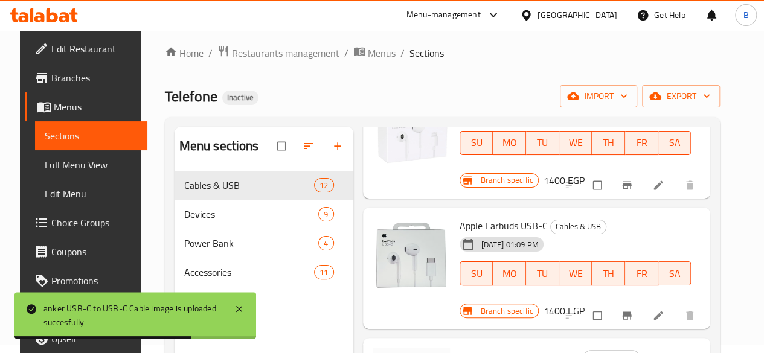
scroll to position [977, 0]
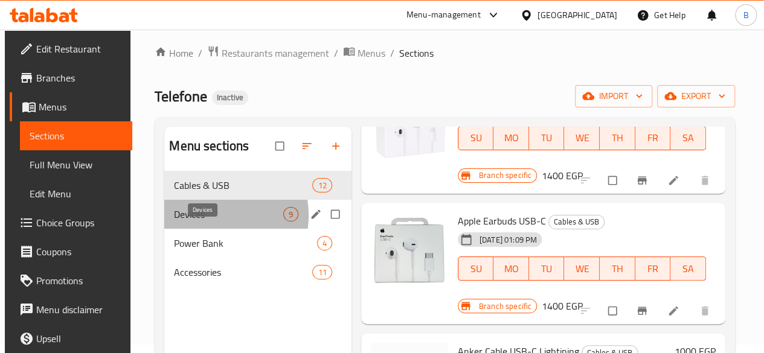
click at [208, 222] on span "Devices" at bounding box center [228, 214] width 109 height 14
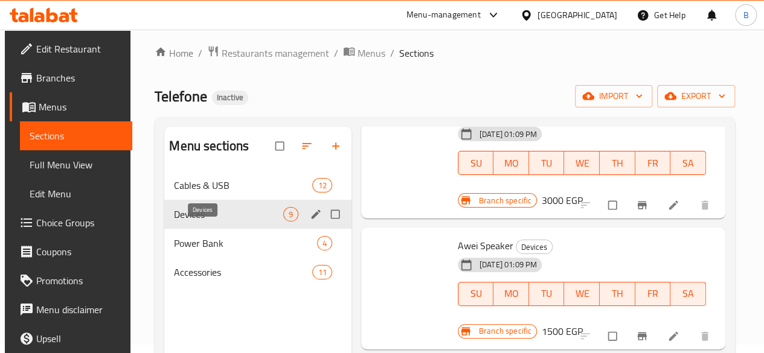
scroll to position [720, 0]
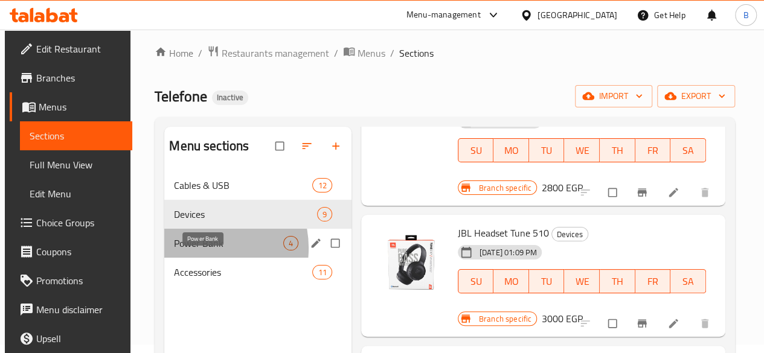
click at [197, 251] on span "Power Bank" at bounding box center [228, 243] width 109 height 14
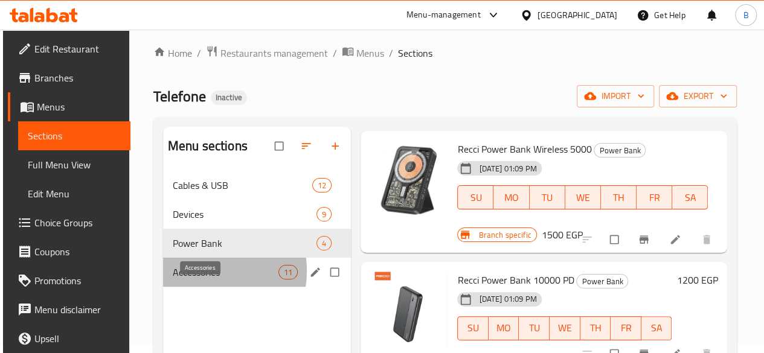
click at [196, 280] on span "Accessories" at bounding box center [226, 272] width 106 height 14
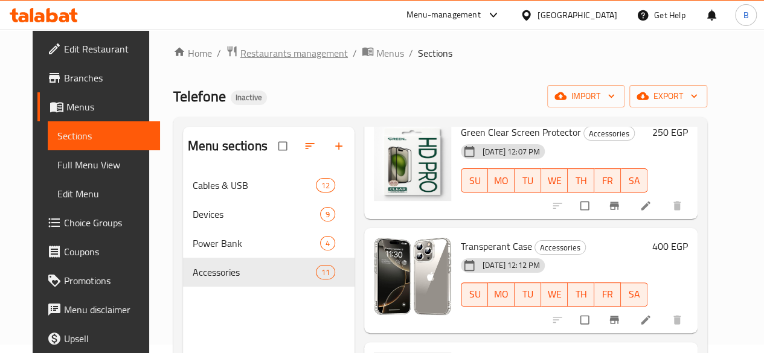
click at [272, 54] on span "Restaurants management" at bounding box center [294, 53] width 108 height 14
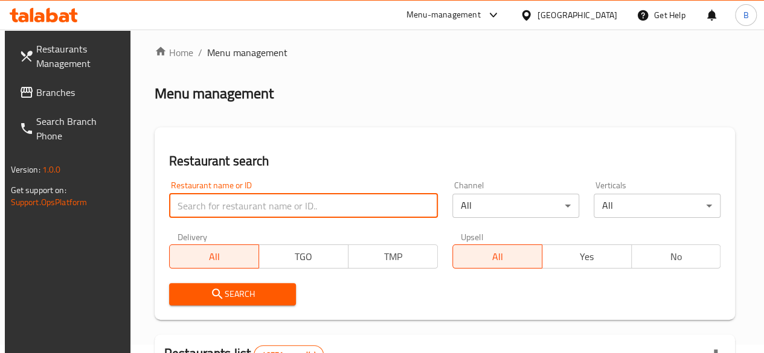
click at [250, 209] on input "search" at bounding box center [303, 206] width 269 height 24
type input "telef"
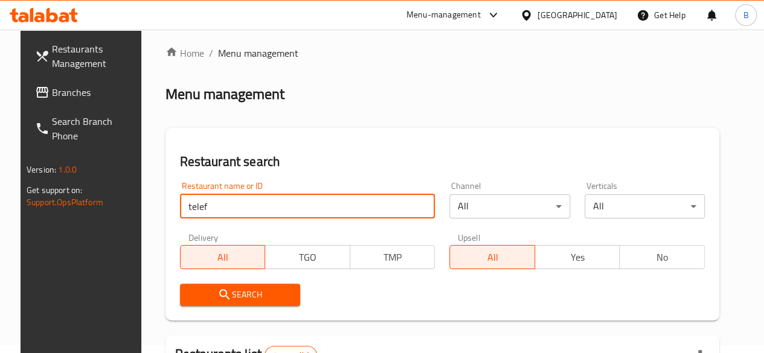
scroll to position [185, 0]
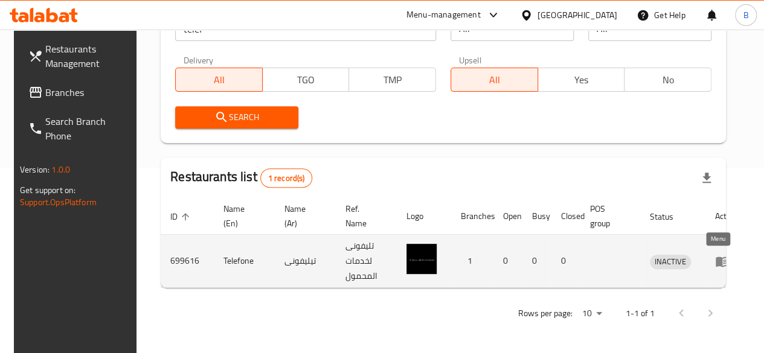
click at [716, 260] on icon "enhanced table" at bounding box center [722, 261] width 14 height 14
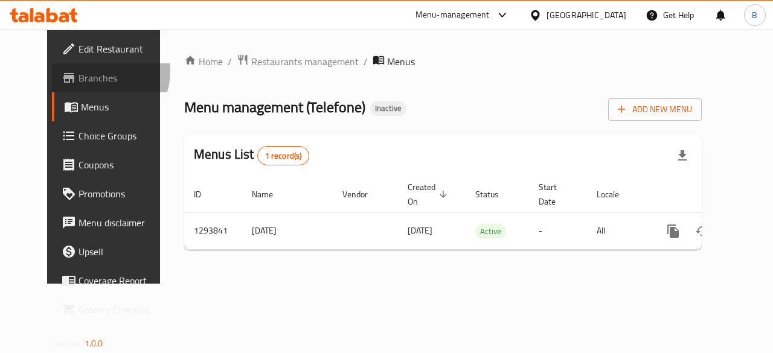
click at [79, 72] on span "Branches" at bounding box center [123, 78] width 88 height 14
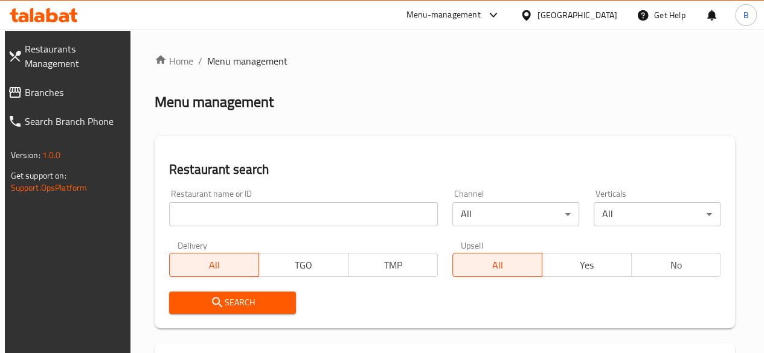
drag, startPoint x: 0, startPoint y: 0, endPoint x: 246, endPoint y: 204, distance: 319.1
click at [246, 204] on input "search" at bounding box center [303, 214] width 269 height 24
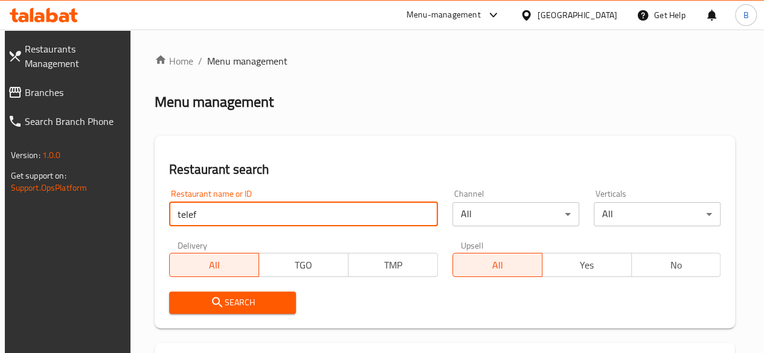
type input "telef"
click button "Search" at bounding box center [232, 303] width 127 height 22
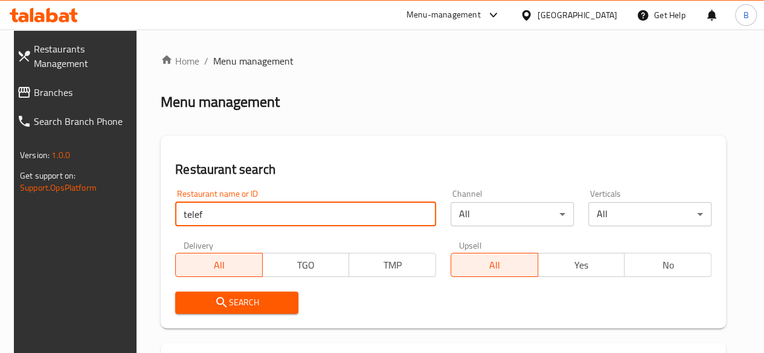
scroll to position [185, 0]
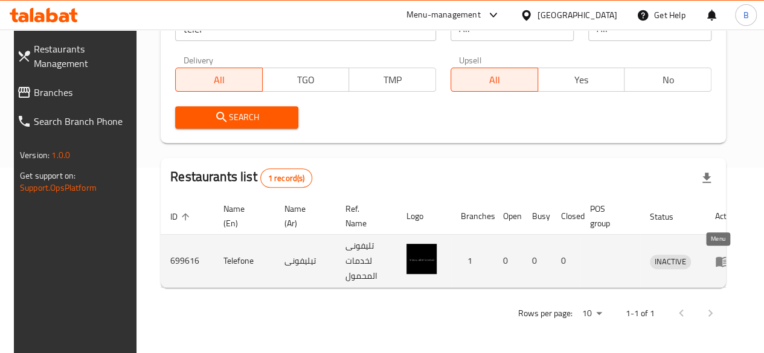
click at [716, 264] on icon "enhanced table" at bounding box center [722, 262] width 13 height 10
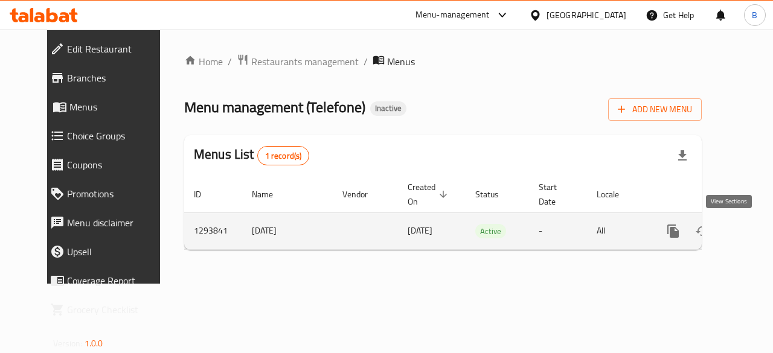
click at [755, 235] on icon "enhanced table" at bounding box center [760, 231] width 11 height 11
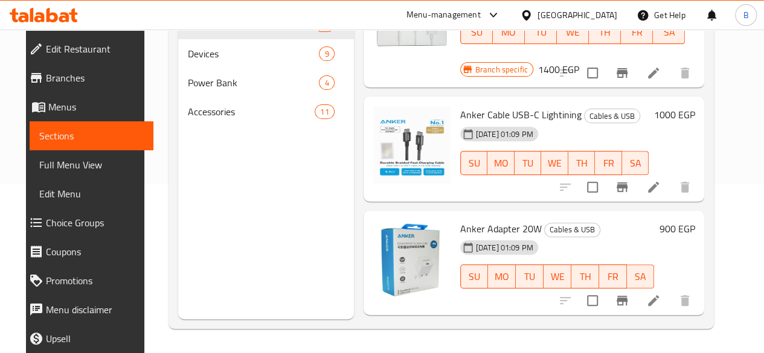
scroll to position [1062, 0]
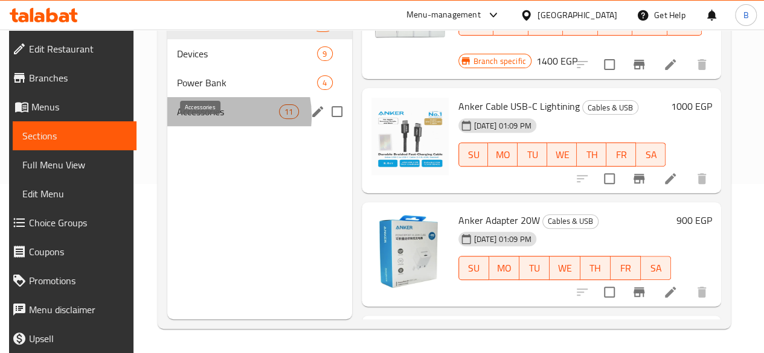
click at [201, 119] on span "Accessories" at bounding box center [228, 111] width 103 height 14
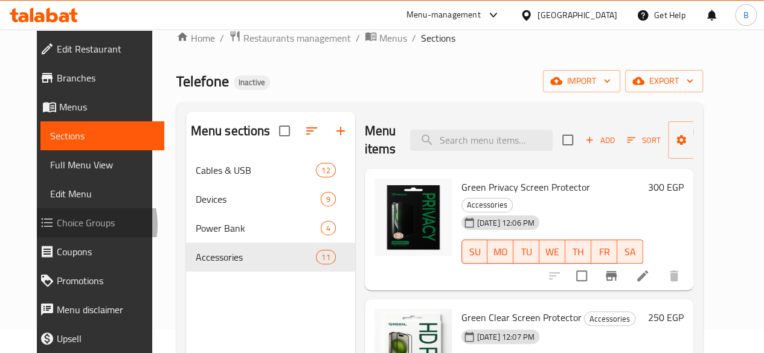
click at [57, 225] on span "Choice Groups" at bounding box center [106, 223] width 98 height 14
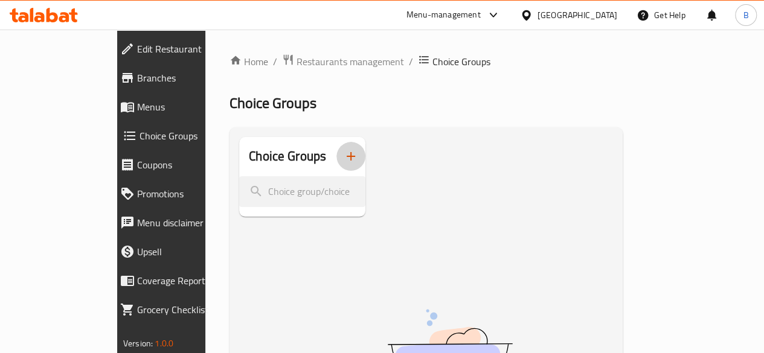
click at [347, 153] on icon "button" at bounding box center [351, 156] width 8 height 8
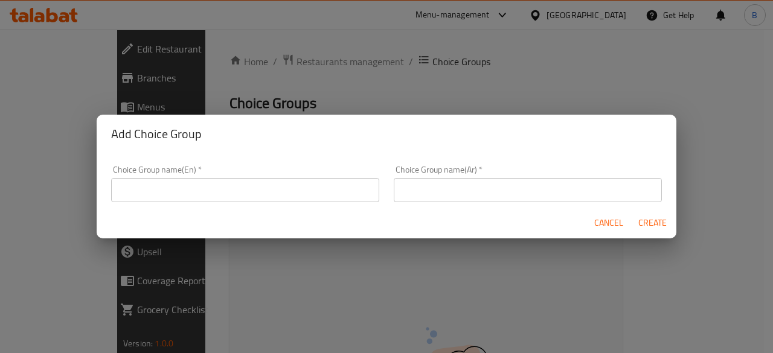
click at [303, 191] on input "text" at bounding box center [245, 190] width 268 height 24
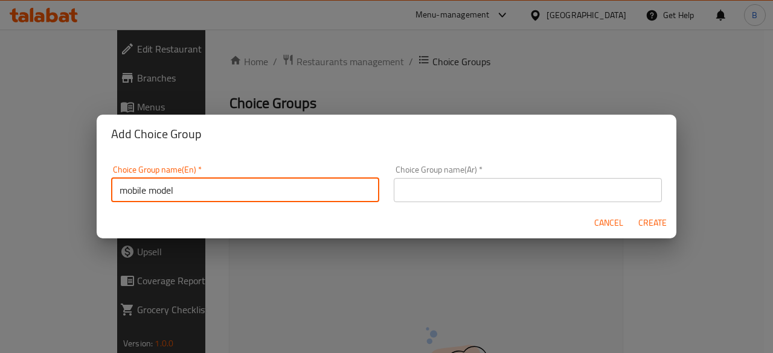
type input "mobile model"
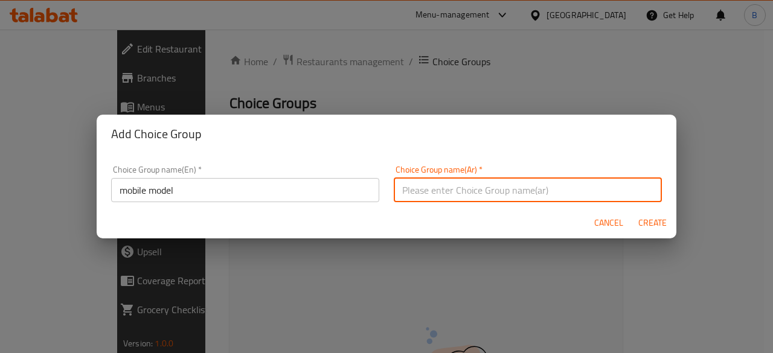
click at [457, 195] on input "text" at bounding box center [528, 190] width 268 height 24
type input "l"
type input "موديل الموبايل"
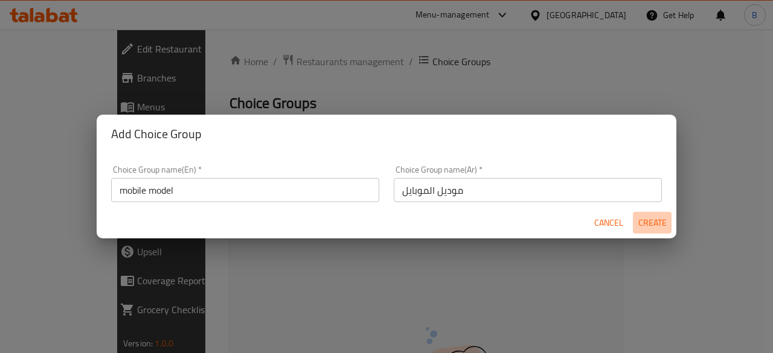
click at [643, 216] on span "Create" at bounding box center [652, 223] width 29 height 15
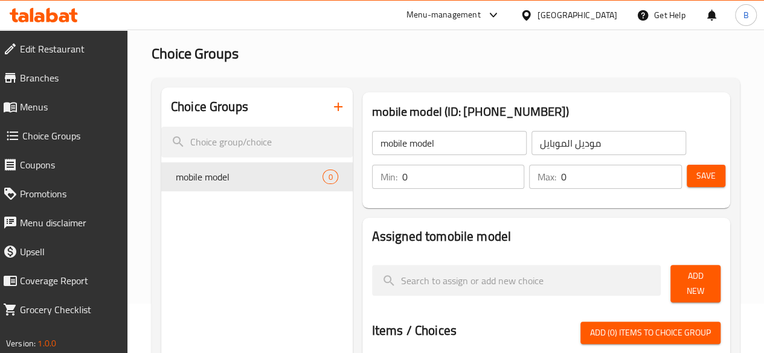
scroll to position [54, 0]
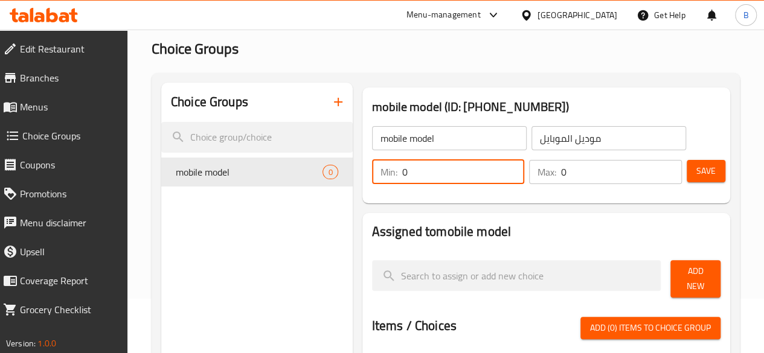
click at [455, 177] on input "0" at bounding box center [463, 172] width 123 height 24
type input "1"
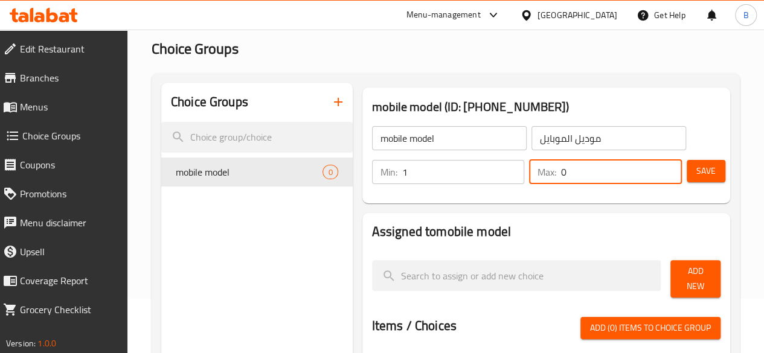
click at [577, 172] on input "0" at bounding box center [621, 172] width 121 height 24
type input "0"
type input "1"
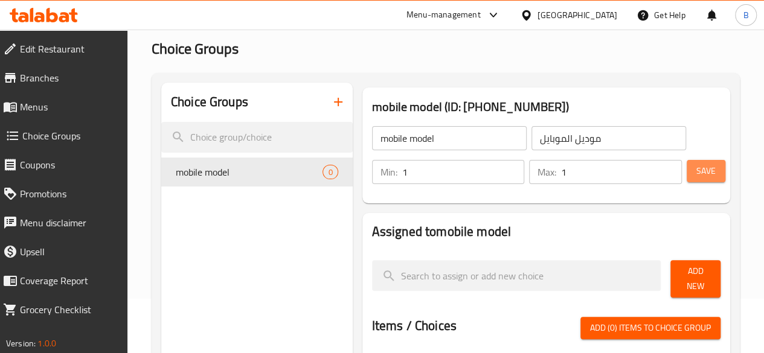
click at [689, 166] on button "Save" at bounding box center [706, 171] width 39 height 22
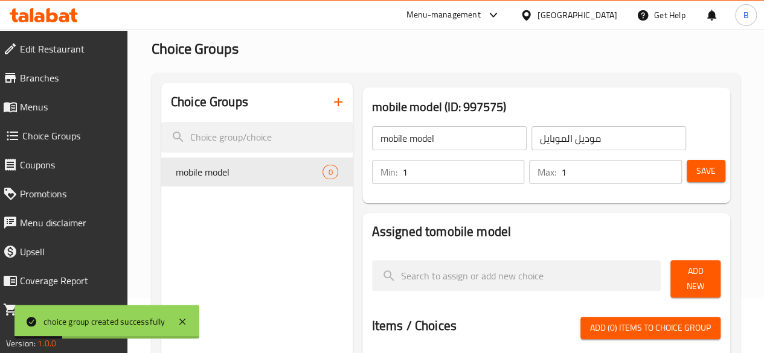
click at [745, 220] on div "Home / Restaurants management / Choice Groups Choice Groups Choice Groups mobil…" at bounding box center [445, 334] width 637 height 719
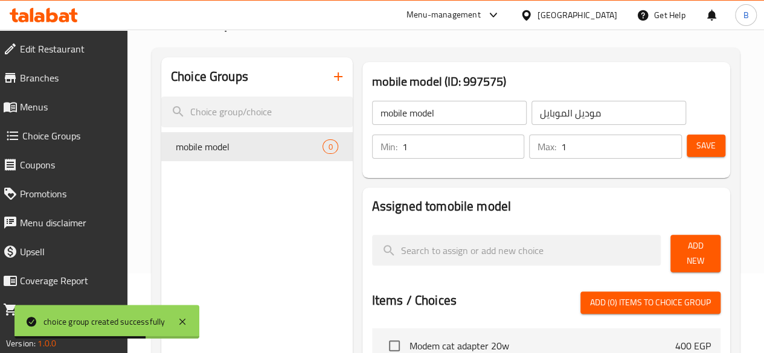
scroll to position [79, 0]
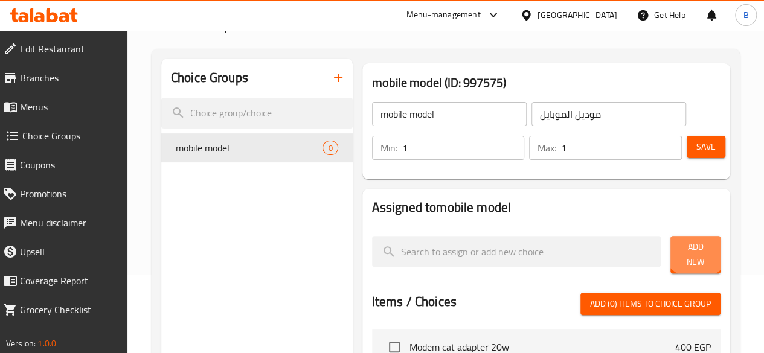
click at [689, 247] on span "Add New" at bounding box center [695, 255] width 31 height 30
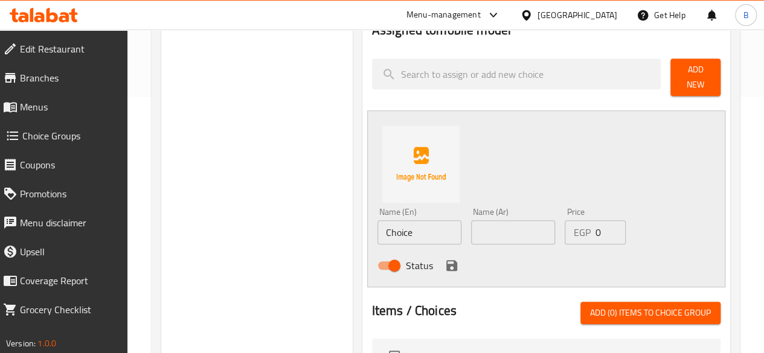
scroll to position [252, 0]
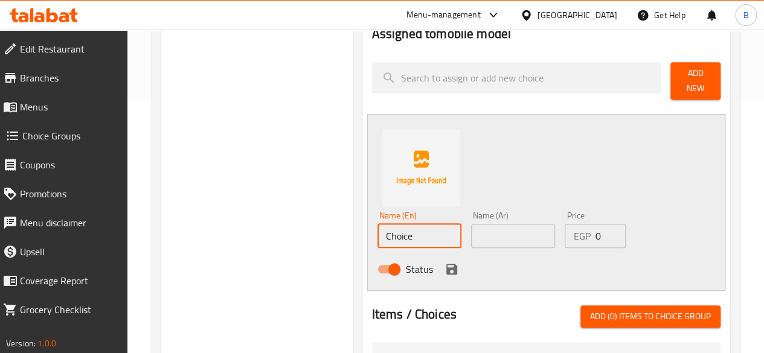
click at [397, 231] on input "Choice" at bounding box center [419, 236] width 84 height 24
type input "C"
type input "ه"
click at [397, 224] on input "i phone" at bounding box center [419, 236] width 84 height 24
type input "i phone 11"
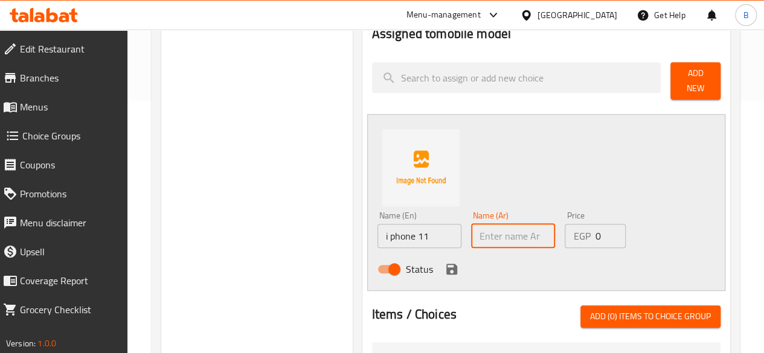
click at [478, 234] on input "text" at bounding box center [513, 236] width 84 height 24
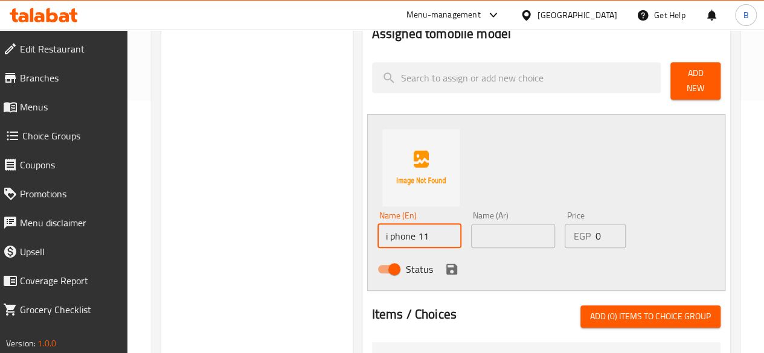
click at [414, 229] on input "i phone 11" at bounding box center [419, 236] width 84 height 24
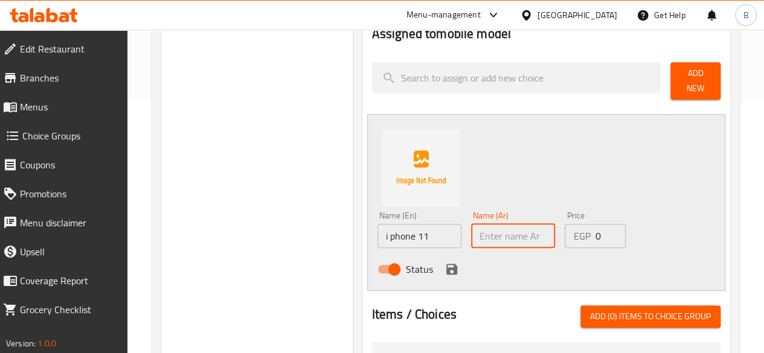
paste input "i phone 11"
click at [472, 235] on input "i phone 11" at bounding box center [513, 236] width 84 height 24
type input "i phone 11"
click at [653, 233] on div "Name (En) i phone 11 Name (En) Name (Ar) i phone 11 Name (Ar) Price EGP 0 Price…" at bounding box center [546, 202] width 358 height 177
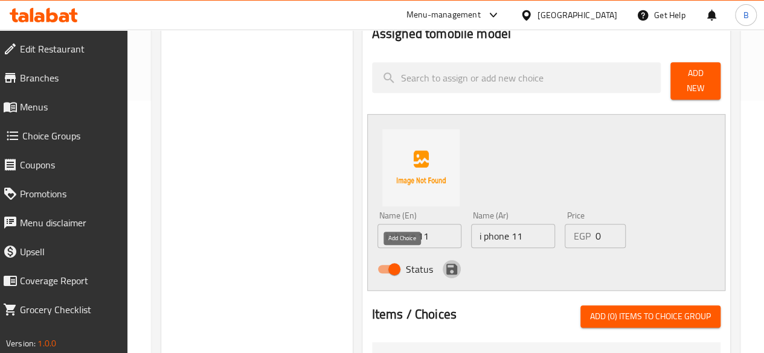
click at [446, 264] on icon "save" at bounding box center [451, 269] width 11 height 11
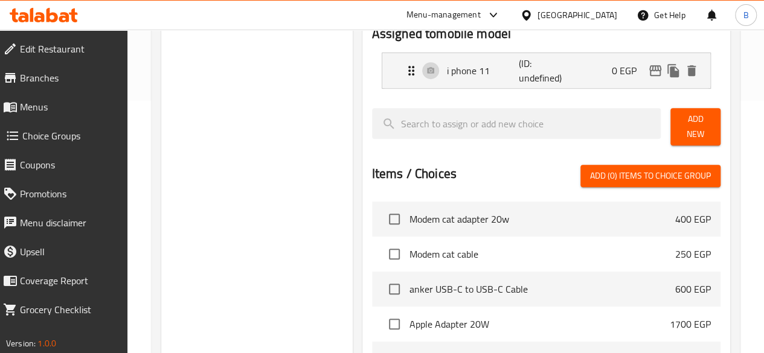
click at [686, 127] on span "Add New" at bounding box center [695, 127] width 31 height 30
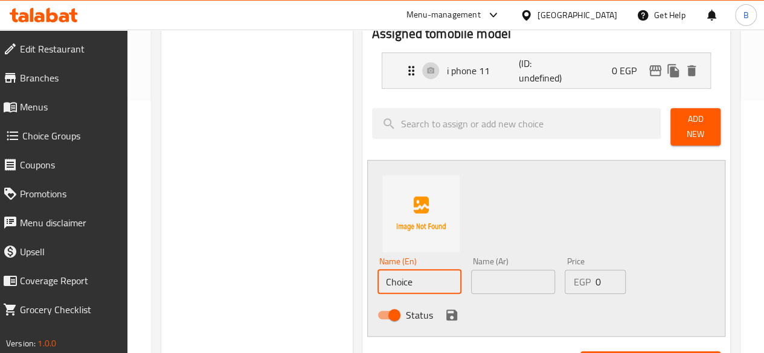
click at [414, 270] on input "Choice" at bounding box center [419, 282] width 84 height 24
type input "C"
type input "i phone 11 pro"
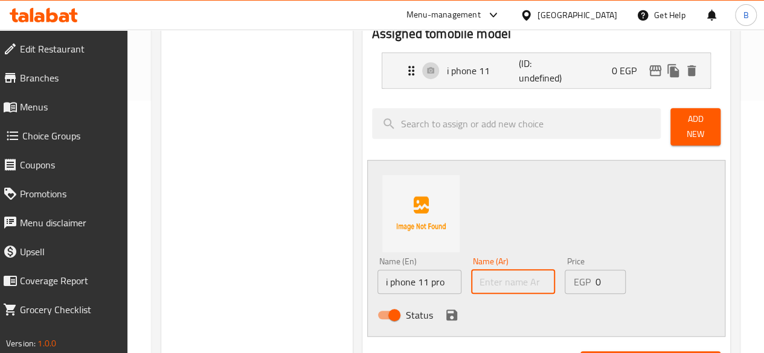
paste input "i phone 11 pro"
click at [477, 276] on input "i phone 11 pro" at bounding box center [513, 282] width 84 height 24
type input "i phone 11 pro"
click at [649, 254] on div "Name (En) i phone 11 pro Name (En) Name (Ar) i phone 11 pro Name (Ar) Price EGP…" at bounding box center [546, 248] width 358 height 177
click at [672, 228] on div "Name (En) i phone 11 pro Name (En) Name (Ar) i phone 11 pro Name (Ar) Price EGP…" at bounding box center [546, 248] width 358 height 177
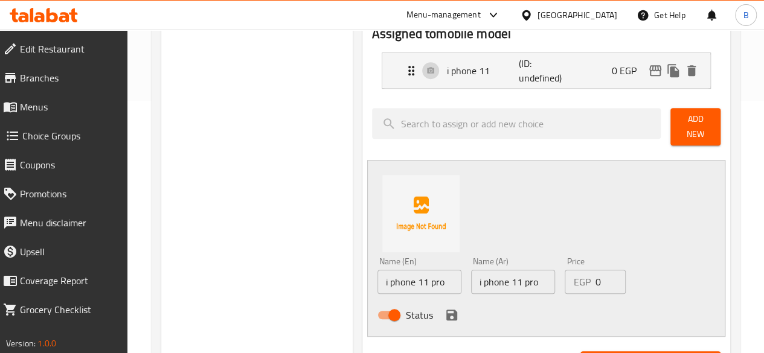
scroll to position [277, 0]
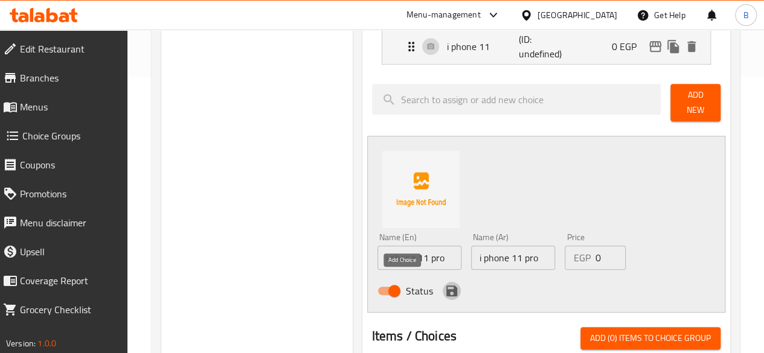
click at [445, 284] on icon "save" at bounding box center [452, 291] width 14 height 14
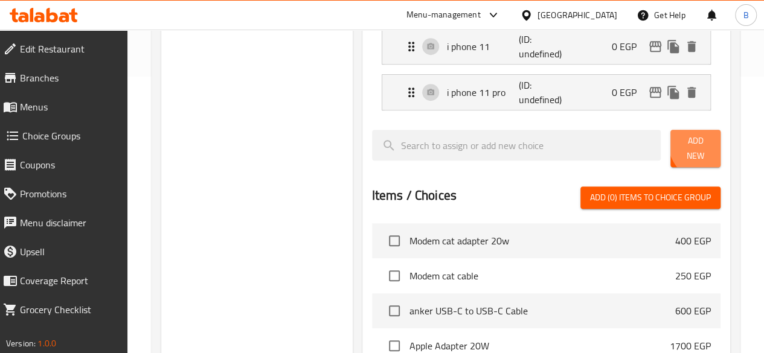
click at [701, 146] on span "Add New" at bounding box center [695, 148] width 31 height 30
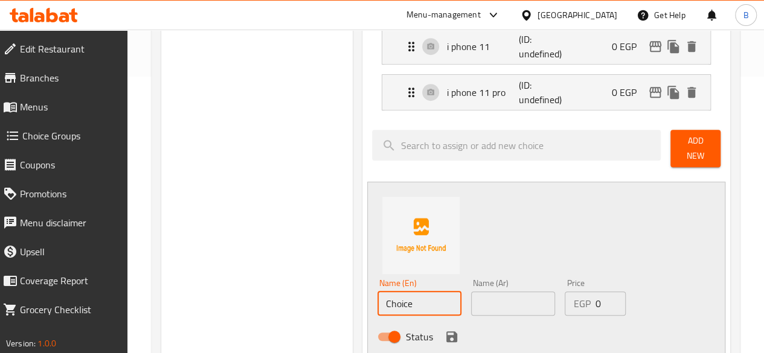
click at [379, 303] on input "Choice" at bounding box center [419, 304] width 84 height 24
type input "i phone 11 pro max"
paste input "i phone 11 pro max"
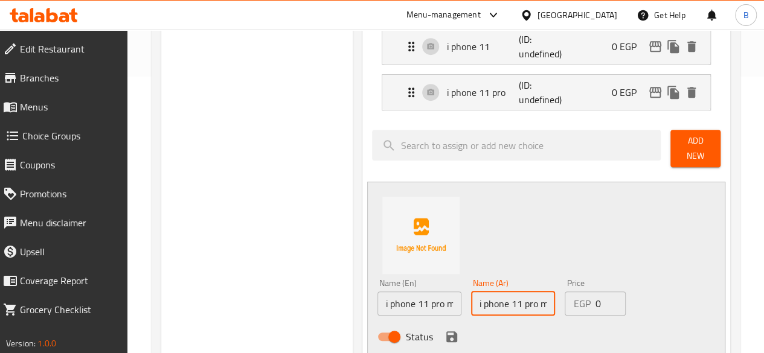
click at [471, 298] on input "i phone 11 pro max" at bounding box center [513, 304] width 84 height 24
type input "i phone 11 pro max"
click at [446, 332] on icon "save" at bounding box center [451, 337] width 11 height 11
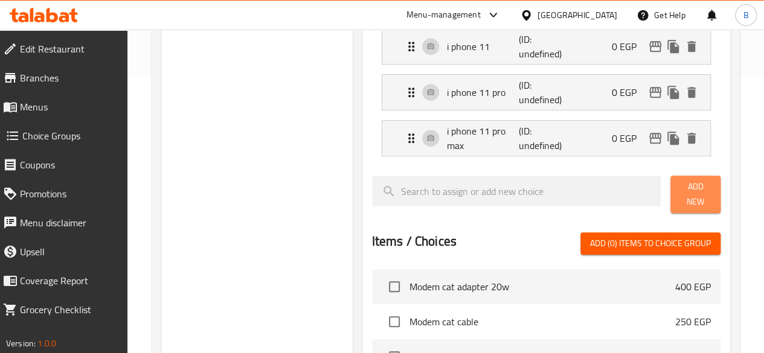
click at [680, 195] on span "Add New" at bounding box center [695, 194] width 31 height 30
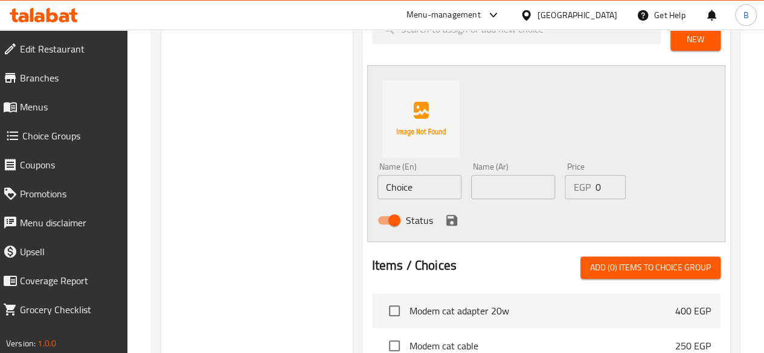
scroll to position [449, 0]
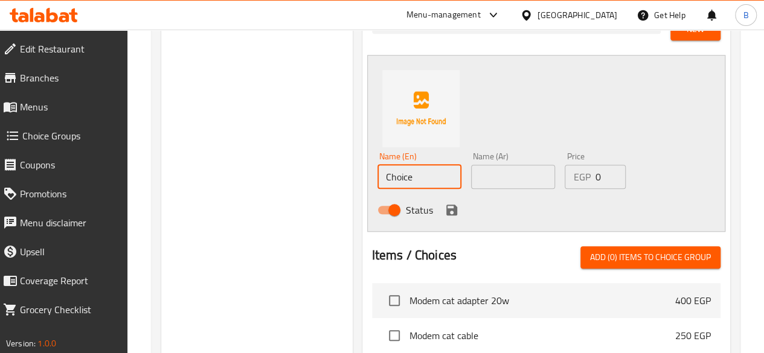
click at [391, 165] on input "Choice" at bounding box center [419, 177] width 84 height 24
paste input "i phone 11 pro max"
click at [380, 167] on input "i phone 11 pro max" at bounding box center [419, 177] width 84 height 24
type input "i phone 12 pro max"
click at [480, 170] on input "text" at bounding box center [513, 177] width 84 height 24
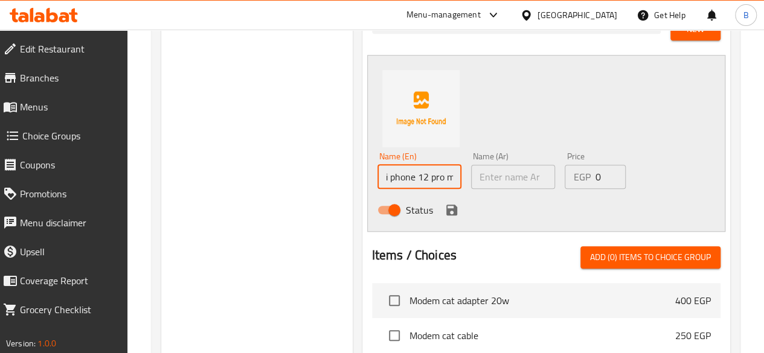
click at [394, 175] on input "i phone 12 pro max" at bounding box center [419, 177] width 84 height 24
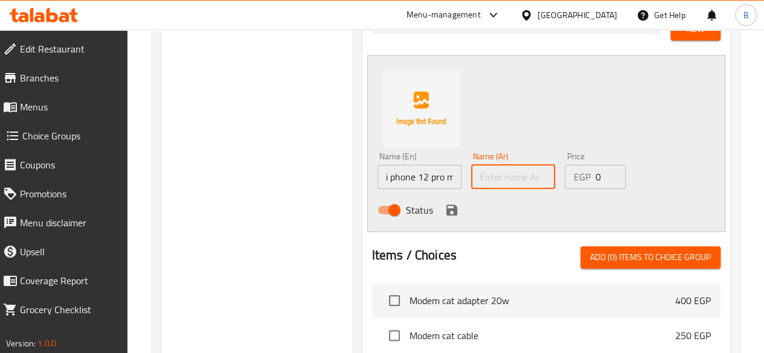
paste input "i phone 12 pro max"
click at [486, 170] on input "i phone 12 pro max" at bounding box center [513, 177] width 84 height 24
type input "i phone 12"
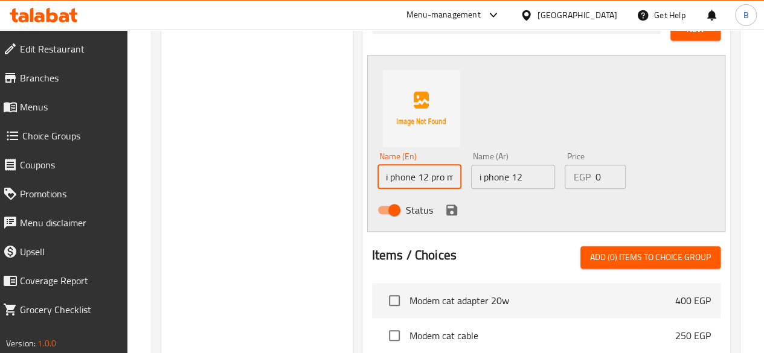
click at [417, 165] on input "i phone 12 pro max" at bounding box center [419, 177] width 84 height 24
type input "i phone 12"
click at [641, 147] on div "Name (En) i phone 12 Name (En) Name (Ar) i phone 12 Name (Ar) Price EGP 0 Price…" at bounding box center [513, 186] width 281 height 79
click at [445, 203] on icon "save" at bounding box center [452, 210] width 14 height 14
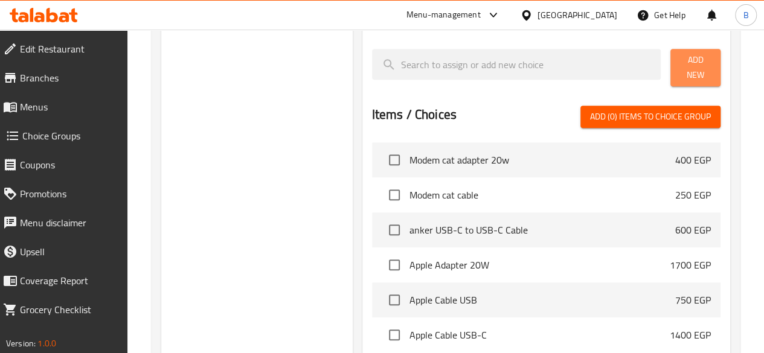
click at [680, 69] on span "Add New" at bounding box center [695, 68] width 31 height 30
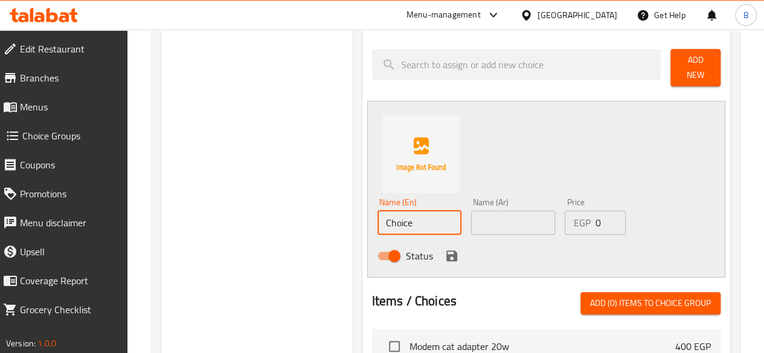
click at [379, 219] on input "Choice" at bounding box center [419, 223] width 84 height 24
paste input "i phone 12 pro max"
type input "i phone 12 pro"
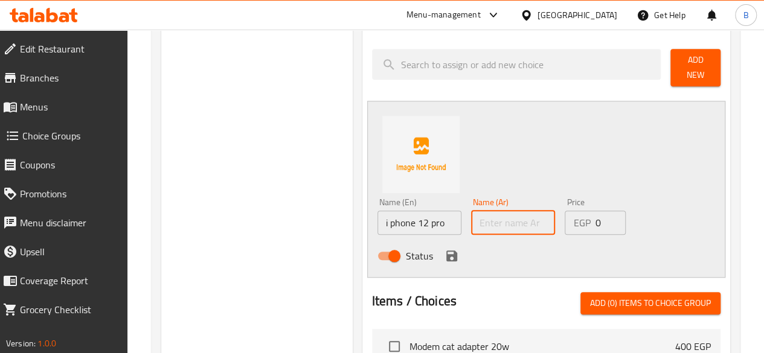
paste input "i phone 12 pro max"
type input "i phone 12 pro"
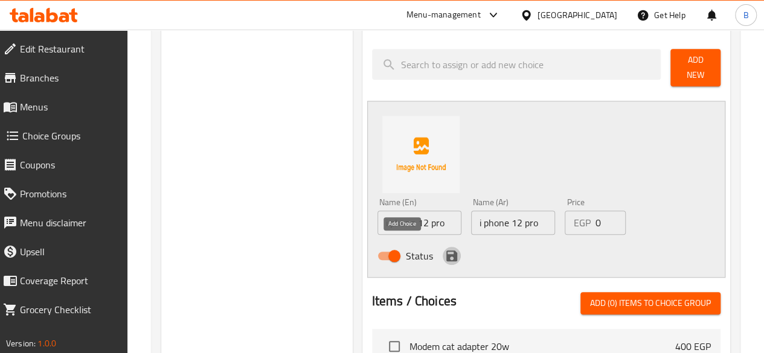
click at [446, 251] on icon "save" at bounding box center [451, 256] width 11 height 11
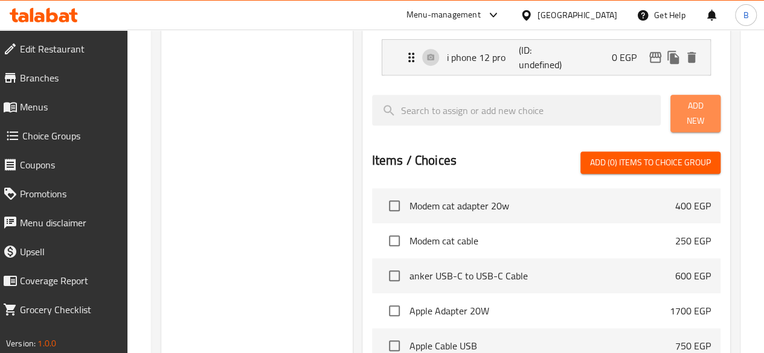
click at [683, 115] on span "Add New" at bounding box center [695, 113] width 31 height 30
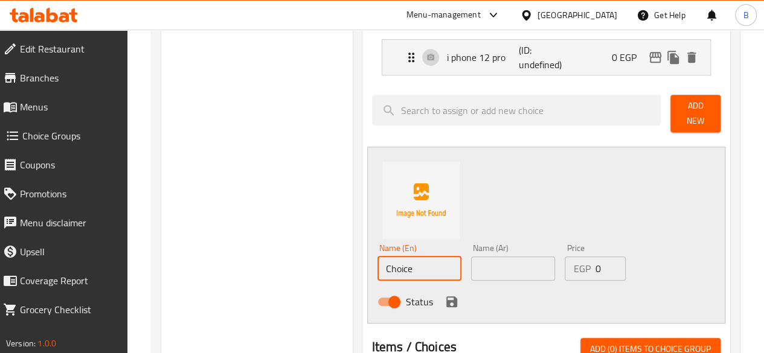
click at [377, 257] on input "Choice" at bounding box center [419, 269] width 84 height 24
paste input "i phone 12 pro max"
type input "i phone 12 pro max"
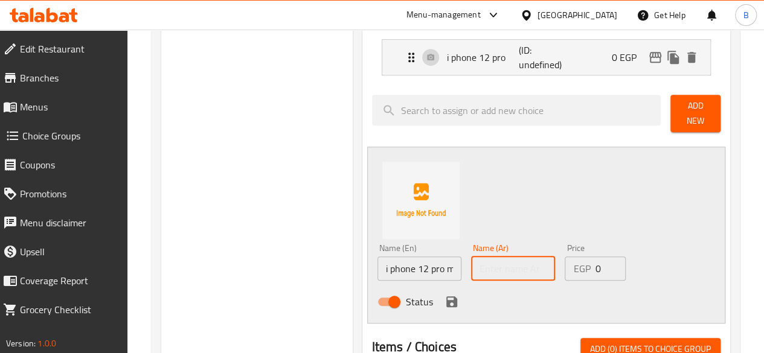
click at [473, 257] on input "text" at bounding box center [513, 269] width 84 height 24
paste input "i phone 12 pro max"
type input "i phone 12 pro max"
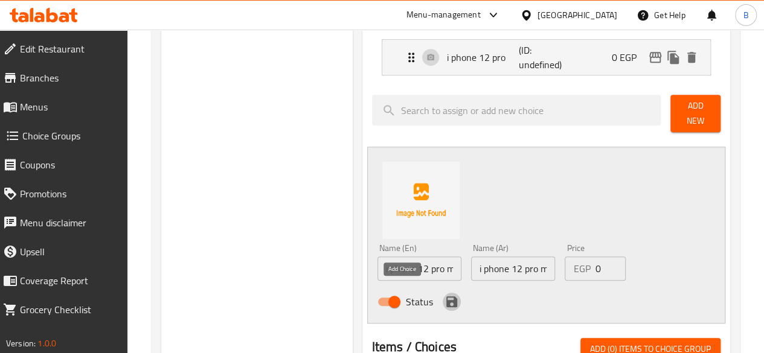
click at [446, 297] on icon "save" at bounding box center [451, 302] width 11 height 11
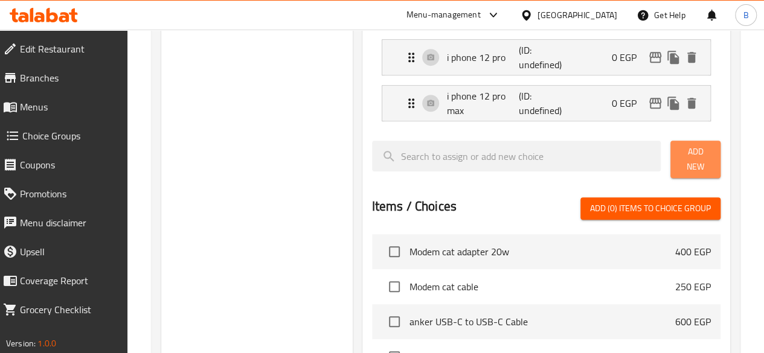
click at [686, 156] on span "Add New" at bounding box center [695, 159] width 31 height 30
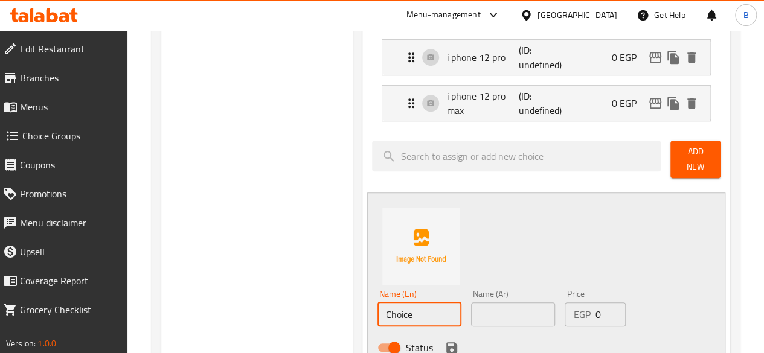
click at [377, 303] on input "Choice" at bounding box center [419, 315] width 84 height 24
type input "i phone 13"
paste input "i phone 13"
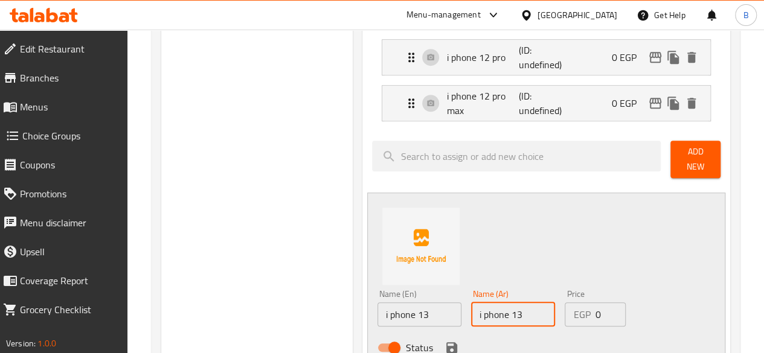
click at [490, 306] on input "i phone 13" at bounding box center [513, 315] width 84 height 24
type input "i phone 13"
click at [445, 341] on icon "save" at bounding box center [452, 348] width 14 height 14
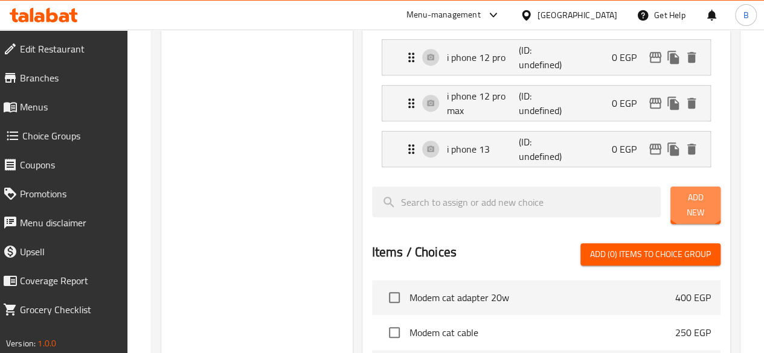
click at [688, 191] on span "Add New" at bounding box center [695, 205] width 31 height 30
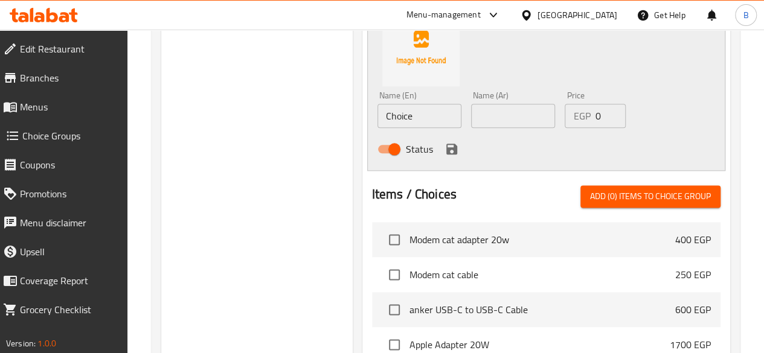
scroll to position [706, 0]
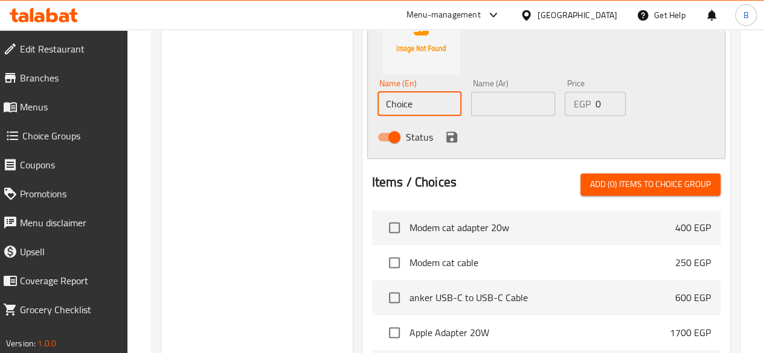
click at [382, 95] on input "Choice" at bounding box center [419, 104] width 84 height 24
paste input "i phone 13"
type input "i phone 13 pro"
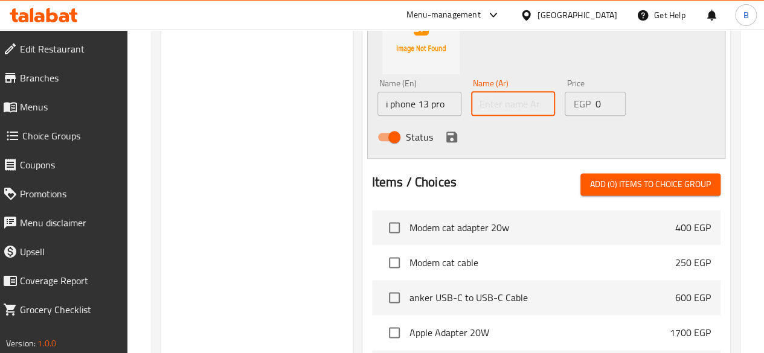
paste input "i phone 13 pro"
click at [489, 92] on input "i phone 13 pro" at bounding box center [513, 104] width 84 height 24
type input "i phone 13 pro"
click at [391, 128] on div "Status" at bounding box center [513, 137] width 281 height 33
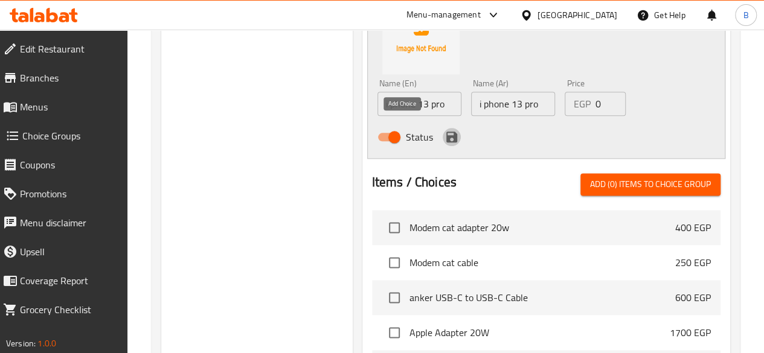
click at [446, 132] on icon "save" at bounding box center [451, 137] width 11 height 11
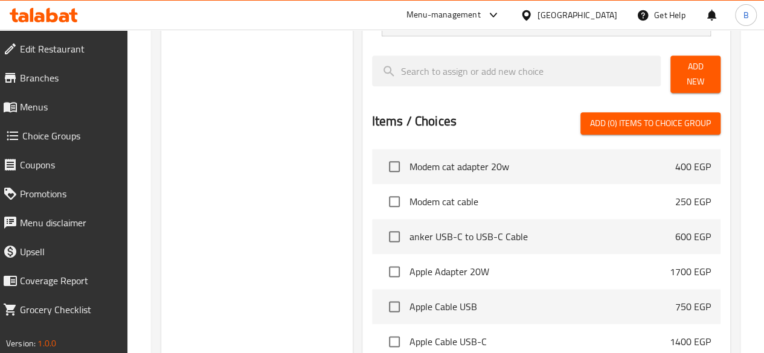
scroll to position [622, 0]
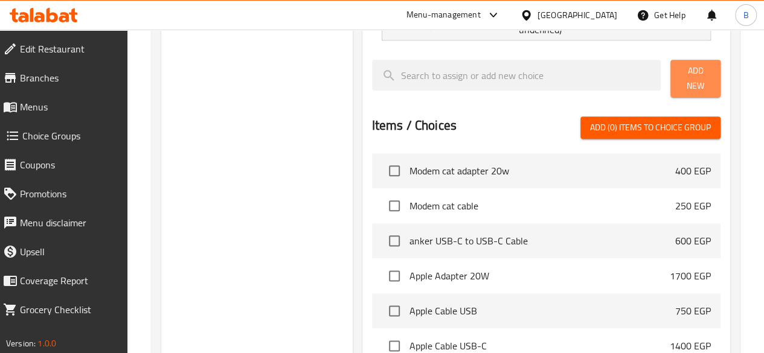
click at [680, 78] on span "Add New" at bounding box center [695, 78] width 31 height 30
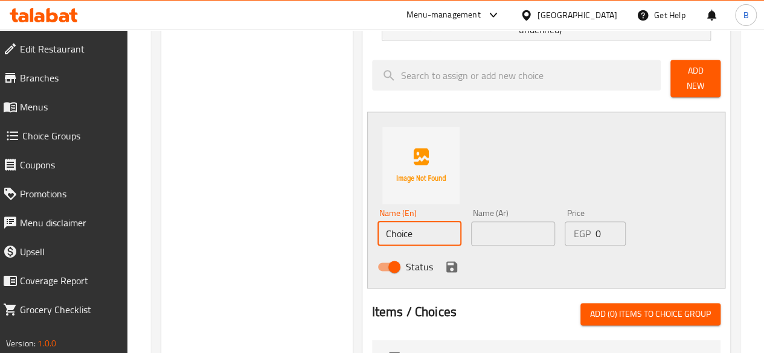
click at [411, 222] on input "Choice" at bounding box center [419, 234] width 84 height 24
paste input "i phone 13 pro"
type input "i phone 13 pro max"
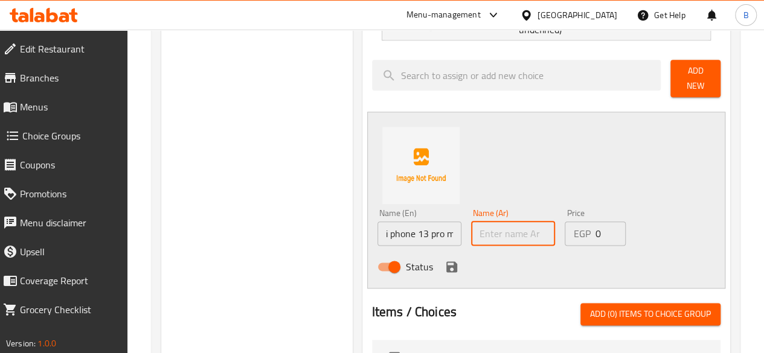
paste input "i phone 13 pro max"
click at [494, 228] on input "i phone 13 pro max" at bounding box center [513, 234] width 84 height 24
type input "i phone 13 pro max"
click at [443, 258] on button "save" at bounding box center [452, 267] width 18 height 18
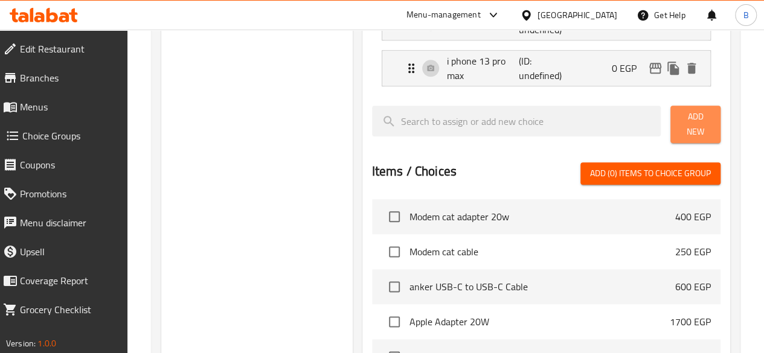
click at [687, 124] on span "Add New" at bounding box center [695, 124] width 31 height 30
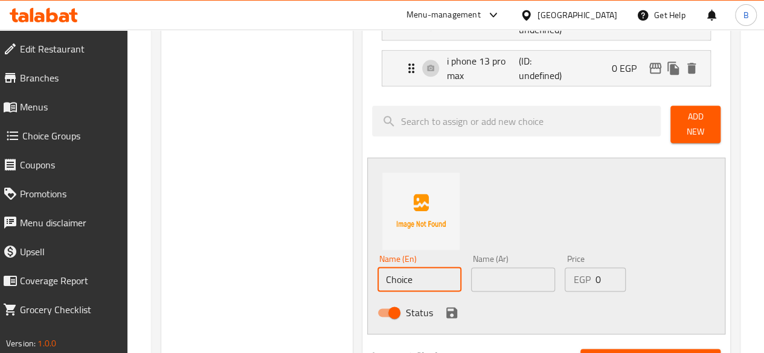
click at [377, 271] on input "Choice" at bounding box center [419, 280] width 84 height 24
type input "i phone 14"
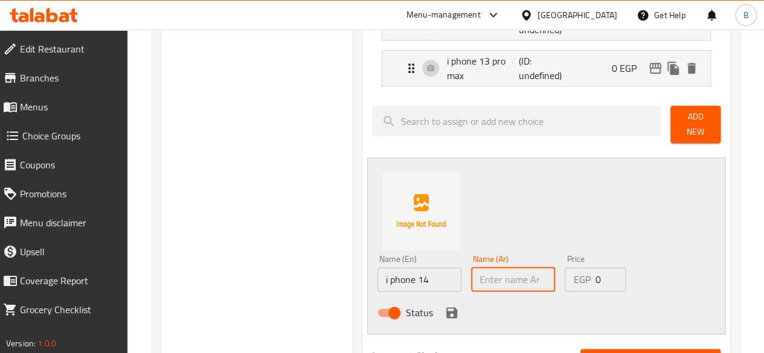
paste input "i phone 14"
click at [471, 269] on input "i phone 14" at bounding box center [513, 280] width 84 height 24
type input "i phone 14"
click at [446, 307] on icon "save" at bounding box center [451, 312] width 11 height 11
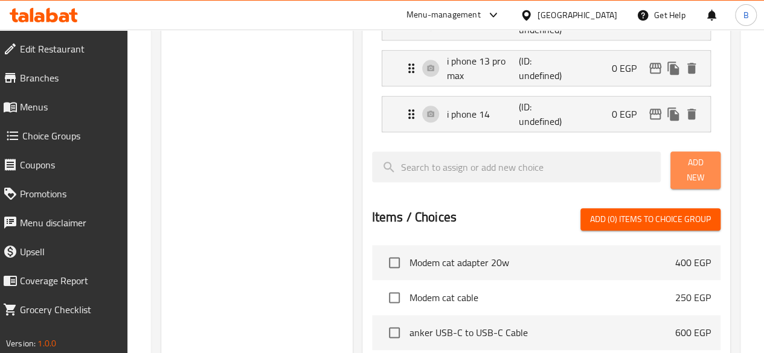
click at [699, 169] on span "Add New" at bounding box center [695, 170] width 31 height 30
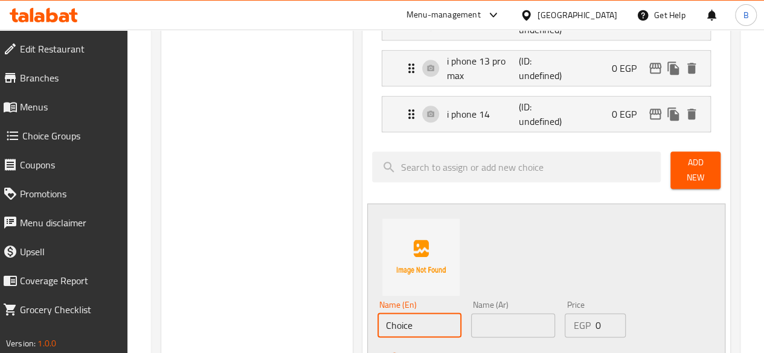
click at [385, 316] on input "Choice" at bounding box center [419, 325] width 84 height 24
paste input "i phone 14"
type input "i phone 14 pro"
paste input "i phone 14 pro"
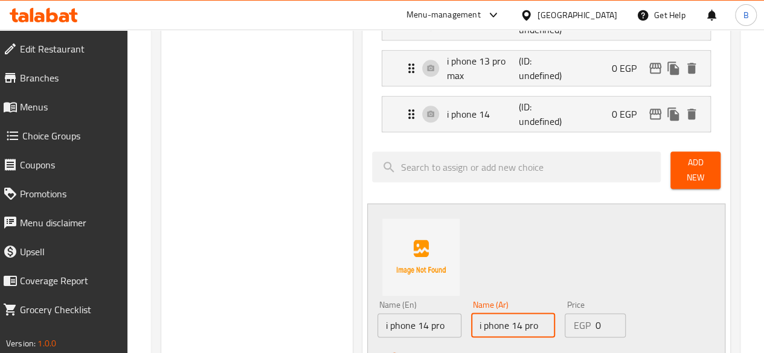
click at [505, 315] on input "i phone 14 pro" at bounding box center [513, 325] width 84 height 24
type input "i phone 14 pro"
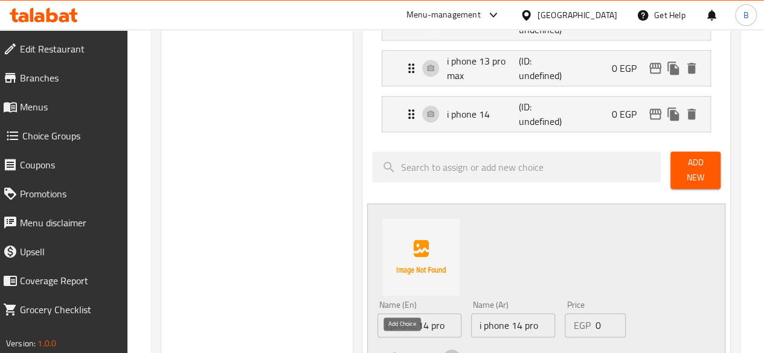
click at [445, 352] on icon "save" at bounding box center [452, 359] width 14 height 14
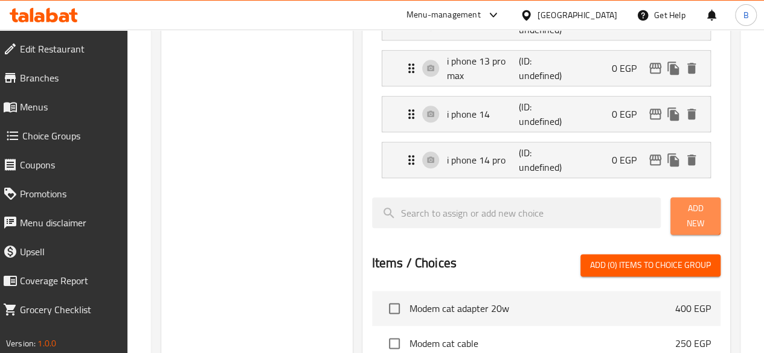
click at [686, 205] on span "Add New" at bounding box center [695, 216] width 31 height 30
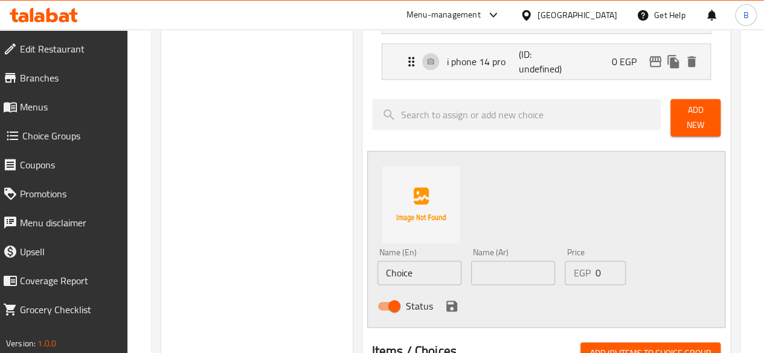
scroll to position [722, 0]
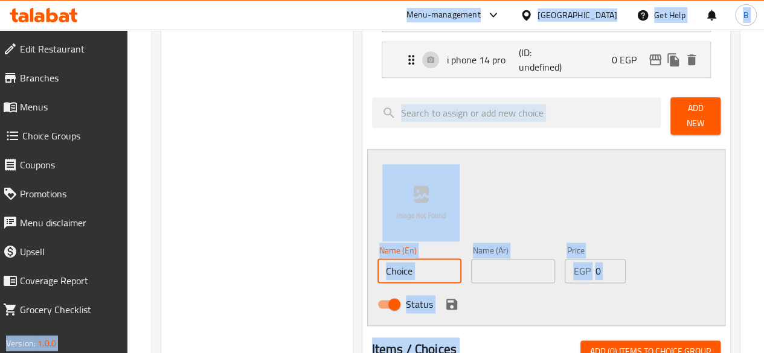
click at [408, 264] on input "Choice" at bounding box center [419, 271] width 84 height 24
paste input "i phone 14 pro"
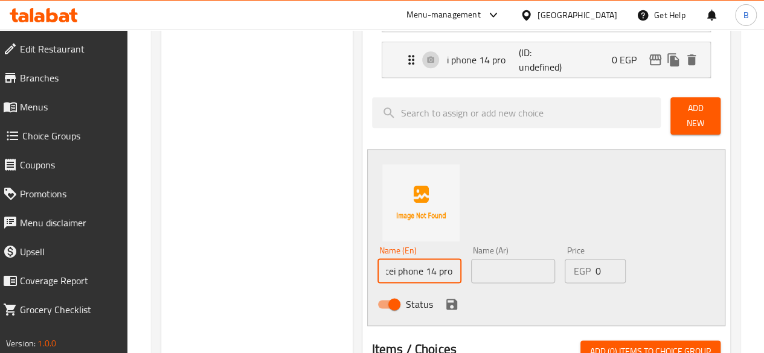
scroll to position [0, 23]
type input "Choicei phone 14 pro max"
paste input "Choicei phone 14 pro max"
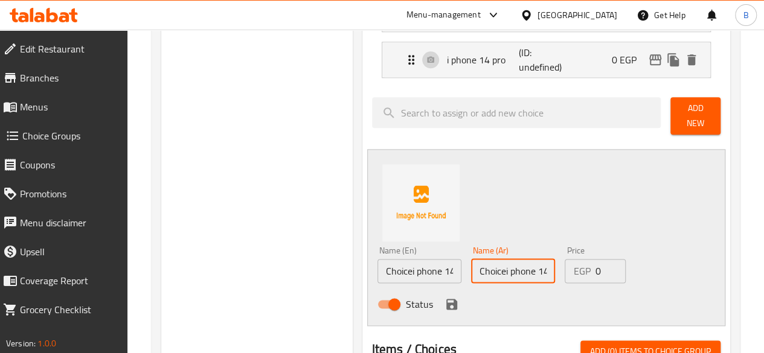
scroll to position [0, 24]
click at [479, 259] on input "Choicei phone 14 pro max" at bounding box center [513, 271] width 84 height 24
type input "Choicei phone 14 pro max"
click at [446, 299] on icon "save" at bounding box center [451, 304] width 11 height 11
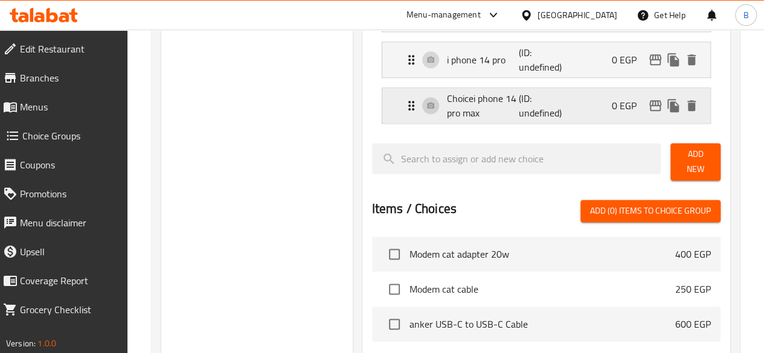
click at [447, 97] on p "Choicei phone 14 pro max" at bounding box center [483, 105] width 72 height 29
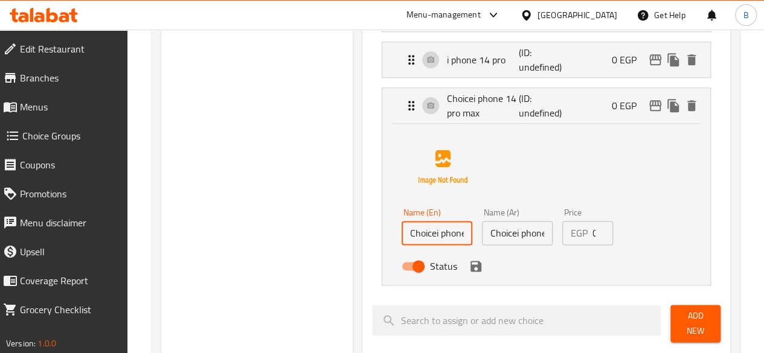
click at [402, 228] on input "Choicei phone 14 pro max" at bounding box center [437, 233] width 71 height 24
type input "i phone 14 pro max"
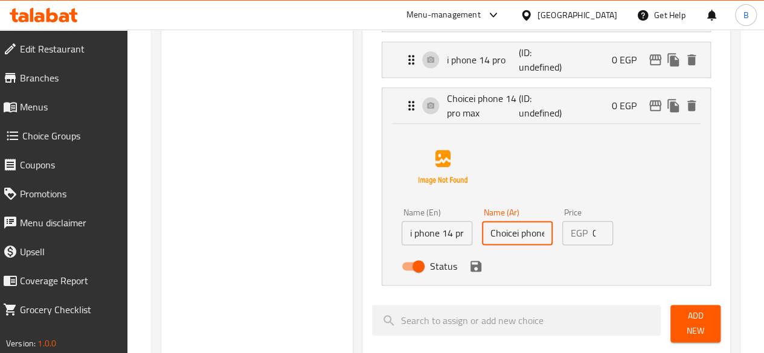
click at [482, 231] on input "Choicei phone 14 pro max" at bounding box center [517, 233] width 71 height 24
click at [469, 259] on icon "save" at bounding box center [476, 266] width 14 height 14
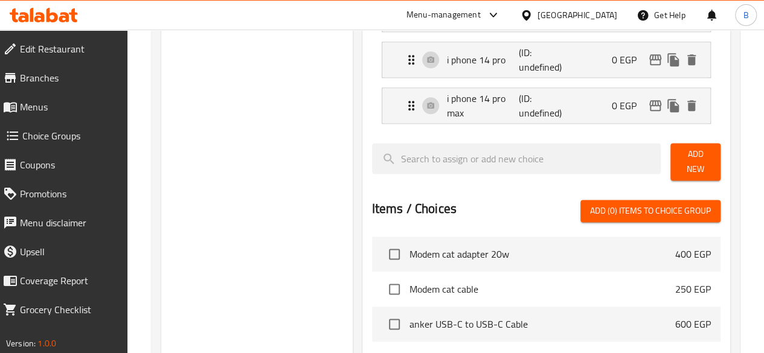
type input "i phone 14 pro max"
click at [701, 152] on span "Add New" at bounding box center [695, 162] width 31 height 30
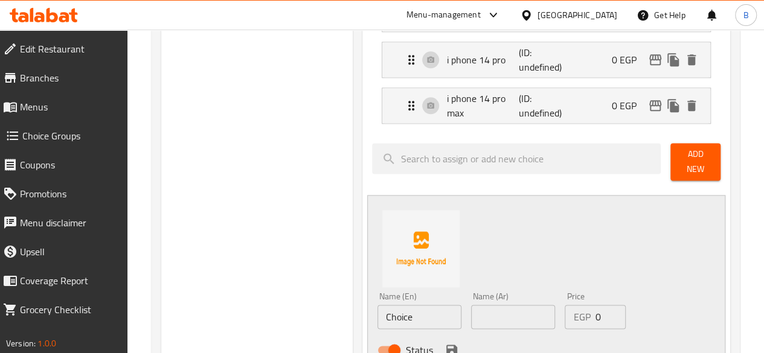
click at [377, 307] on input "Choice" at bounding box center [419, 317] width 84 height 24
paste input "i phone 14 pro max"
type input "Choicei phone 14 pro max"
type input "i phone 15"
paste input "i phone 15"
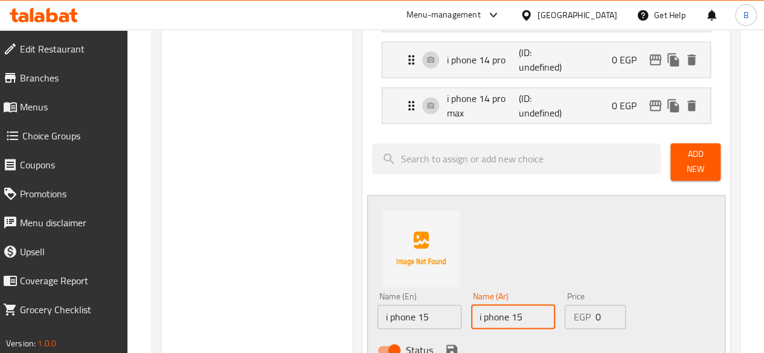
click at [471, 306] on input "i phone 15" at bounding box center [513, 317] width 84 height 24
type input "i phone 15"
click at [606, 259] on div "Name (En) i phone 15 Name (En) Name (Ar) i phone 15 Name (Ar) Price EGP 0 Price…" at bounding box center [546, 283] width 358 height 177
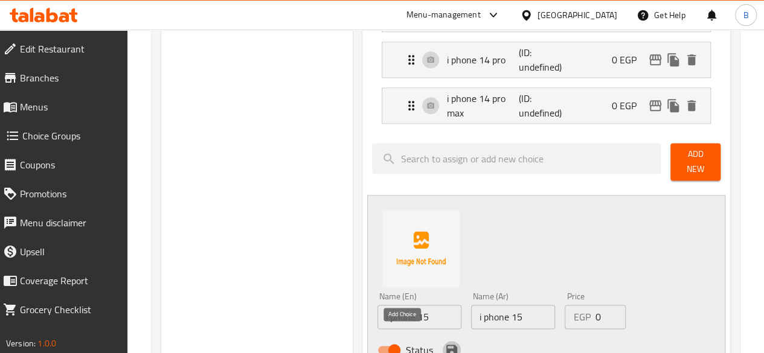
click at [445, 343] on icon "save" at bounding box center [452, 350] width 14 height 14
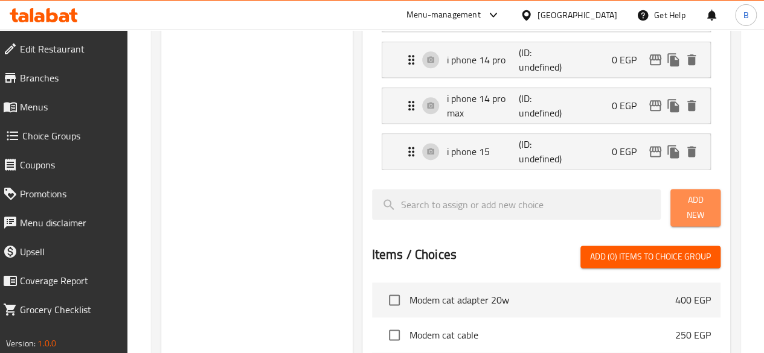
click at [680, 201] on span "Add New" at bounding box center [695, 208] width 31 height 30
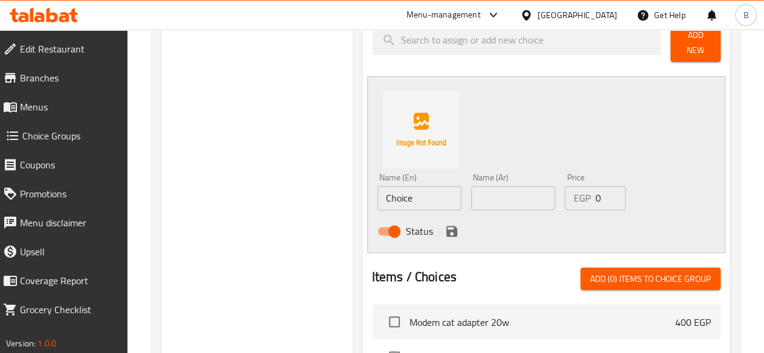
scroll to position [893, 0]
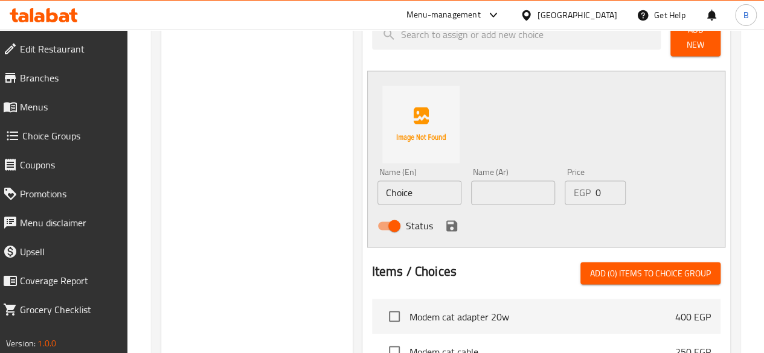
click at [391, 187] on input "Choice" at bounding box center [419, 193] width 84 height 24
paste input "i phone 15"
type input "i phone 15 pro"
paste input "i phone 15 pro"
click at [490, 181] on input "i phone 15 pro" at bounding box center [513, 193] width 84 height 24
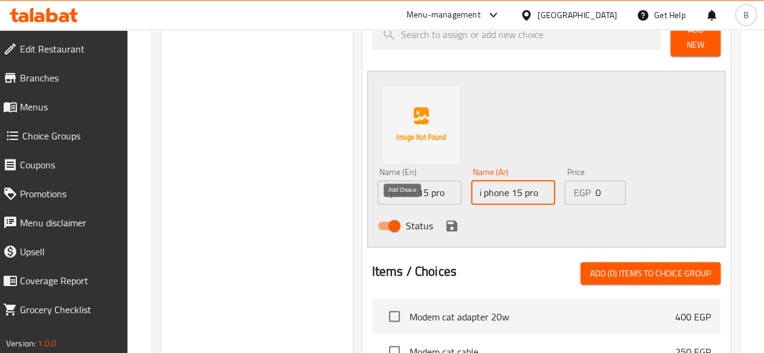
type input "i phone 15 pro"
click at [446, 220] on icon "save" at bounding box center [451, 225] width 11 height 11
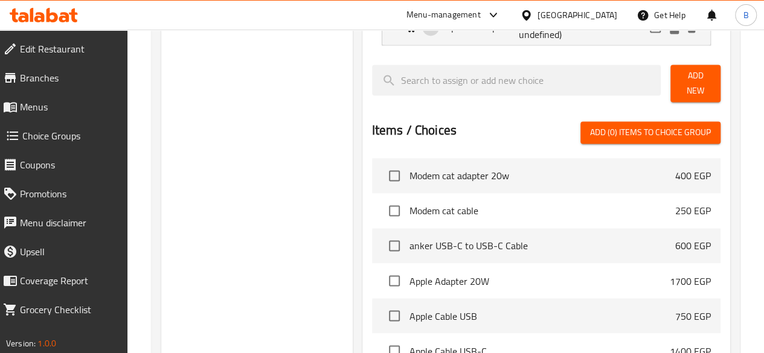
click at [687, 82] on span "Add New" at bounding box center [695, 83] width 31 height 30
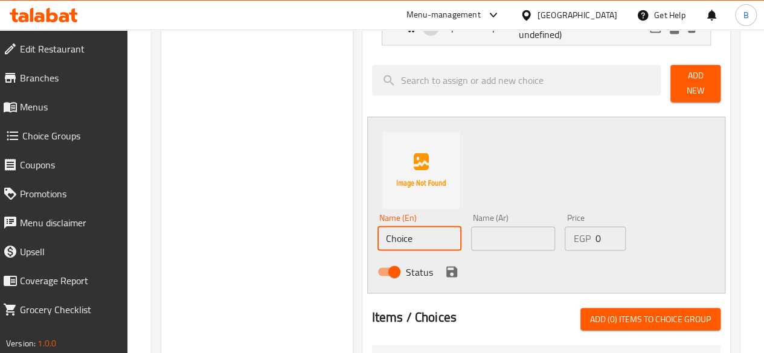
click at [389, 230] on input "Choice" at bounding box center [419, 238] width 84 height 24
paste input "i phone 15 pro"
type input "i phone 15 pro"
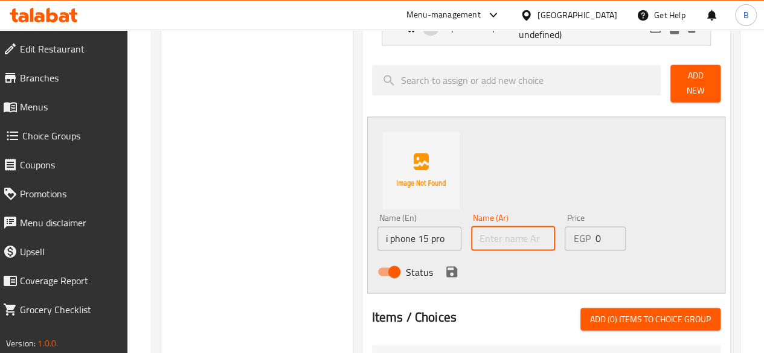
paste input "i phone 15 pro"
click at [471, 233] on input "i phone 15 pro" at bounding box center [513, 238] width 84 height 24
type input "i phone 15 pro"
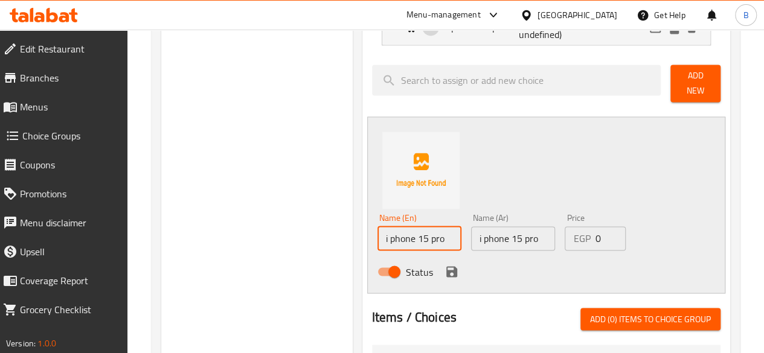
click at [403, 226] on input "i phone 15 pro" at bounding box center [419, 238] width 84 height 24
type input "i phone 15 pro max"
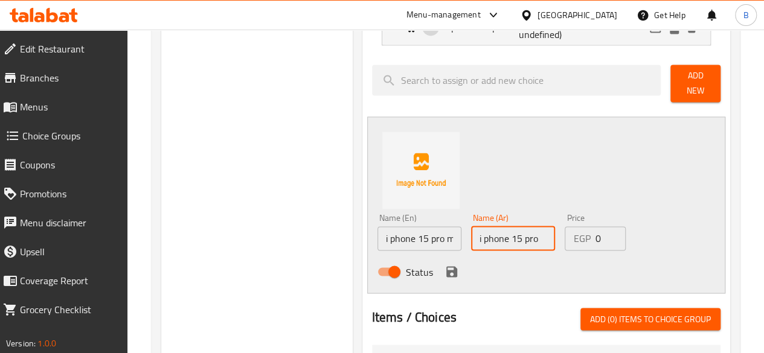
click at [515, 237] on input "i phone 15 pro" at bounding box center [513, 238] width 84 height 24
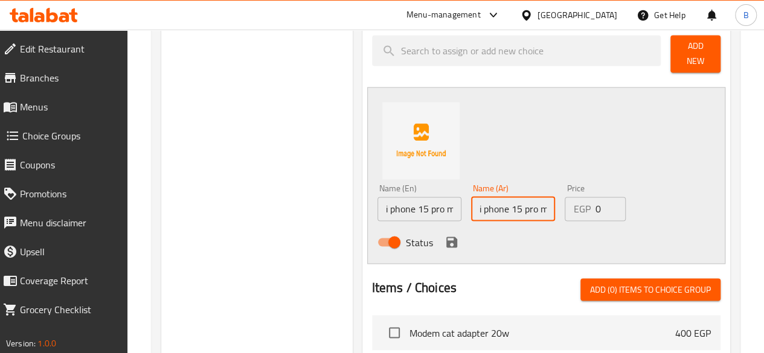
scroll to position [926, 0]
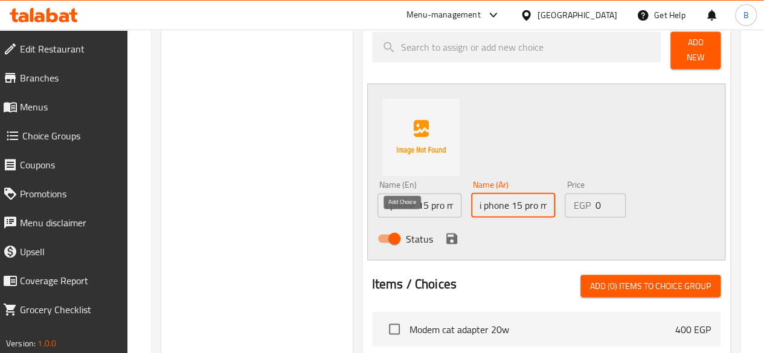
type input "i phone 15 pro max"
click at [446, 233] on icon "save" at bounding box center [451, 238] width 11 height 11
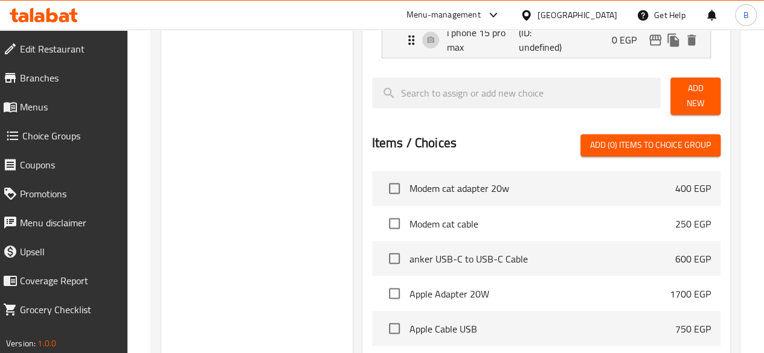
click at [680, 72] on div "Add New" at bounding box center [696, 95] width 60 height 47
click at [681, 81] on span "Add New" at bounding box center [695, 96] width 31 height 30
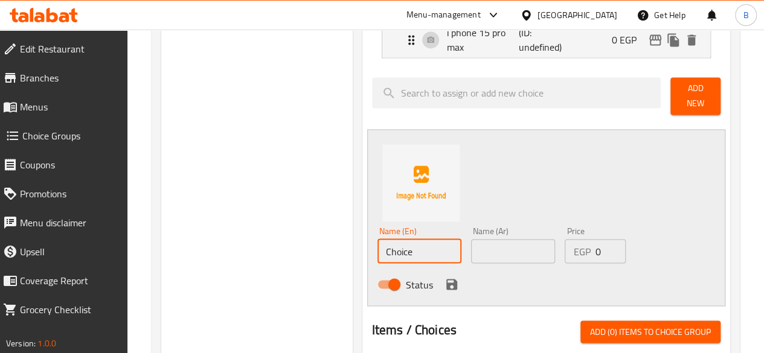
click at [384, 248] on input "Choice" at bounding box center [419, 251] width 84 height 24
paste input "i phone 15 pro"
type input "i phone 16"
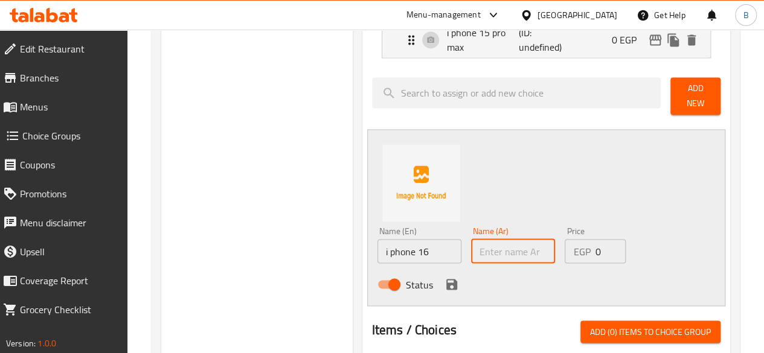
paste input "i phone 16"
click at [519, 241] on input "i phone 16" at bounding box center [513, 251] width 84 height 24
type input "i phone 16"
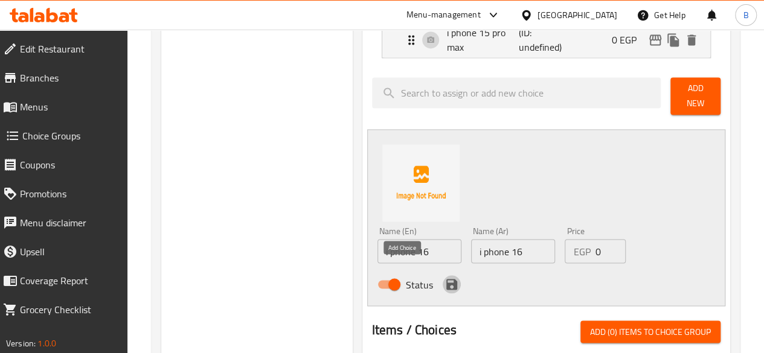
click at [446, 279] on icon "save" at bounding box center [451, 284] width 11 height 11
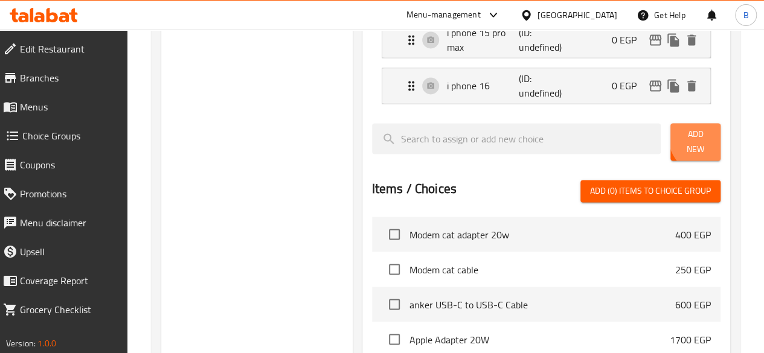
click at [702, 133] on span "Add New" at bounding box center [695, 142] width 31 height 30
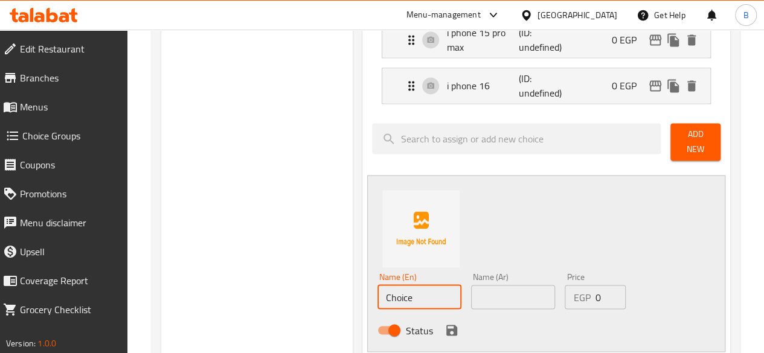
click at [377, 285] on input "Choice" at bounding box center [419, 297] width 84 height 24
paste input "i phone 16"
type input "i phone 16 pro"
paste input "i phone 16 pro"
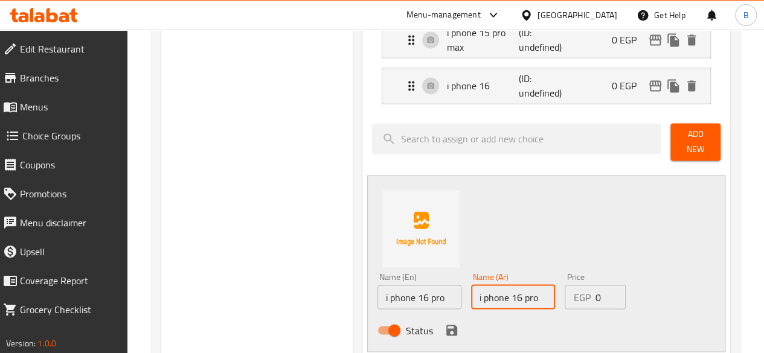
click at [514, 286] on input "i phone 16 pro" at bounding box center [513, 297] width 84 height 24
type input "i phone 16 pro"
click at [446, 325] on icon "save" at bounding box center [451, 330] width 11 height 11
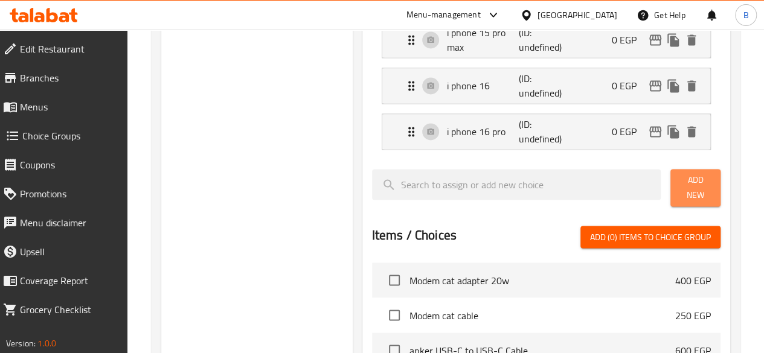
click at [682, 176] on span "Add New" at bounding box center [695, 188] width 31 height 30
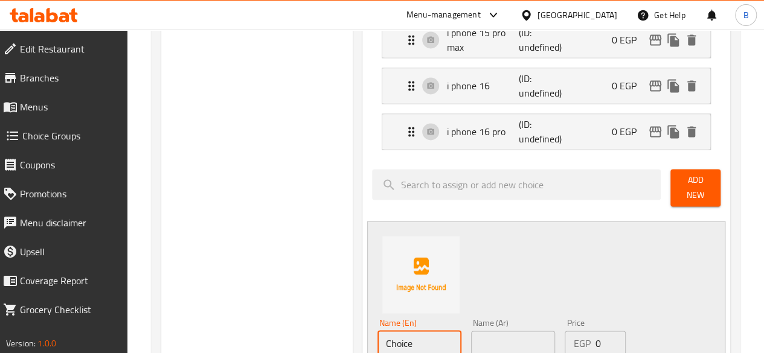
click at [377, 333] on input "Choice" at bounding box center [419, 343] width 84 height 24
paste input "i phone 16 pro"
type input "i phone 16 pro max"
paste input "i phone 16 pro max"
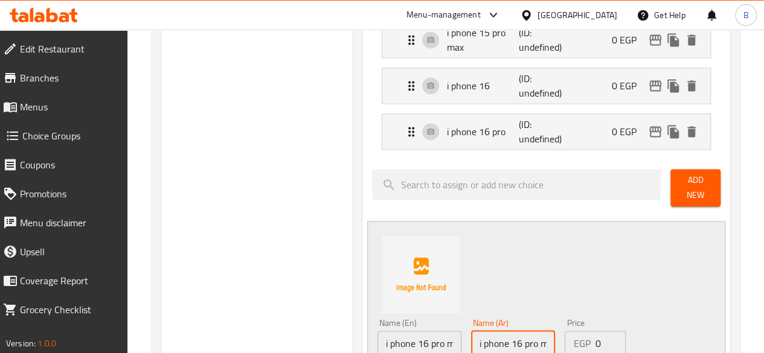
click at [474, 334] on input "i phone 16 pro max" at bounding box center [513, 343] width 84 height 24
type input "i phone 16 pro max"
click at [647, 280] on div "Name (En) i phone 16 pro max Name (En) Name (Ar) i phone 16 pro max Name (Ar) P…" at bounding box center [546, 309] width 358 height 177
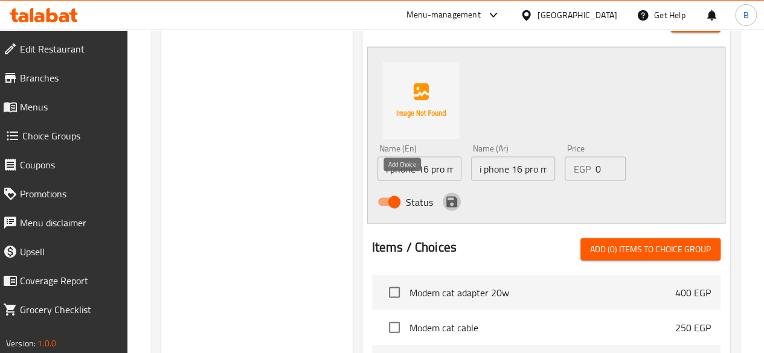
click at [445, 194] on icon "save" at bounding box center [452, 201] width 14 height 14
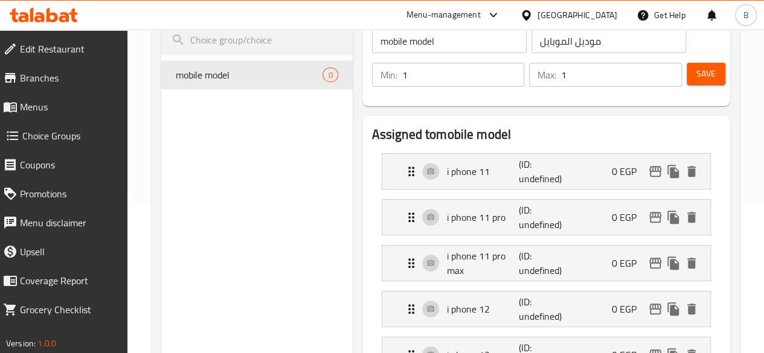
scroll to position [159, 0]
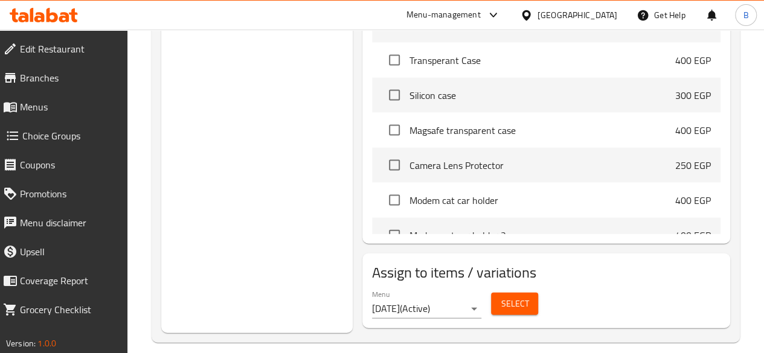
scroll to position [922, 0]
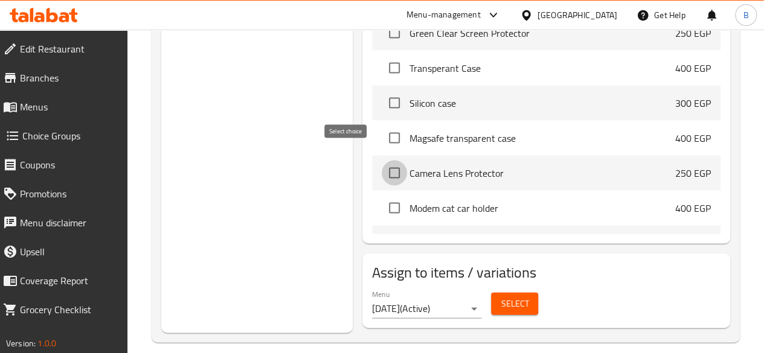
click at [382, 161] on input "checkbox" at bounding box center [394, 173] width 25 height 25
checkbox input "true"
click at [382, 126] on input "checkbox" at bounding box center [394, 138] width 25 height 25
checkbox input "true"
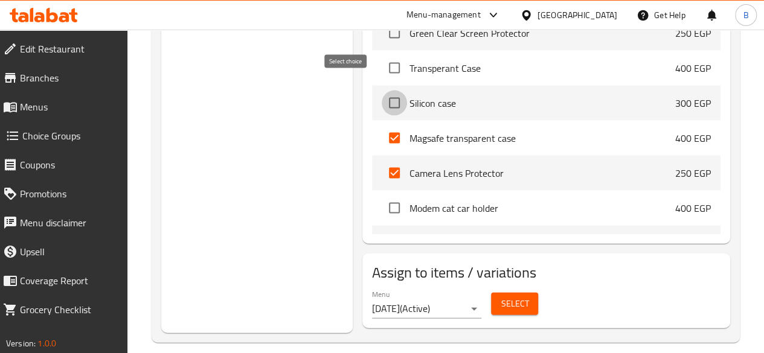
click at [382, 91] on input "checkbox" at bounding box center [394, 103] width 25 height 25
checkbox input "true"
click at [382, 56] on input "checkbox" at bounding box center [394, 68] width 25 height 25
checkbox input "true"
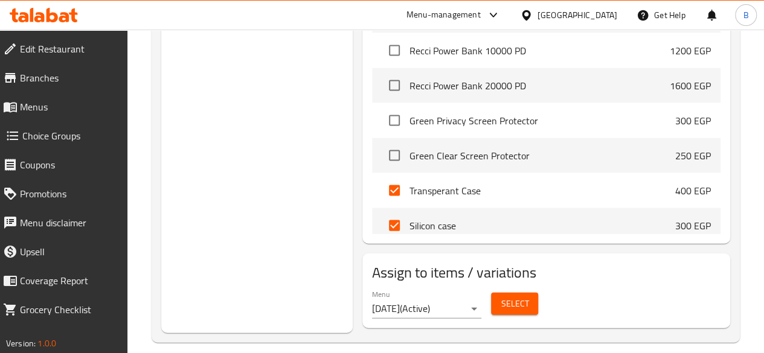
scroll to position [802, 0]
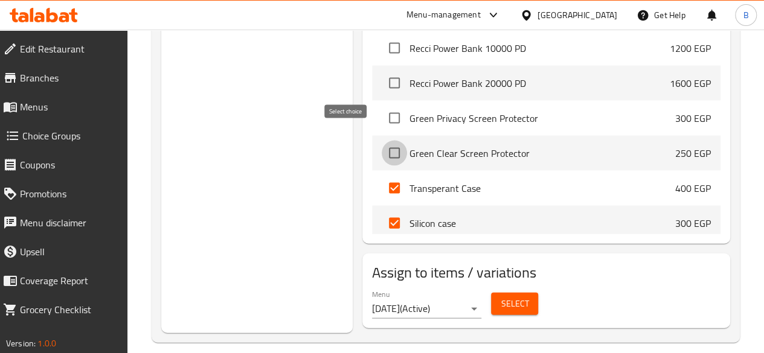
click at [382, 141] on input "checkbox" at bounding box center [394, 153] width 25 height 25
checkbox input "true"
click at [382, 106] on input "checkbox" at bounding box center [394, 118] width 25 height 25
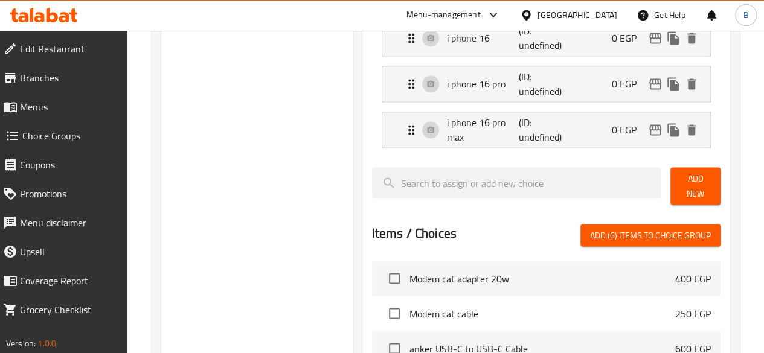
scroll to position [975, 0]
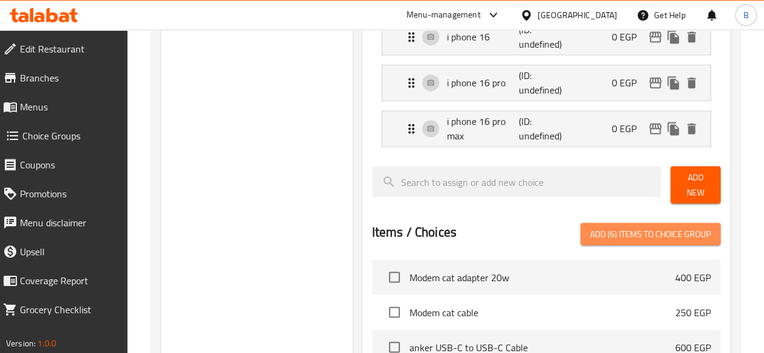
click at [678, 226] on span "Add (6) items to choice group" at bounding box center [650, 233] width 121 height 15
checkbox input "false"
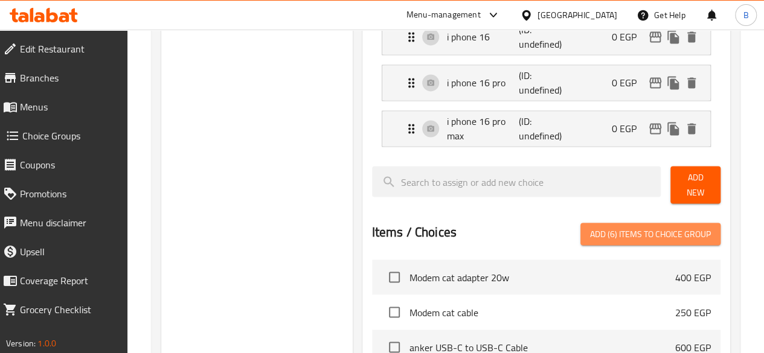
checkbox input "false"
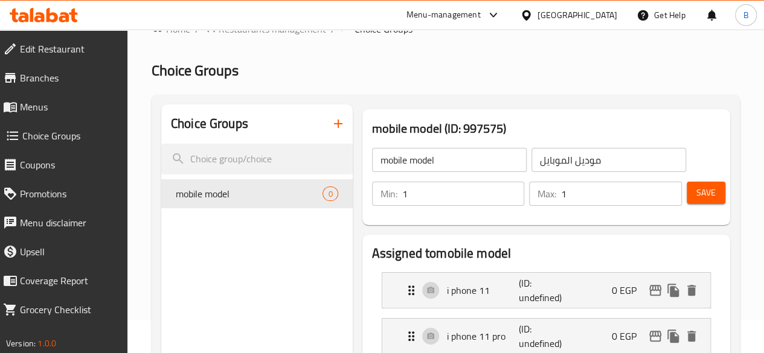
scroll to position [0, 0]
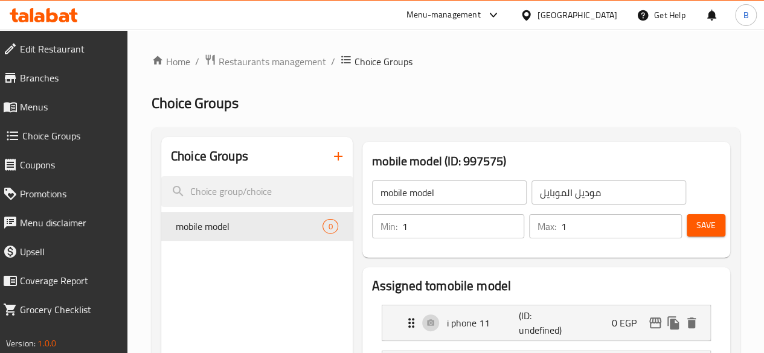
click at [739, 108] on h2 "Choice Groups" at bounding box center [446, 103] width 588 height 19
click at [711, 229] on button "Save" at bounding box center [706, 225] width 39 height 22
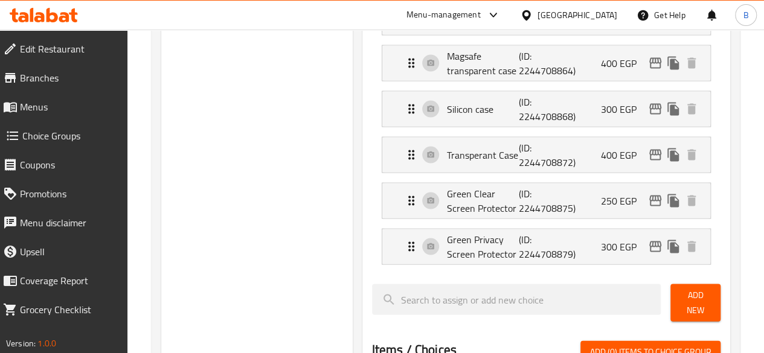
scroll to position [1111, 0]
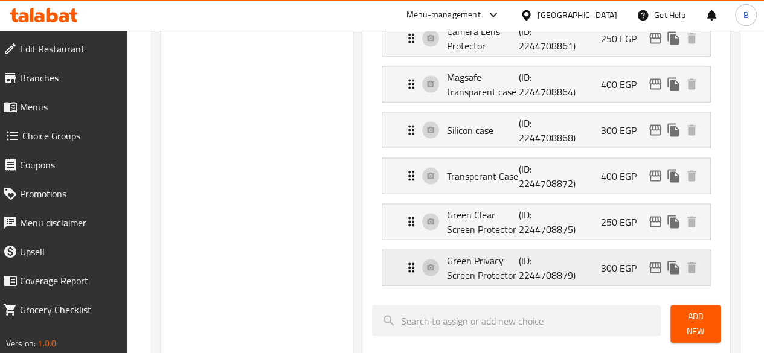
click at [404, 260] on icon "Expand" at bounding box center [411, 267] width 14 height 14
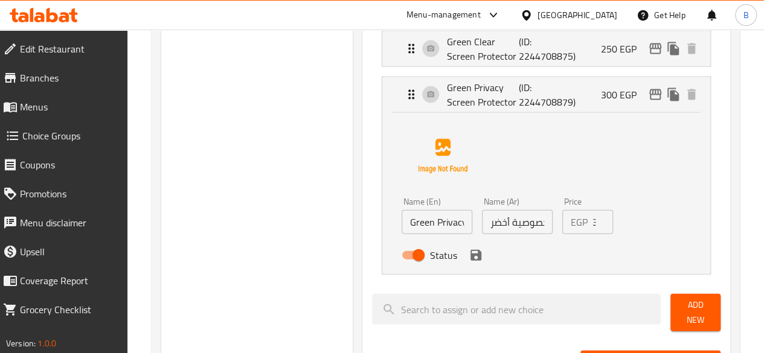
scroll to position [1272, 0]
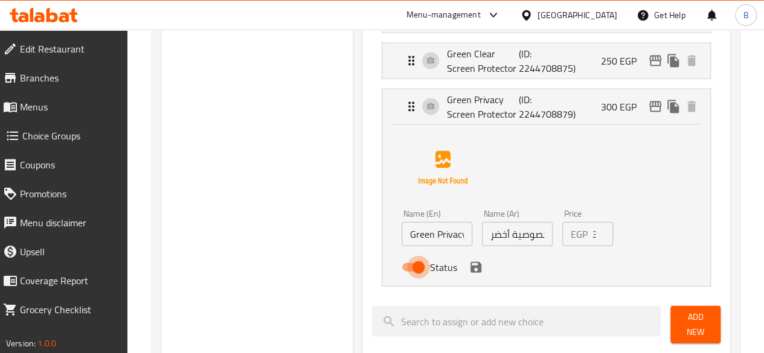
click at [384, 265] on input "Status" at bounding box center [418, 267] width 69 height 23
checkbox input "false"
click at [469, 260] on icon "save" at bounding box center [476, 267] width 14 height 14
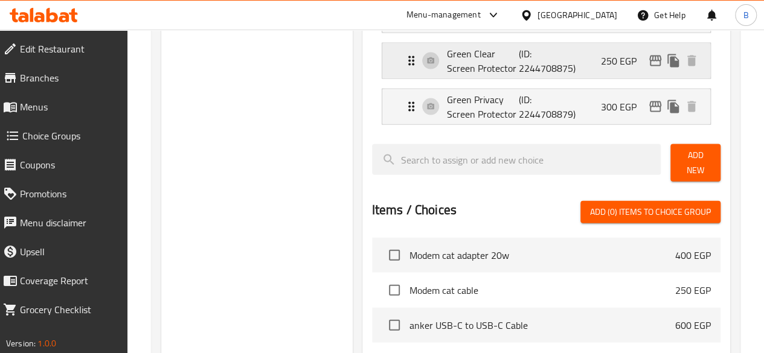
click at [457, 53] on p "Green Clear Screen Protector" at bounding box center [483, 61] width 72 height 29
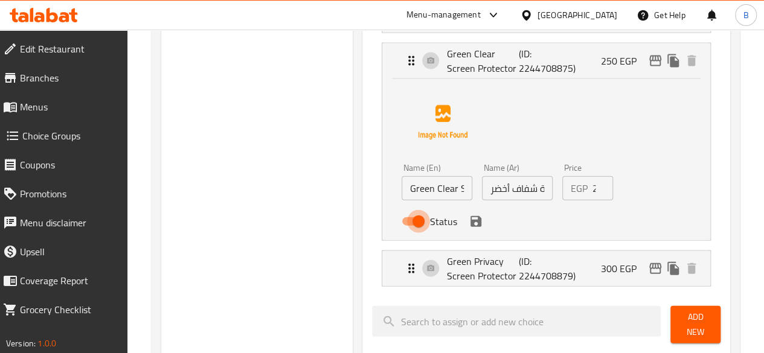
click at [384, 212] on input "Status" at bounding box center [418, 221] width 69 height 23
checkbox input "false"
click at [469, 214] on icon "save" at bounding box center [476, 221] width 14 height 14
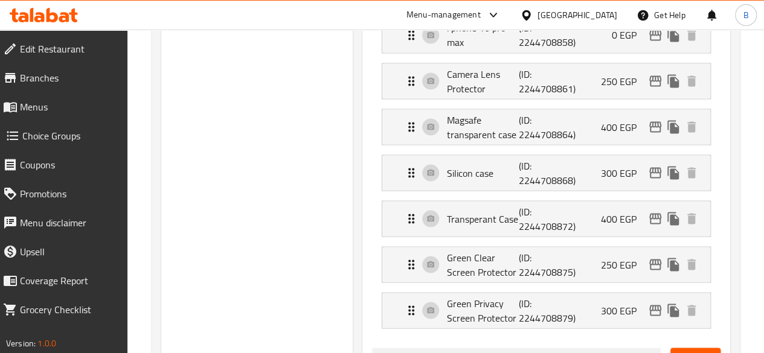
scroll to position [1073, 0]
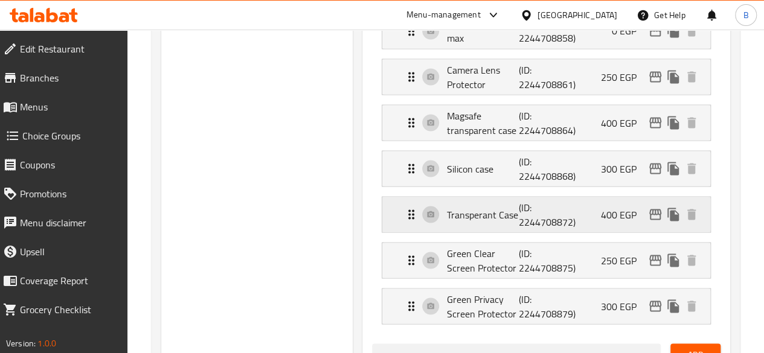
click at [554, 202] on div "Transperant Case (ID: 2244708872) 400 EGP" at bounding box center [550, 214] width 292 height 35
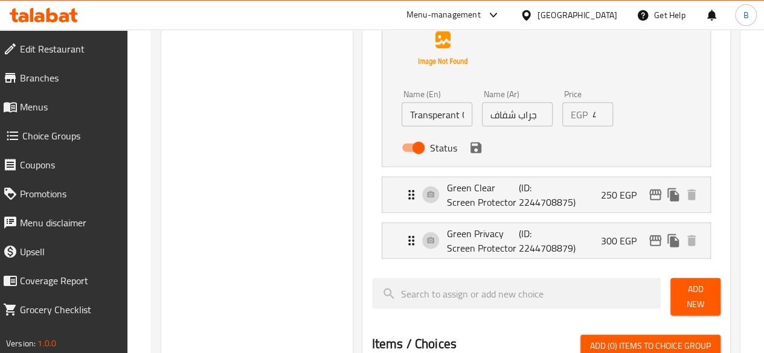
scroll to position [1312, 0]
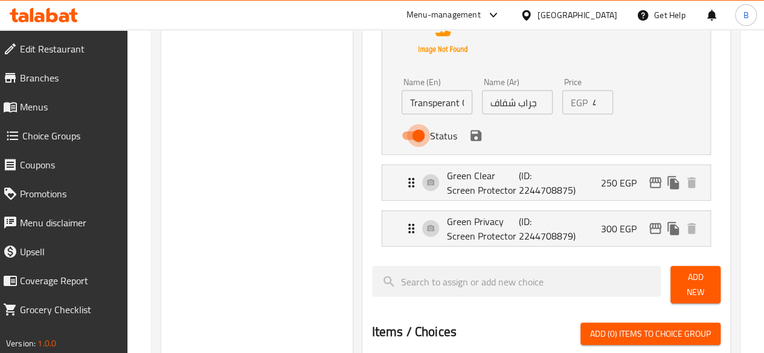
click at [384, 124] on input "Status" at bounding box center [418, 135] width 69 height 23
checkbox input "false"
click at [470, 130] on icon "save" at bounding box center [475, 135] width 11 height 11
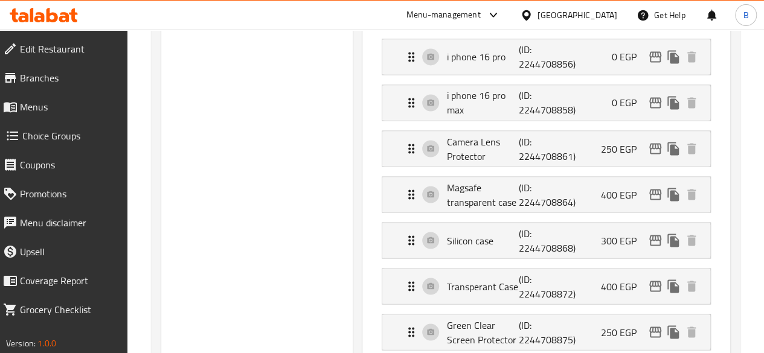
scroll to position [1003, 0]
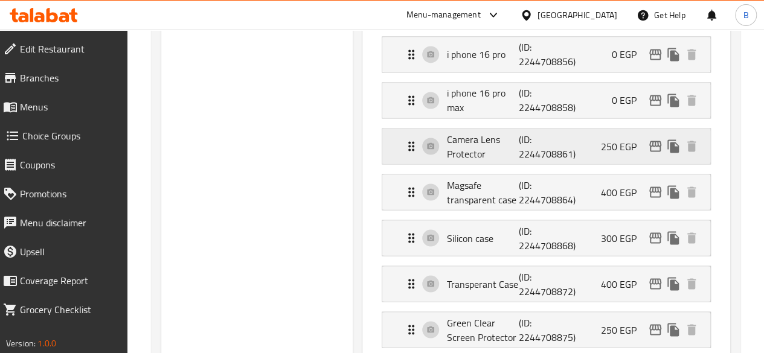
click at [469, 136] on p "Camera Lens Protector" at bounding box center [483, 146] width 72 height 29
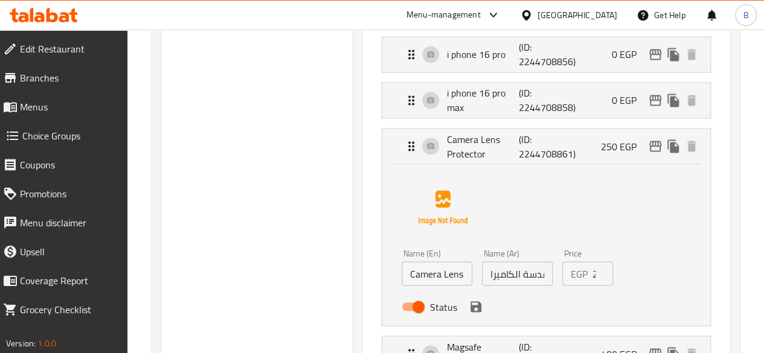
click at [384, 299] on input "Status" at bounding box center [418, 306] width 69 height 23
checkbox input "false"
click at [469, 300] on icon "save" at bounding box center [476, 307] width 14 height 14
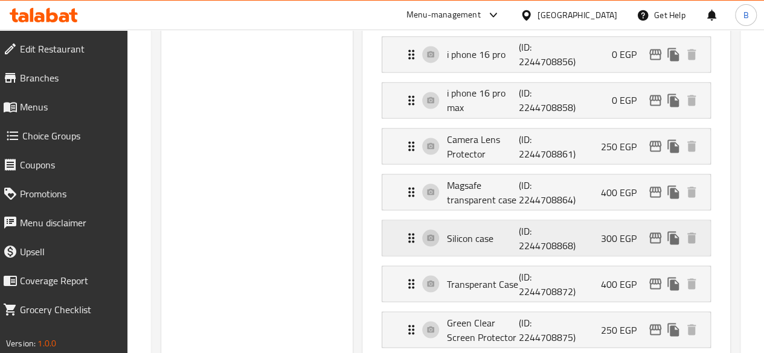
click at [474, 231] on p "Silicon case" at bounding box center [483, 238] width 72 height 14
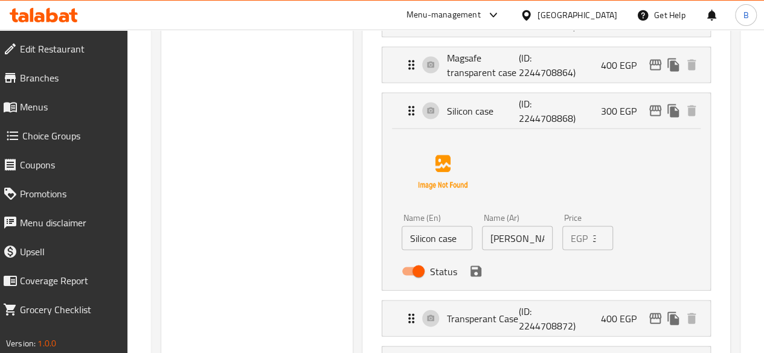
scroll to position [1128, 0]
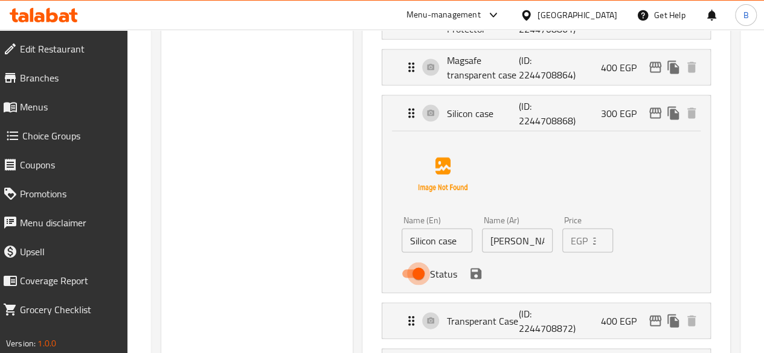
click at [384, 264] on input "Status" at bounding box center [418, 273] width 69 height 23
checkbox input "false"
click at [470, 268] on icon "save" at bounding box center [475, 273] width 11 height 11
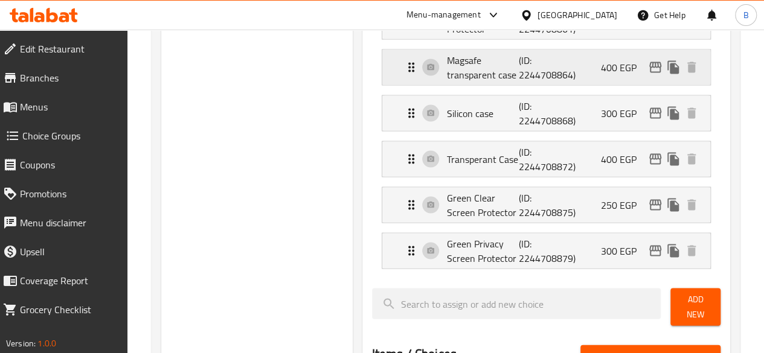
click at [447, 64] on p "Magsafe transparent case" at bounding box center [483, 67] width 72 height 29
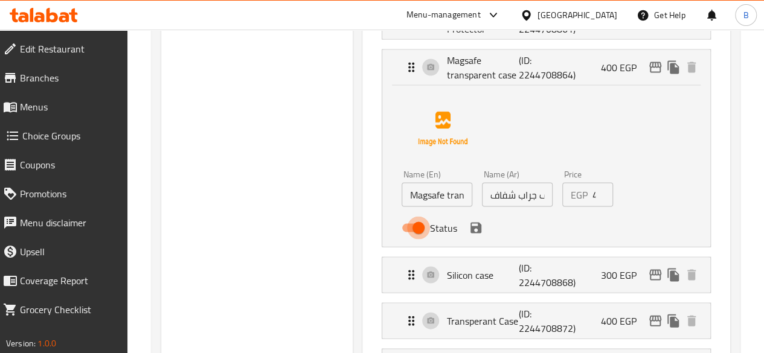
click at [384, 222] on input "Status" at bounding box center [418, 227] width 69 height 23
checkbox input "false"
click at [470, 222] on icon "save" at bounding box center [475, 227] width 11 height 11
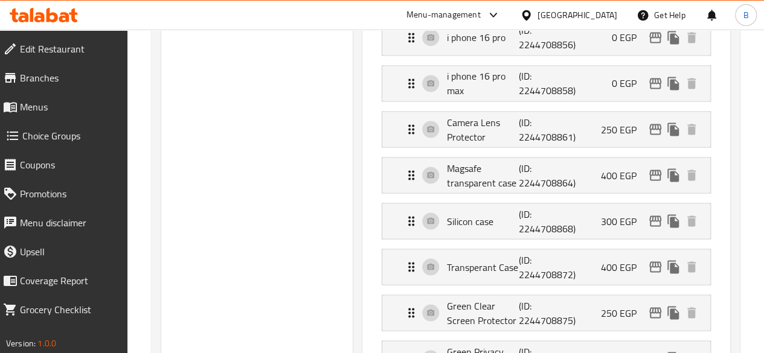
scroll to position [987, 0]
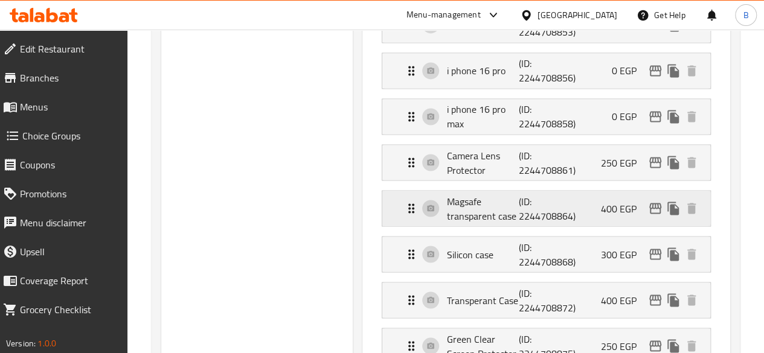
click at [467, 196] on p "Magsafe transparent case" at bounding box center [483, 208] width 72 height 29
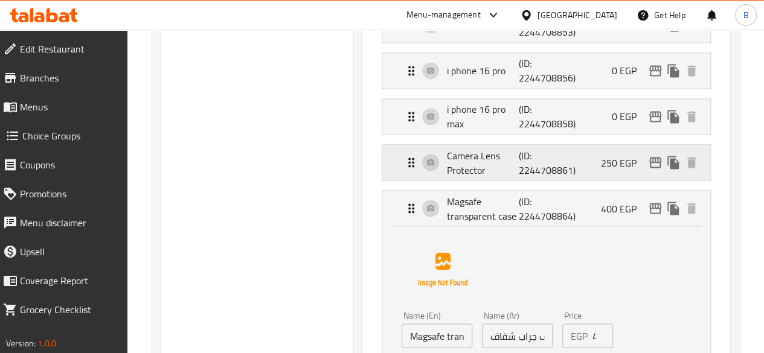
click at [474, 148] on p "Camera Lens Protector" at bounding box center [483, 162] width 72 height 29
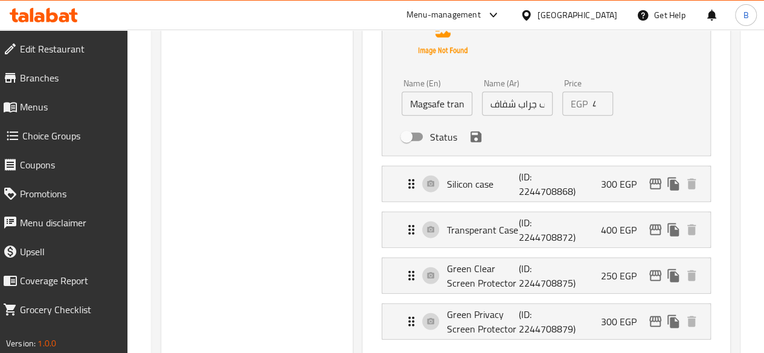
scroll to position [1399, 0]
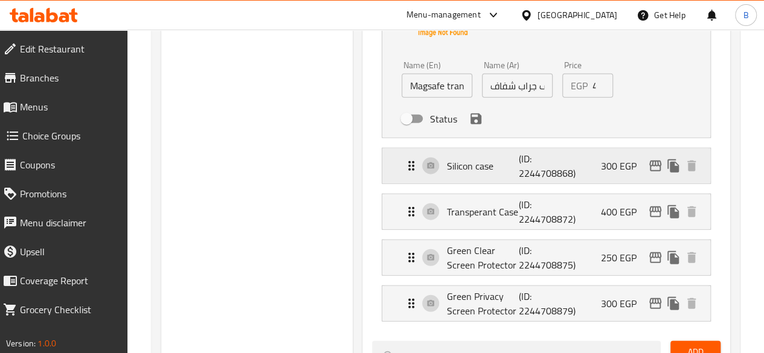
click at [531, 162] on p "(ID: 2244708868)" at bounding box center [543, 166] width 48 height 29
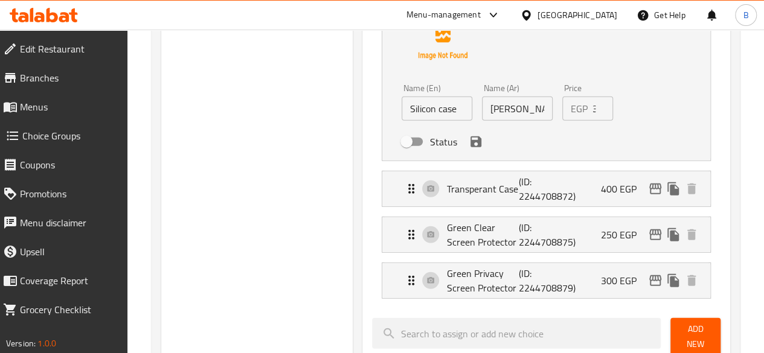
scroll to position [1594, 0]
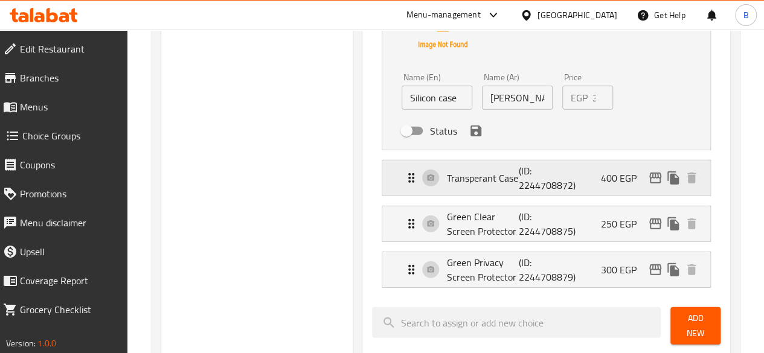
click at [547, 165] on div "Transperant Case (ID: 2244708872) 400 EGP" at bounding box center [550, 178] width 292 height 35
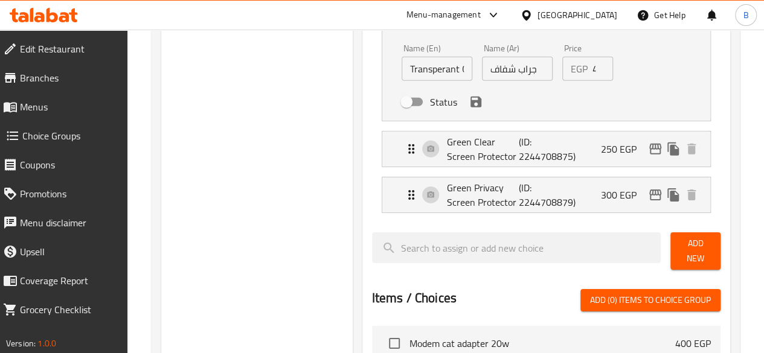
scroll to position [1834, 0]
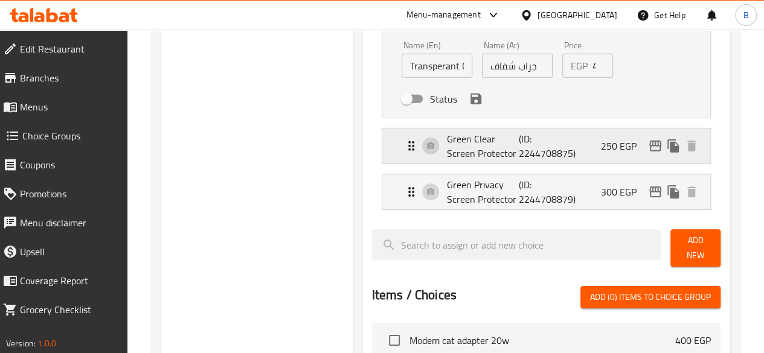
click at [509, 129] on div "Green Clear Screen Protector (ID: 2244708875) 250 EGP" at bounding box center [550, 146] width 292 height 35
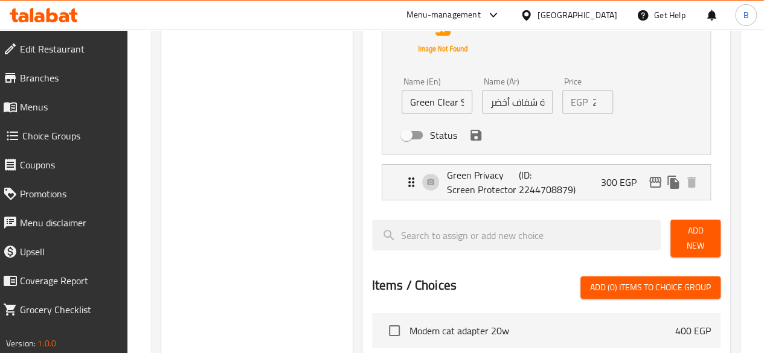
scroll to position [2082, 0]
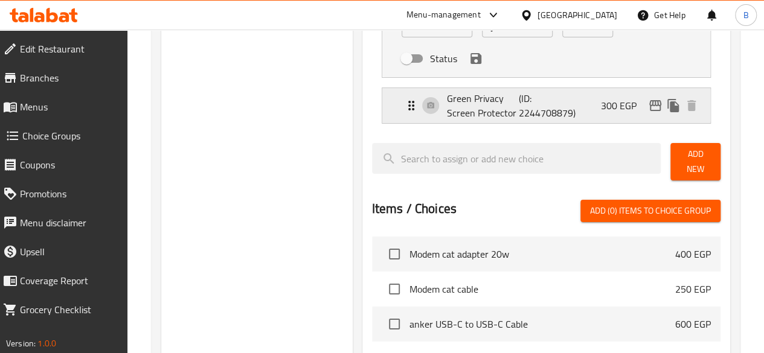
click at [521, 91] on p "(ID: 2244708879)" at bounding box center [543, 105] width 48 height 29
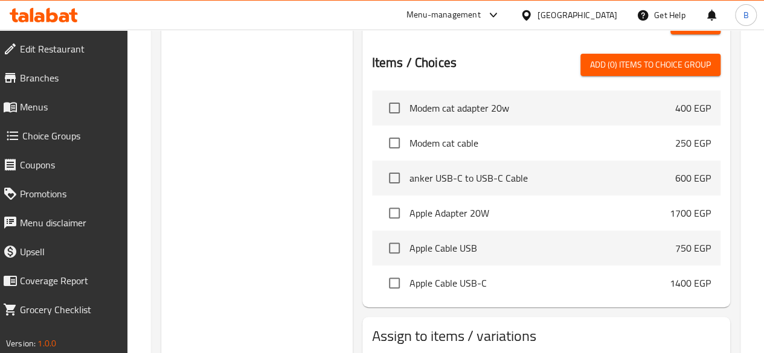
scroll to position [2452, 0]
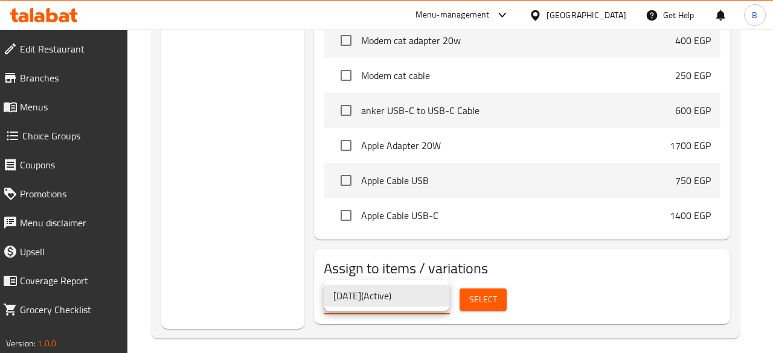
click at [627, 281] on div at bounding box center [386, 176] width 773 height 353
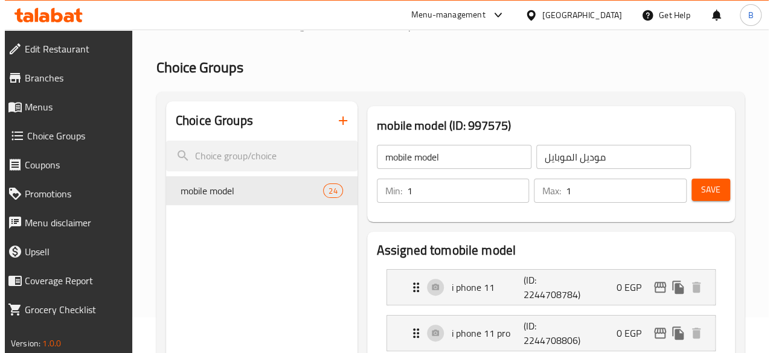
scroll to position [0, 0]
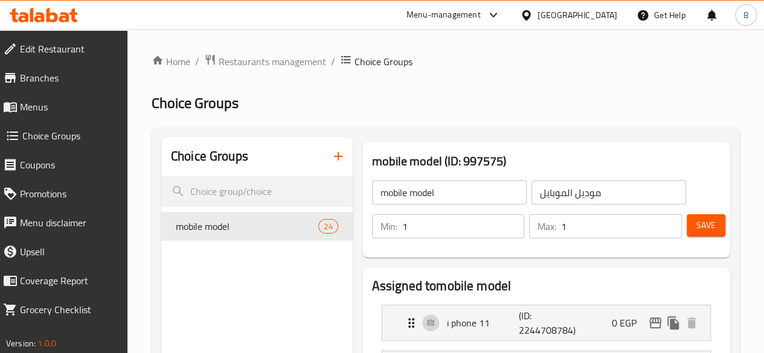
click at [348, 107] on h2 "Choice Groups" at bounding box center [446, 103] width 588 height 19
click at [68, 108] on span "Menus" at bounding box center [69, 107] width 98 height 14
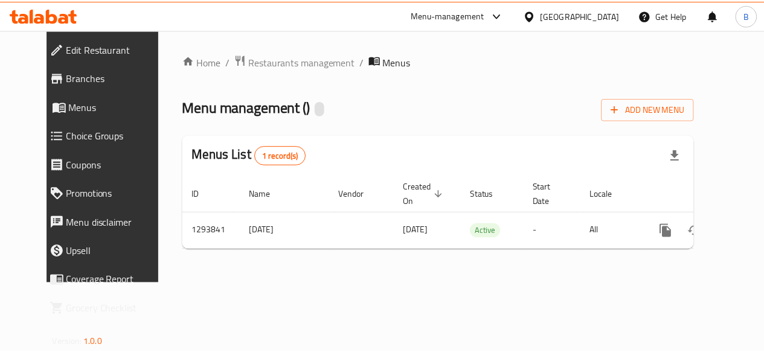
scroll to position [0, 4]
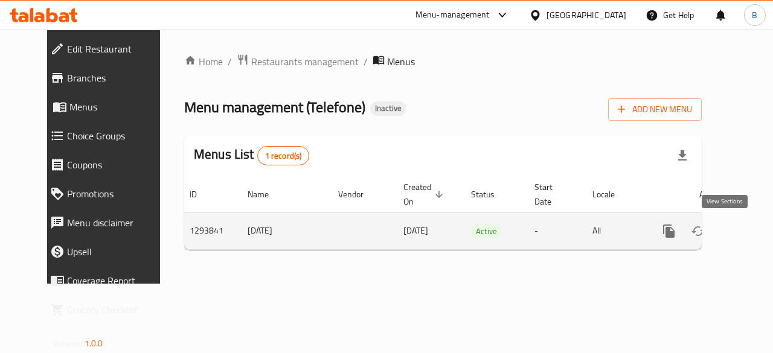
click at [751, 236] on icon "enhanced table" at bounding box center [756, 231] width 11 height 11
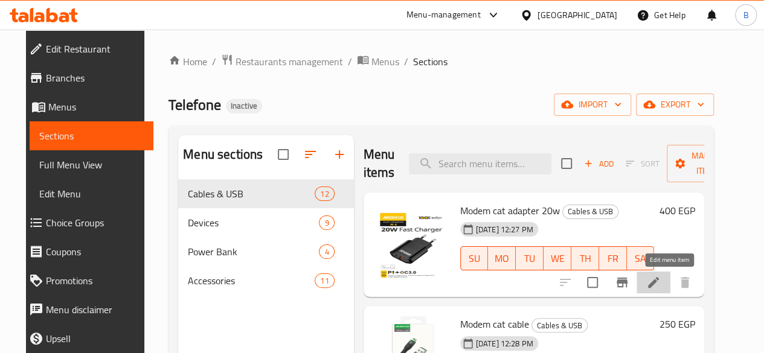
click at [661, 282] on icon at bounding box center [653, 282] width 14 height 14
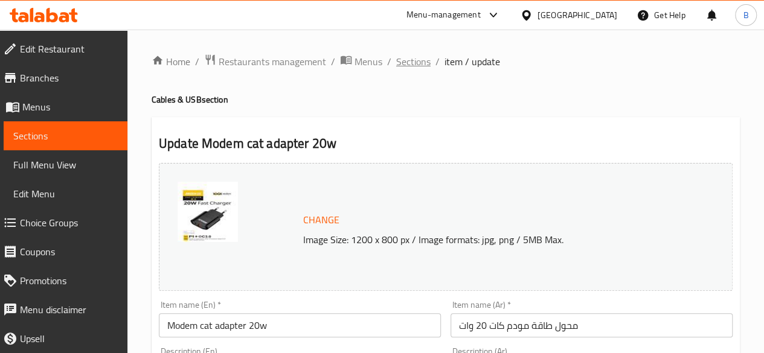
click at [406, 60] on span "Sections" at bounding box center [413, 61] width 34 height 14
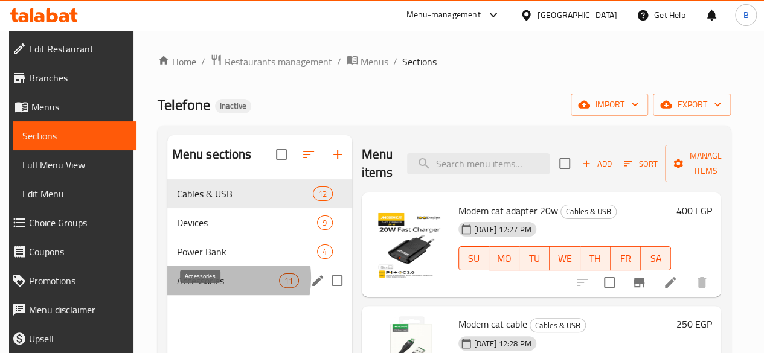
click at [204, 288] on span "Accessories" at bounding box center [228, 281] width 103 height 14
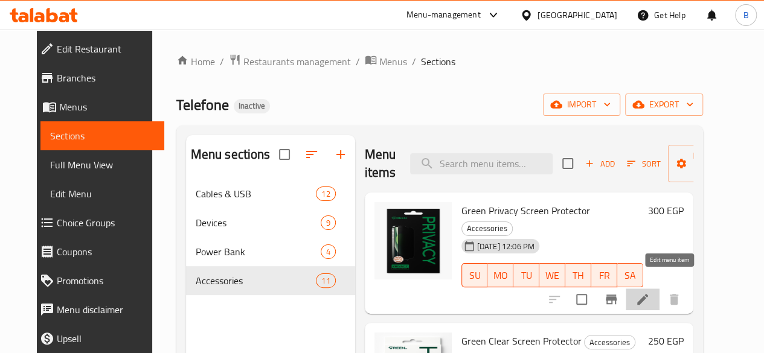
click at [650, 292] on icon at bounding box center [642, 299] width 14 height 14
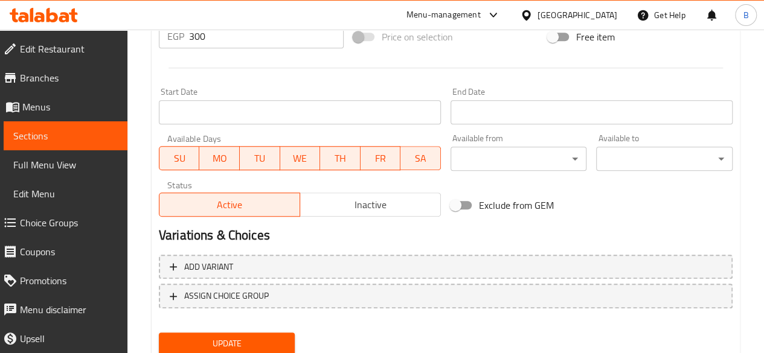
scroll to position [477, 0]
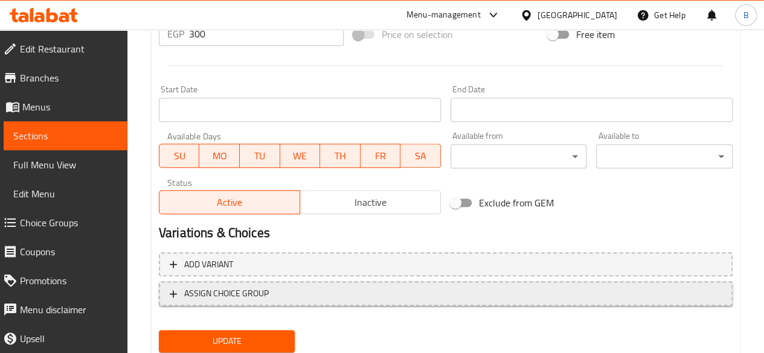
click at [240, 287] on span "ASSIGN CHOICE GROUP" at bounding box center [226, 293] width 85 height 15
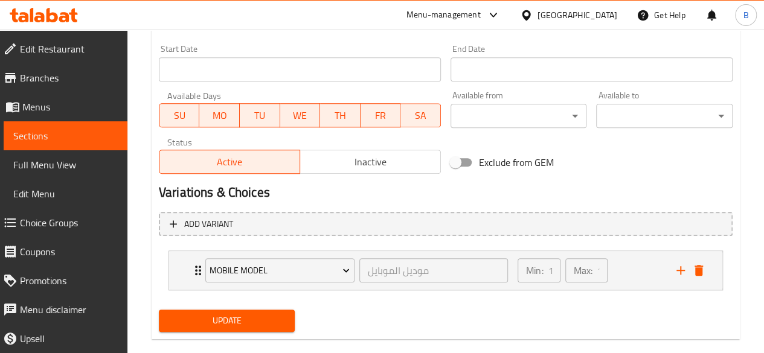
scroll to position [537, 0]
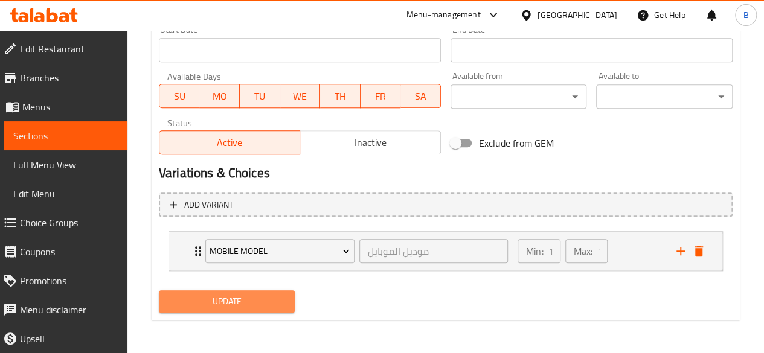
click at [252, 295] on span "Update" at bounding box center [227, 301] width 117 height 15
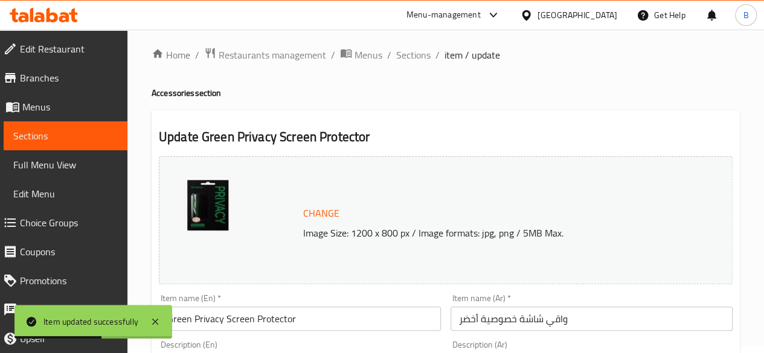
scroll to position [0, 0]
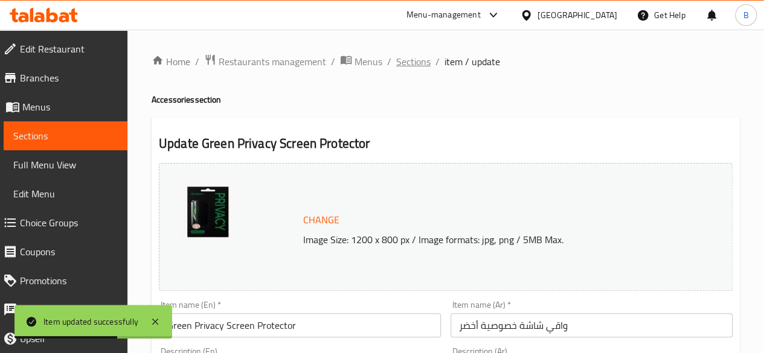
click at [400, 61] on span "Sections" at bounding box center [413, 61] width 34 height 14
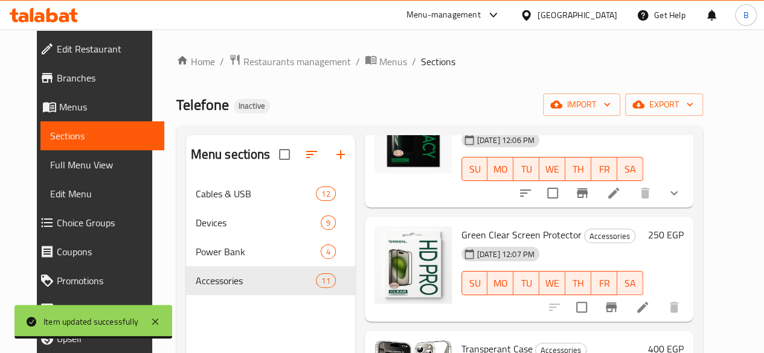
scroll to position [108, 0]
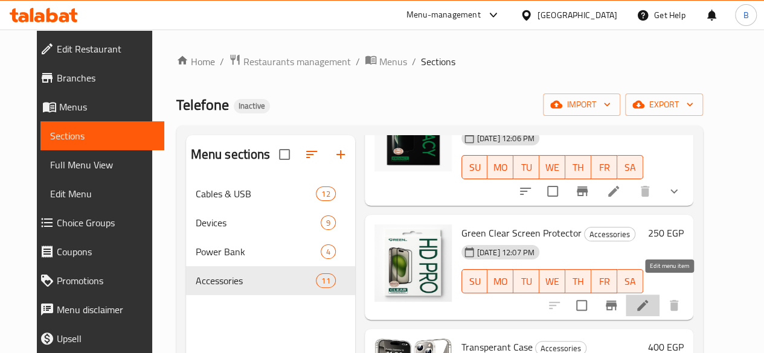
click at [650, 298] on icon at bounding box center [642, 305] width 14 height 14
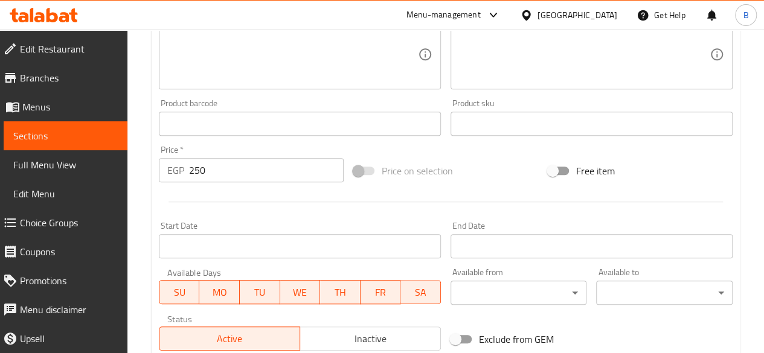
scroll to position [518, 0]
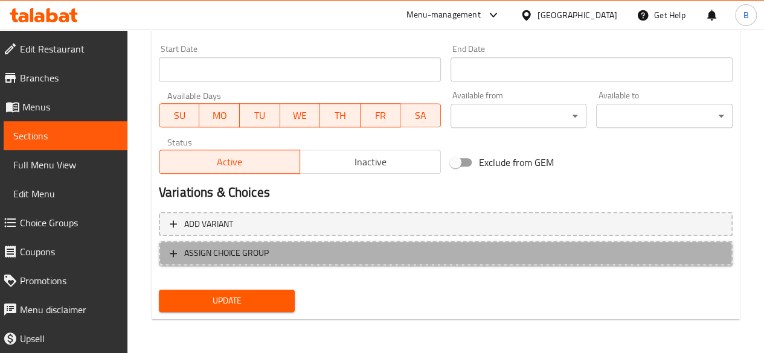
click at [239, 251] on span "ASSIGN CHOICE GROUP" at bounding box center [226, 253] width 85 height 15
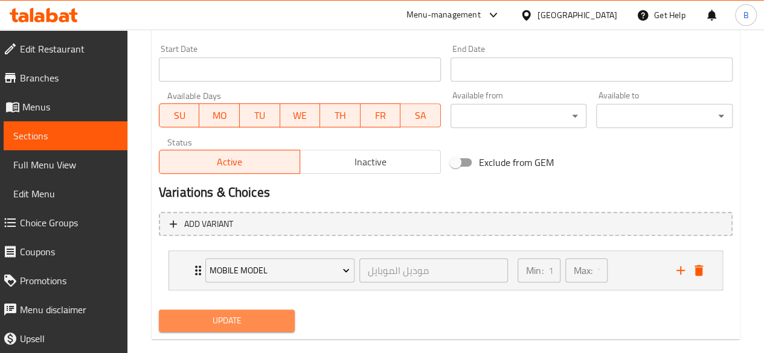
click at [266, 321] on span "Update" at bounding box center [227, 320] width 117 height 15
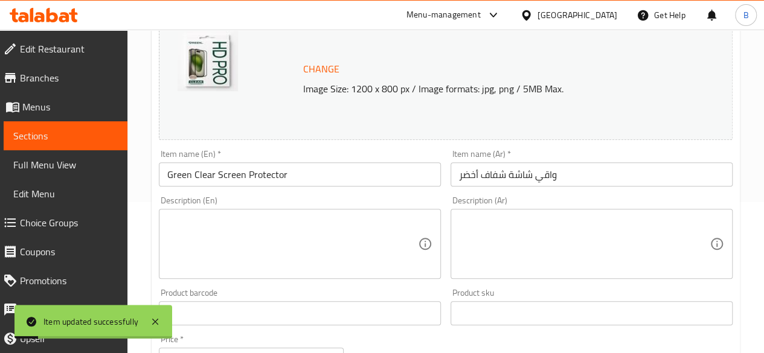
scroll to position [0, 0]
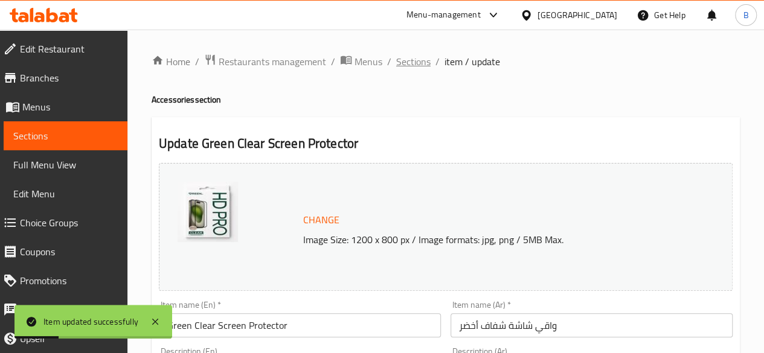
click at [411, 64] on span "Sections" at bounding box center [413, 61] width 34 height 14
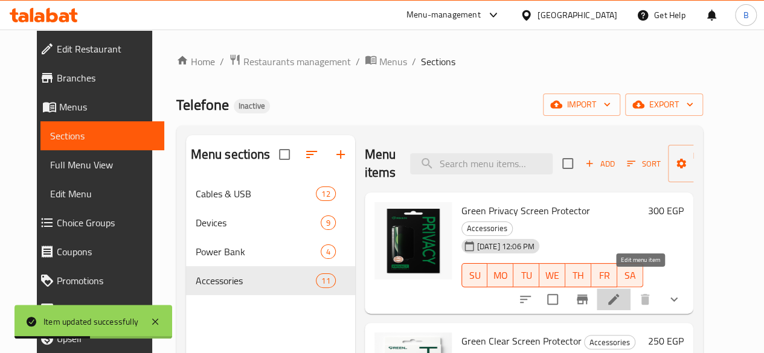
click at [621, 292] on icon at bounding box center [613, 299] width 14 height 14
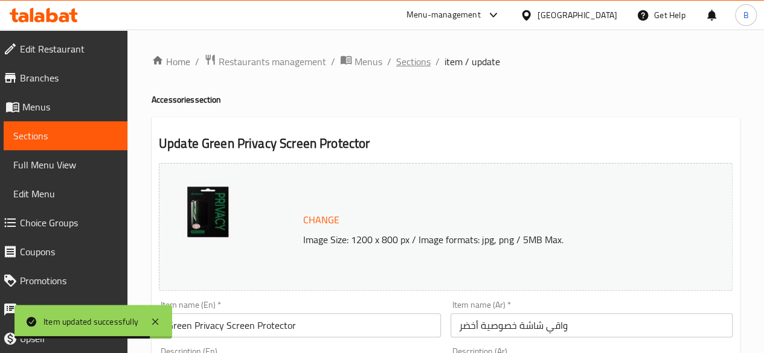
click at [417, 63] on span "Sections" at bounding box center [413, 61] width 34 height 14
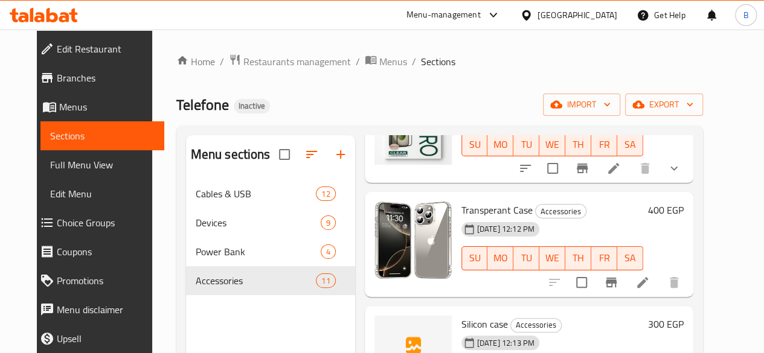
scroll to position [274, 0]
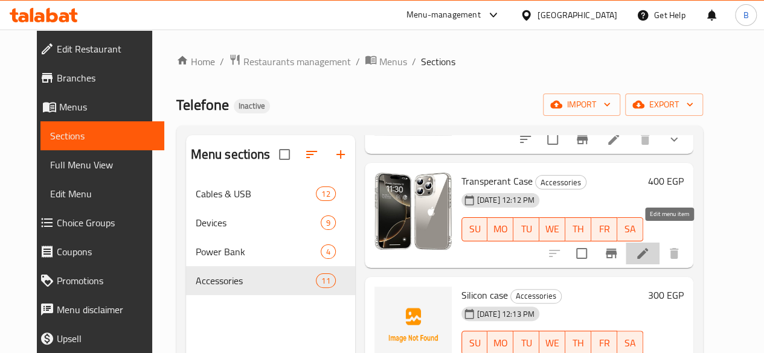
click at [650, 246] on icon at bounding box center [642, 253] width 14 height 14
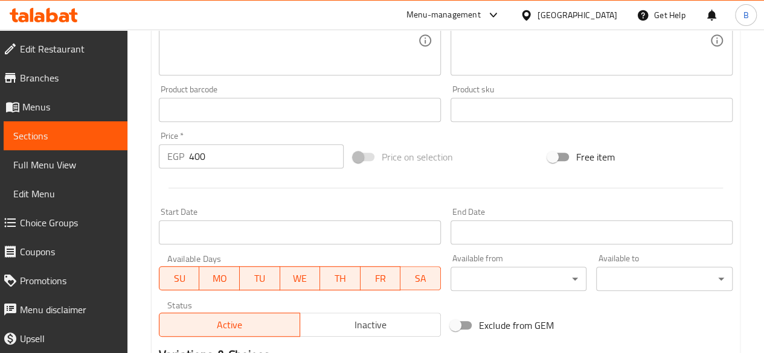
scroll to position [518, 0]
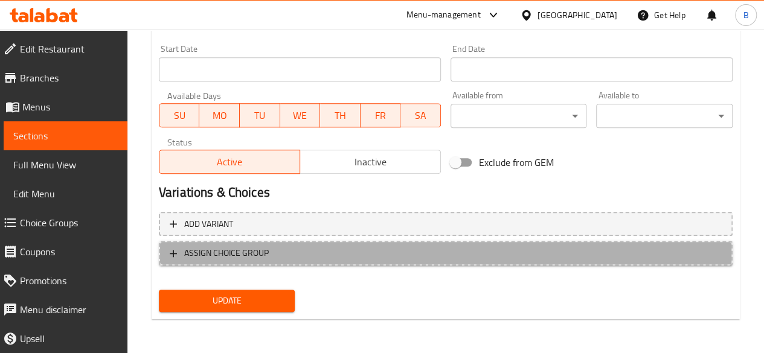
click at [297, 248] on span "ASSIGN CHOICE GROUP" at bounding box center [446, 253] width 552 height 15
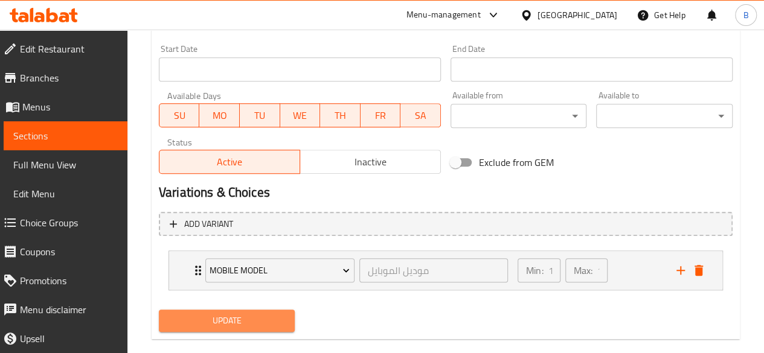
click at [260, 321] on span "Update" at bounding box center [227, 320] width 117 height 15
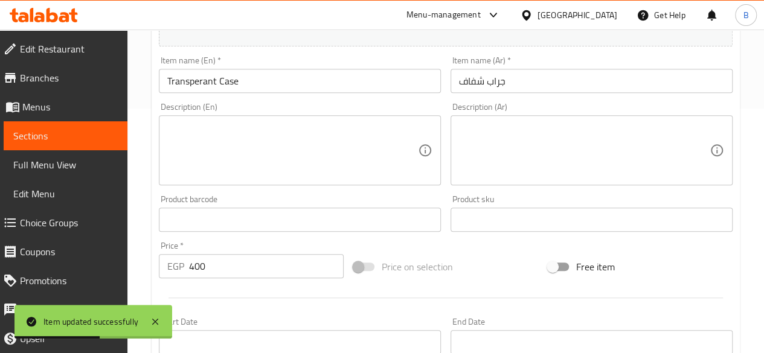
scroll to position [31, 0]
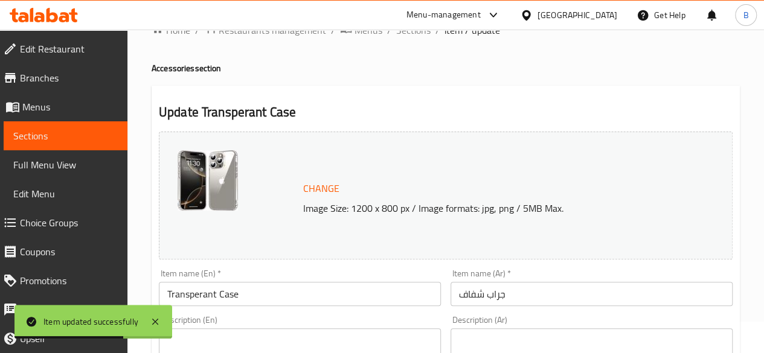
drag, startPoint x: 772, startPoint y: 274, endPoint x: 513, endPoint y: 81, distance: 323.2
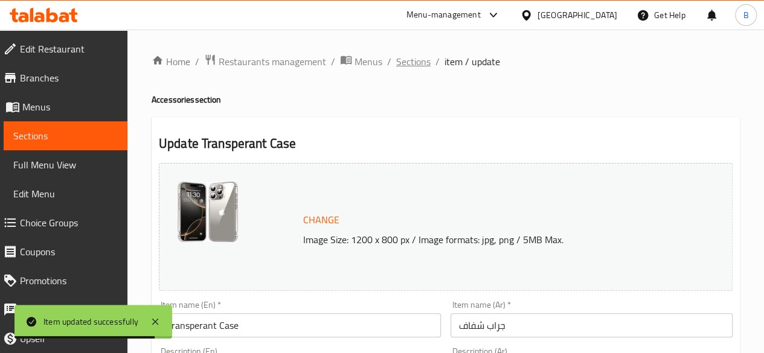
click at [405, 66] on span "Sections" at bounding box center [413, 61] width 34 height 14
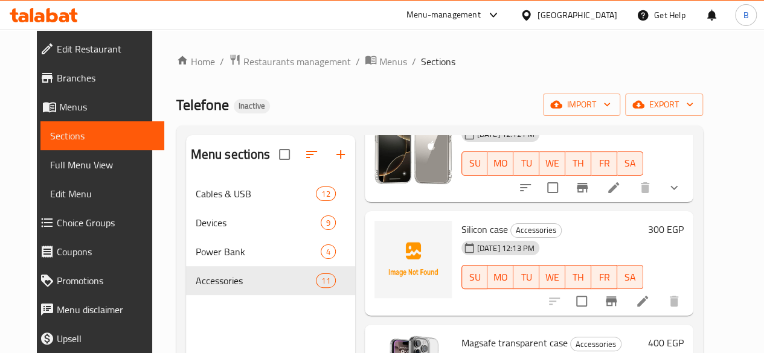
scroll to position [343, 0]
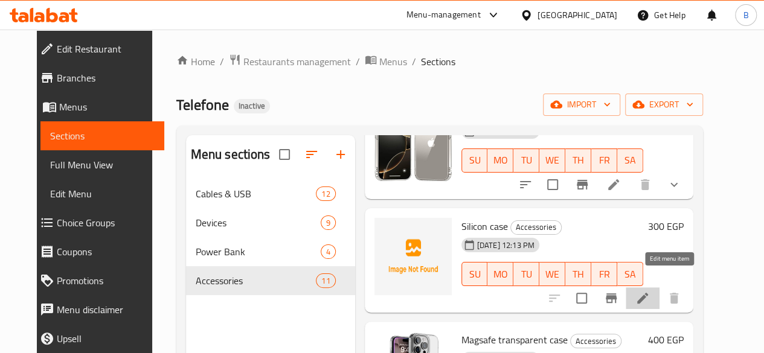
click at [648, 293] on icon at bounding box center [642, 298] width 11 height 11
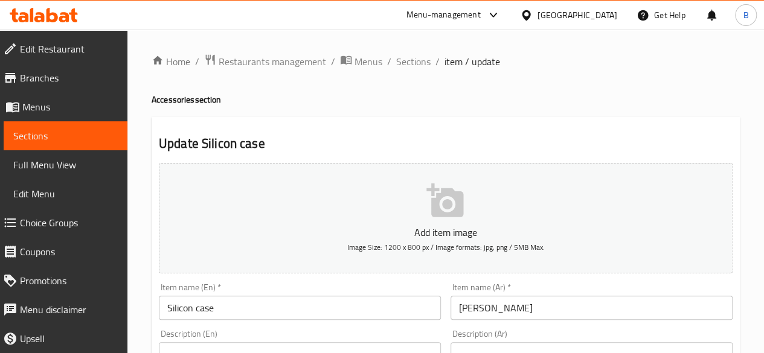
scroll to position [499, 0]
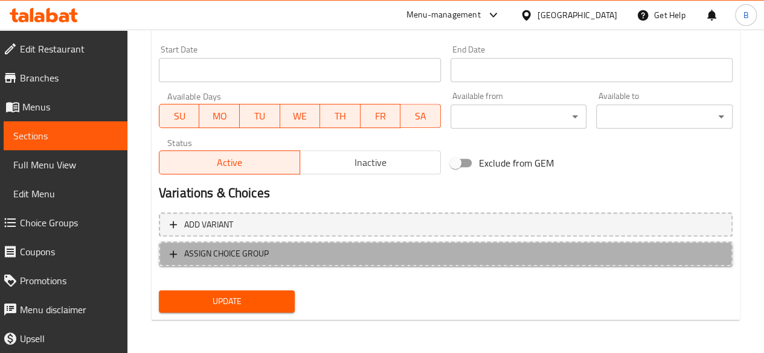
click at [283, 254] on span "ASSIGN CHOICE GROUP" at bounding box center [446, 253] width 552 height 15
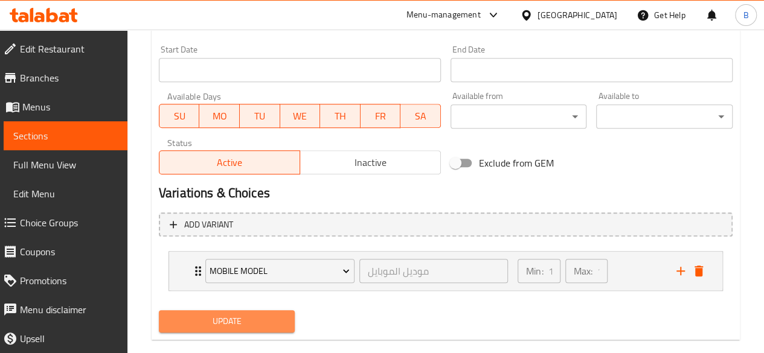
click at [261, 312] on button "Update" at bounding box center [227, 321] width 136 height 22
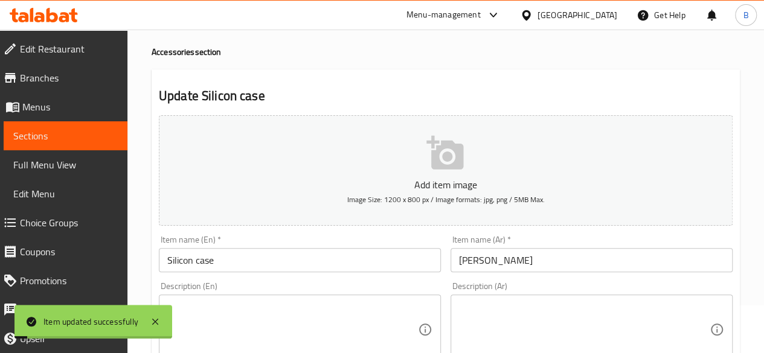
scroll to position [0, 0]
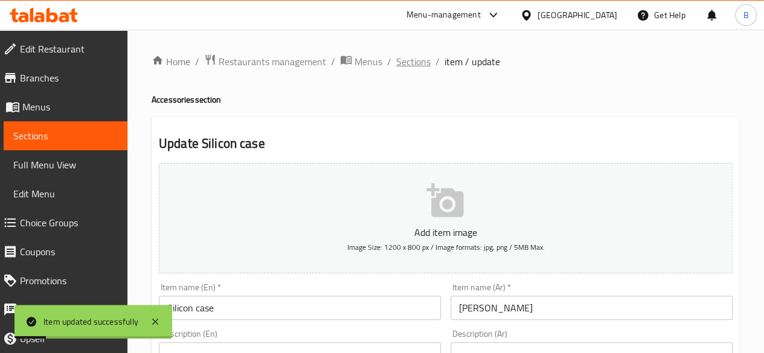
click at [406, 61] on span "Sections" at bounding box center [413, 61] width 34 height 14
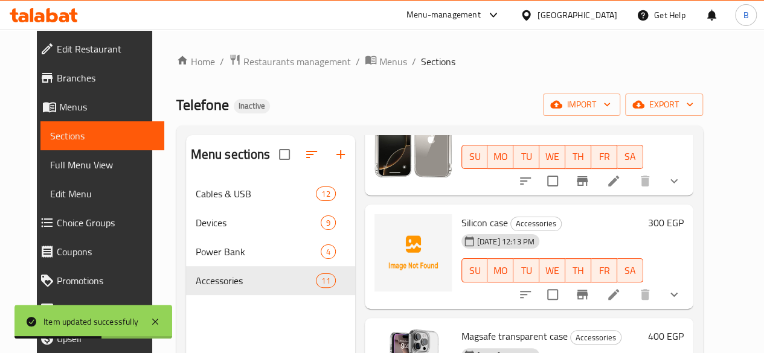
scroll to position [364, 0]
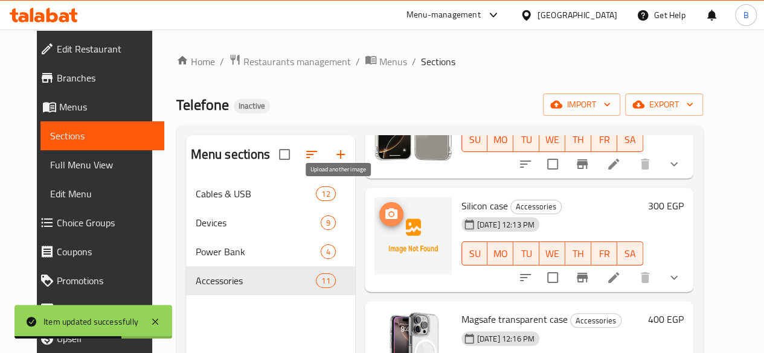
click at [379, 207] on span "upload picture" at bounding box center [391, 214] width 24 height 14
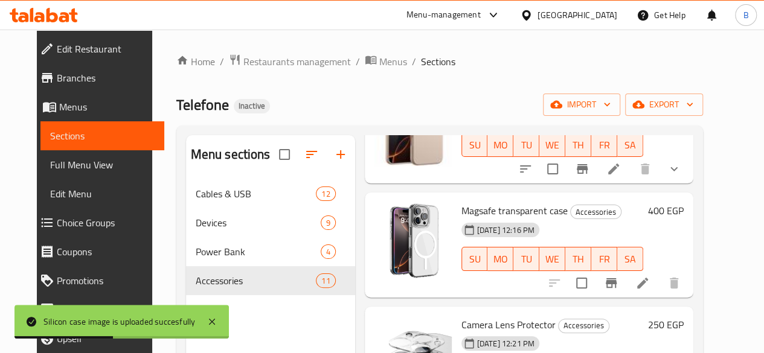
scroll to position [475, 0]
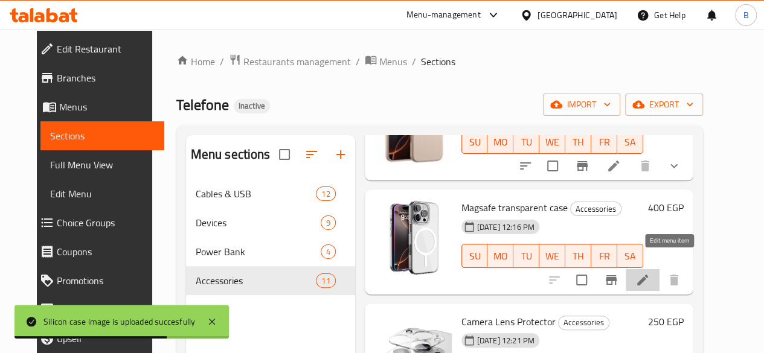
click at [650, 273] on icon at bounding box center [642, 280] width 14 height 14
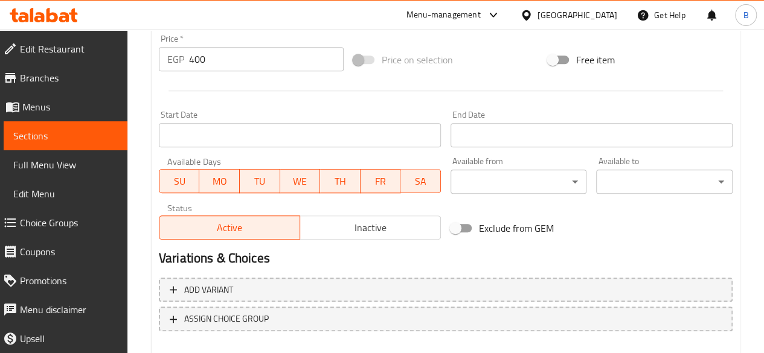
scroll to position [455, 0]
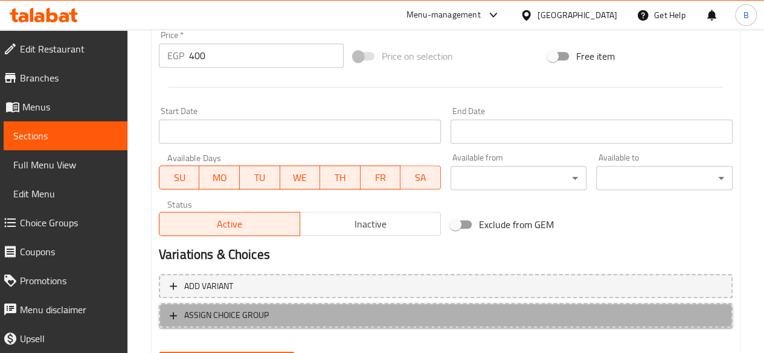
click at [541, 310] on span "ASSIGN CHOICE GROUP" at bounding box center [446, 315] width 552 height 15
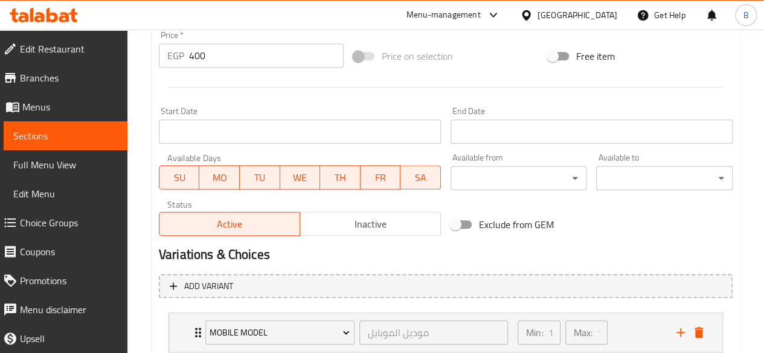
scroll to position [537, 0]
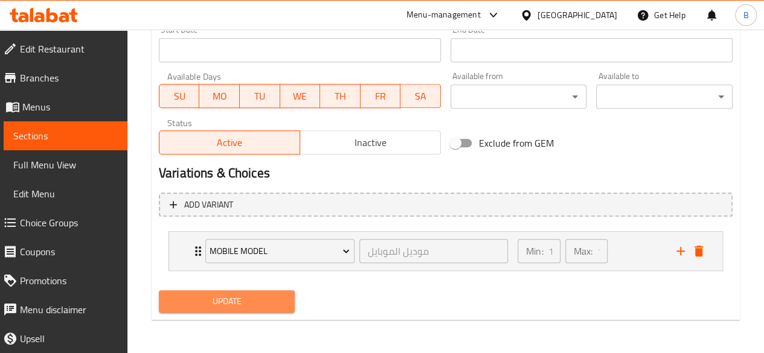
click at [263, 297] on span "Update" at bounding box center [227, 301] width 117 height 15
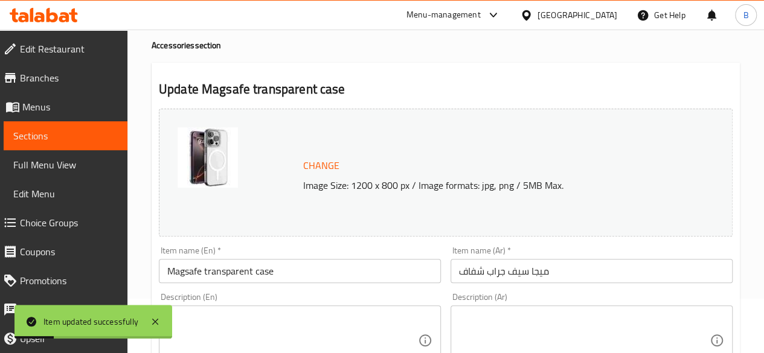
scroll to position [0, 0]
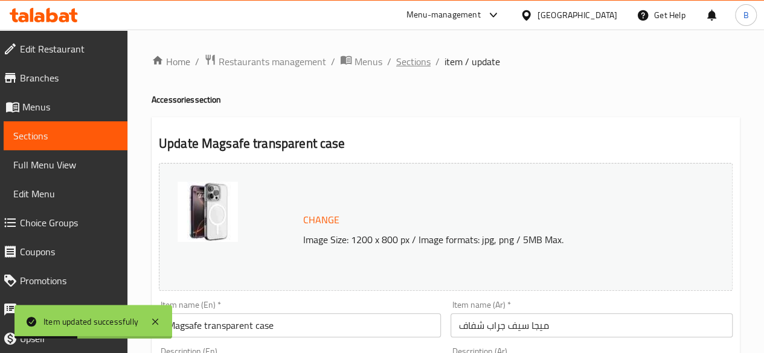
click at [403, 66] on span "Sections" at bounding box center [413, 61] width 34 height 14
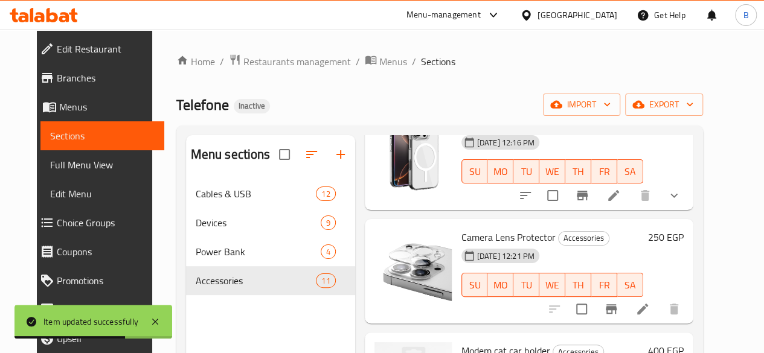
scroll to position [558, 0]
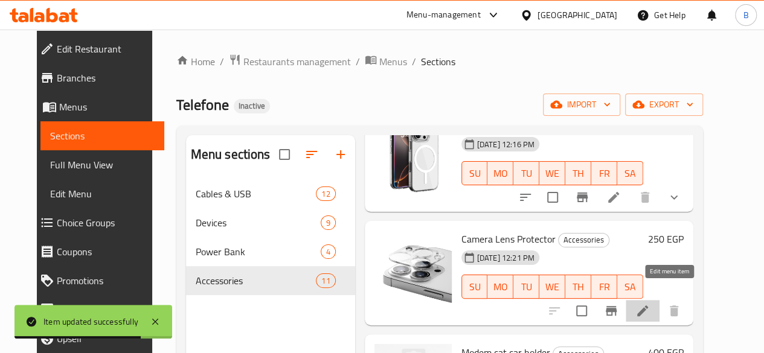
click at [650, 304] on icon at bounding box center [642, 311] width 14 height 14
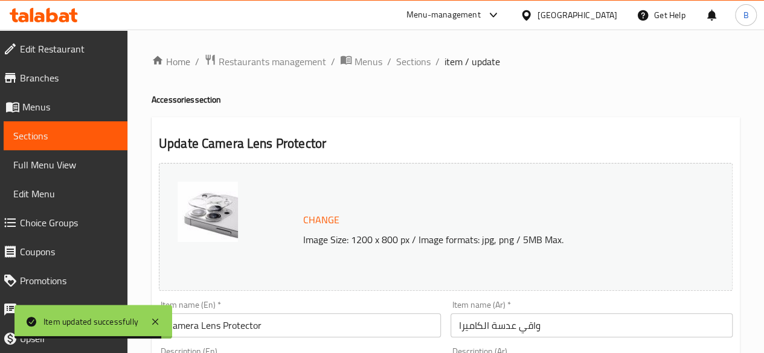
scroll to position [518, 0]
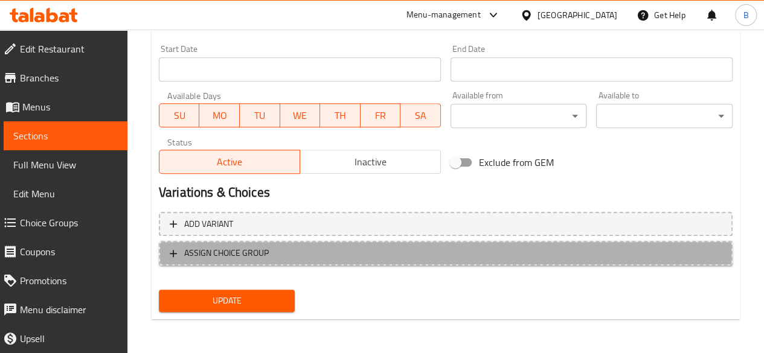
click at [307, 250] on span "ASSIGN CHOICE GROUP" at bounding box center [446, 253] width 552 height 15
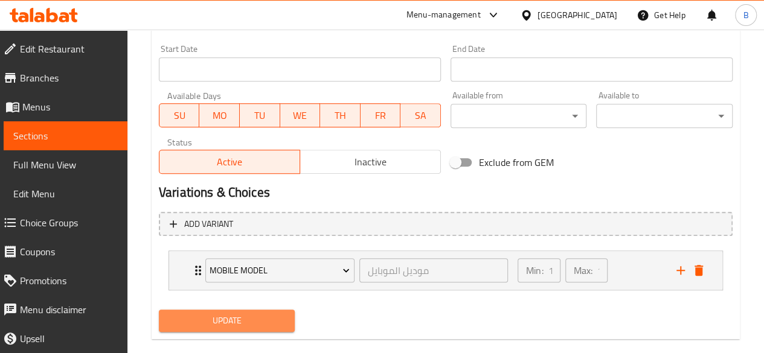
click at [271, 321] on span "Update" at bounding box center [227, 320] width 117 height 15
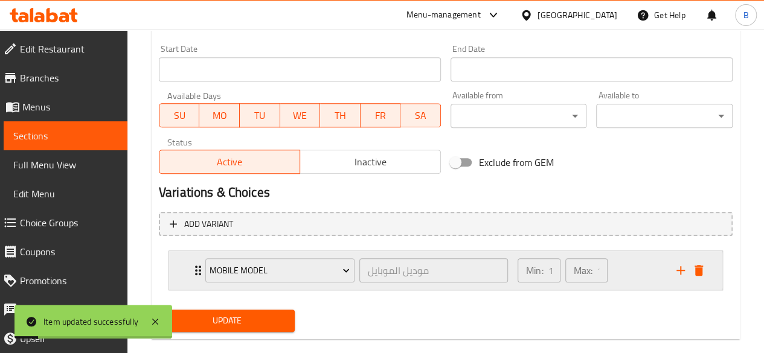
click at [193, 265] on icon "Expand" at bounding box center [198, 270] width 14 height 14
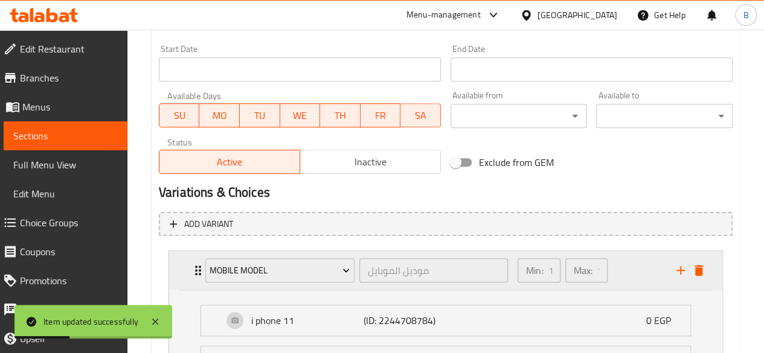
click at [193, 265] on icon "Expand" at bounding box center [198, 270] width 14 height 14
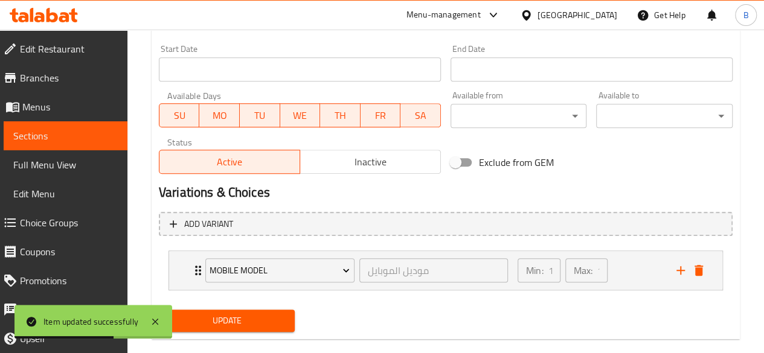
scroll to position [0, 0]
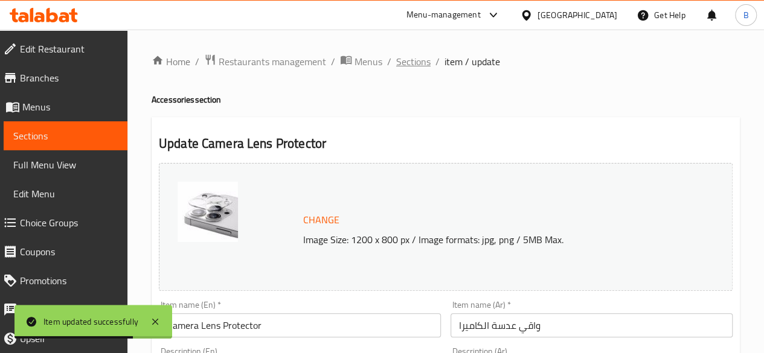
click at [409, 58] on span "Sections" at bounding box center [413, 61] width 34 height 14
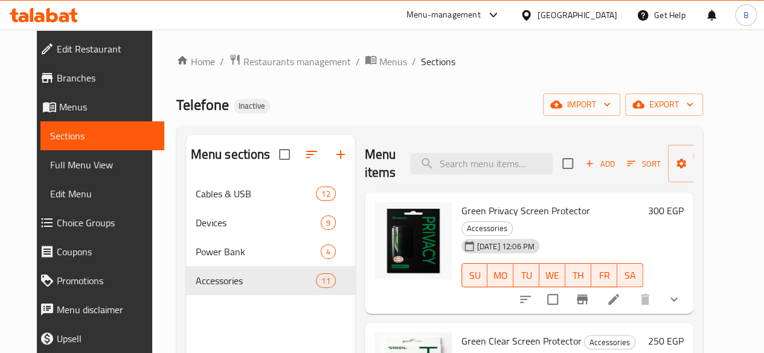
click at [449, 64] on ol "Home / Restaurants management / Menus / Sections" at bounding box center [439, 62] width 527 height 16
click at [58, 72] on span "Branches" at bounding box center [106, 78] width 98 height 14
